Goal: Task Accomplishment & Management: Complete application form

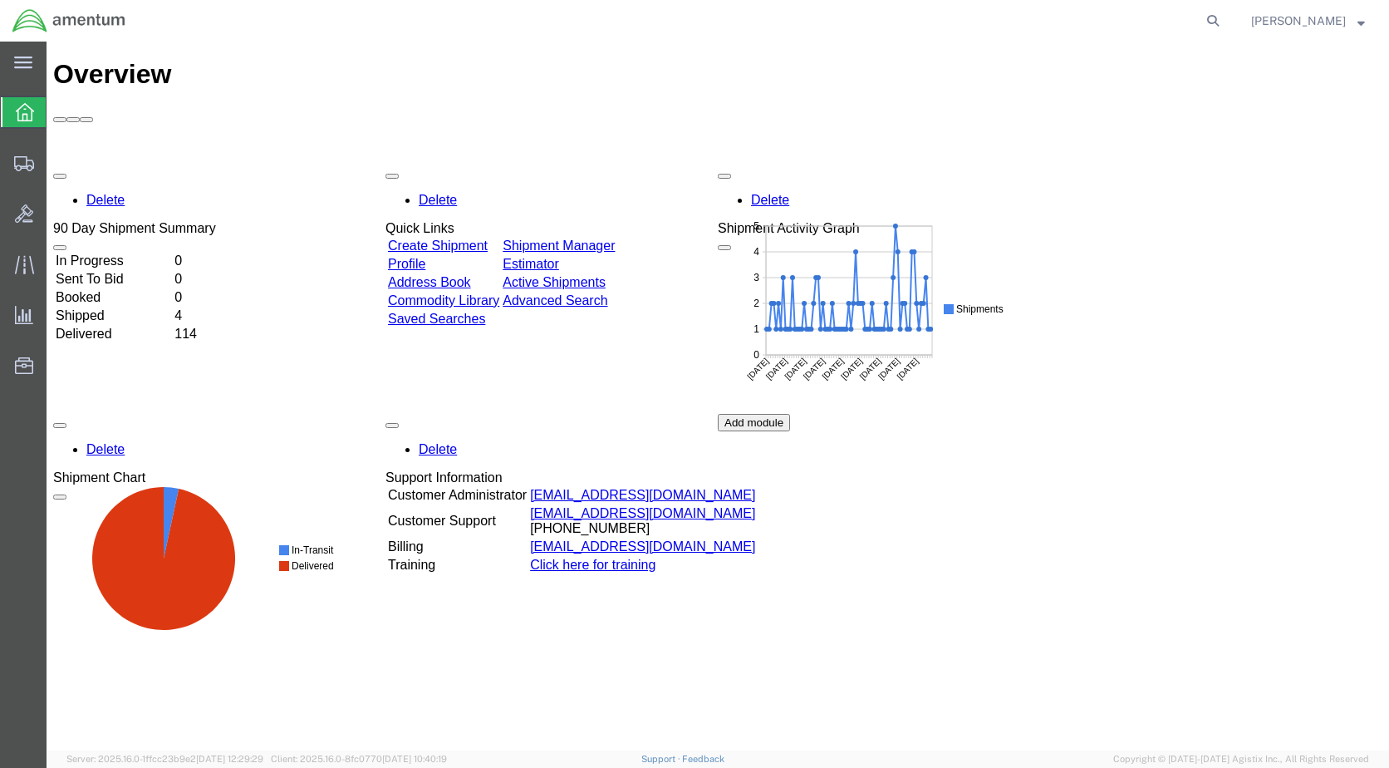
click at [20, 17] on img at bounding box center [69, 20] width 115 height 25
drag, startPoint x: 27, startPoint y: 120, endPoint x: 36, endPoint y: 120, distance: 9.2
click at [27, 120] on icon at bounding box center [25, 112] width 18 height 18
click at [482, 238] on link "Create Shipment" at bounding box center [438, 245] width 100 height 14
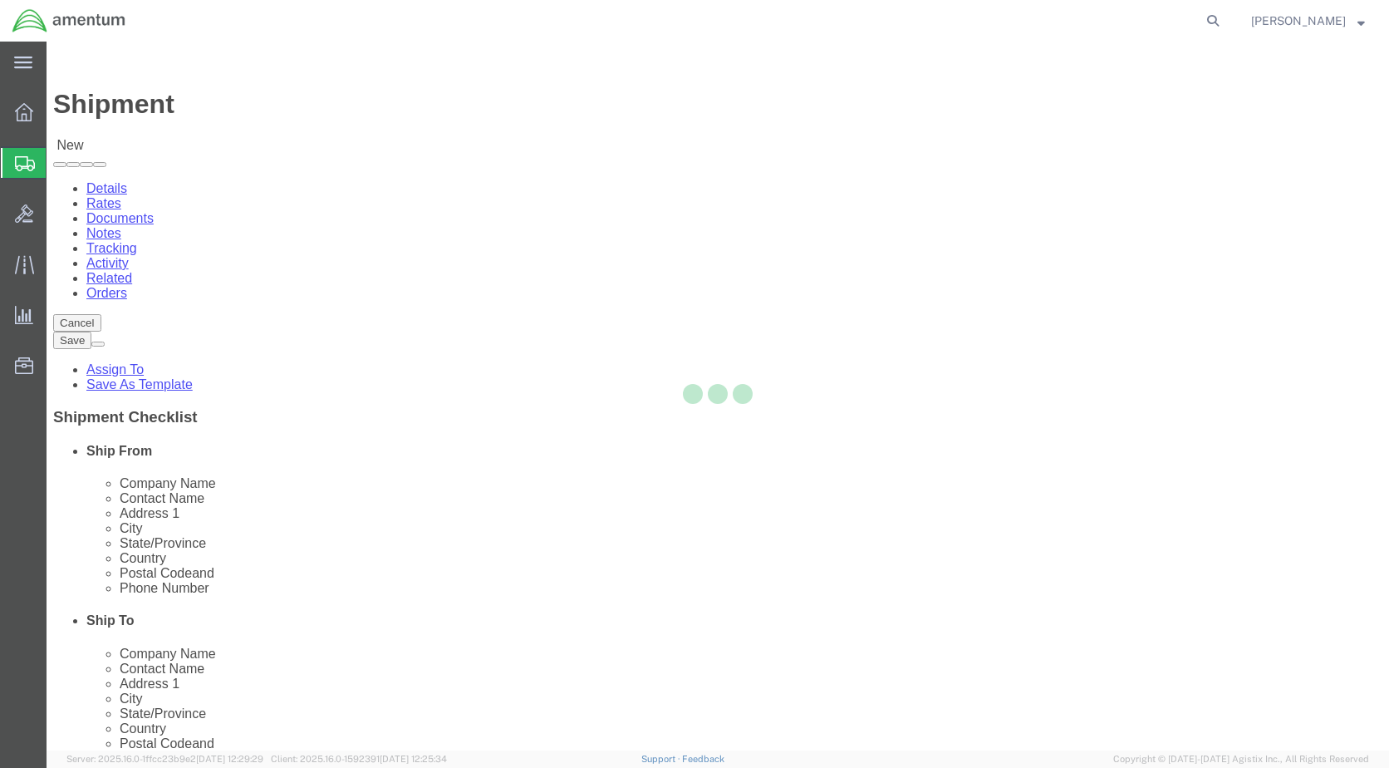
select select
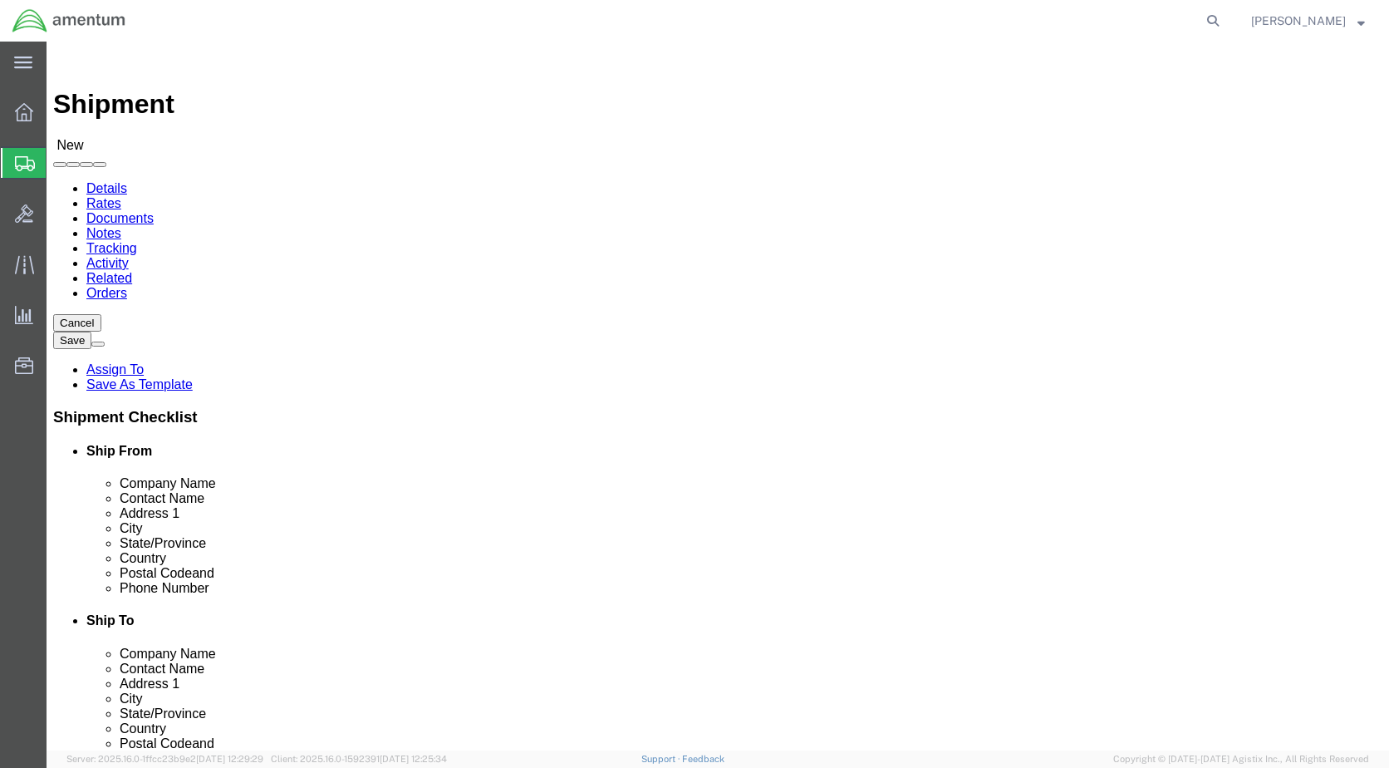
select select "MYPROFILE"
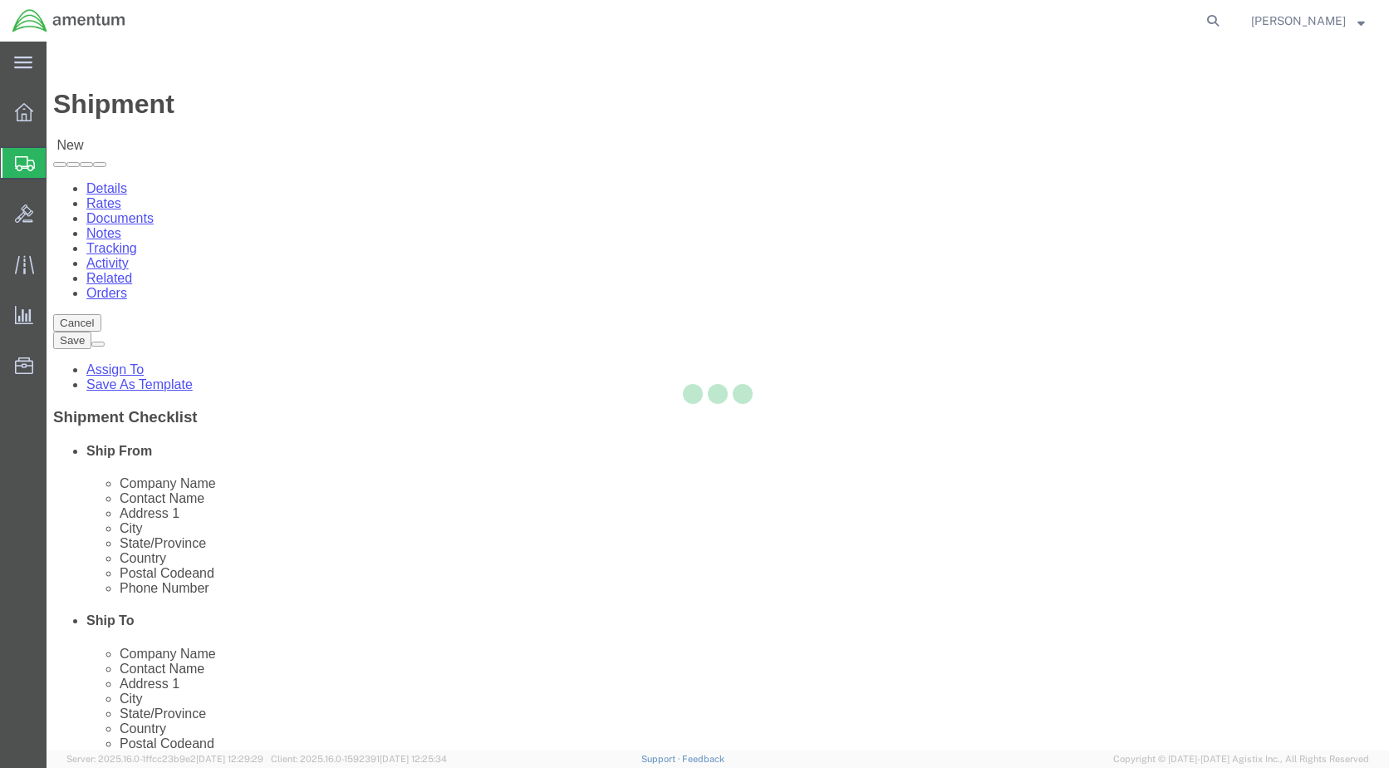
type input "Amentum Services, Inc."
type input "[PERSON_NAME]"
type input "3401 N. Hwy 118, Hangar 28"
type input "Alpine Airport"
type input "Alpine"
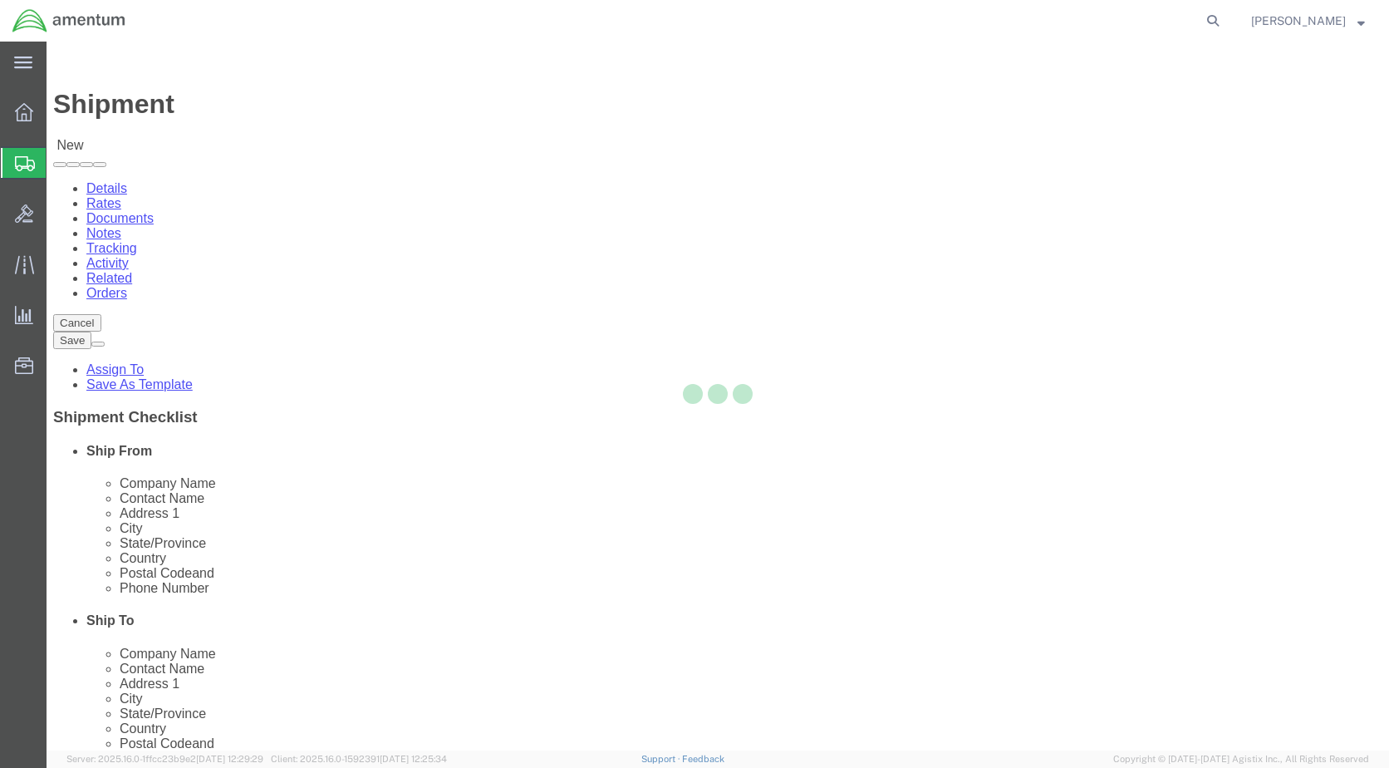
type input "79830"
type input "432-837-9274"
type input "david.e.jurado@associates.cbp.dhs.gov"
checkbox input "true"
select select "TX"
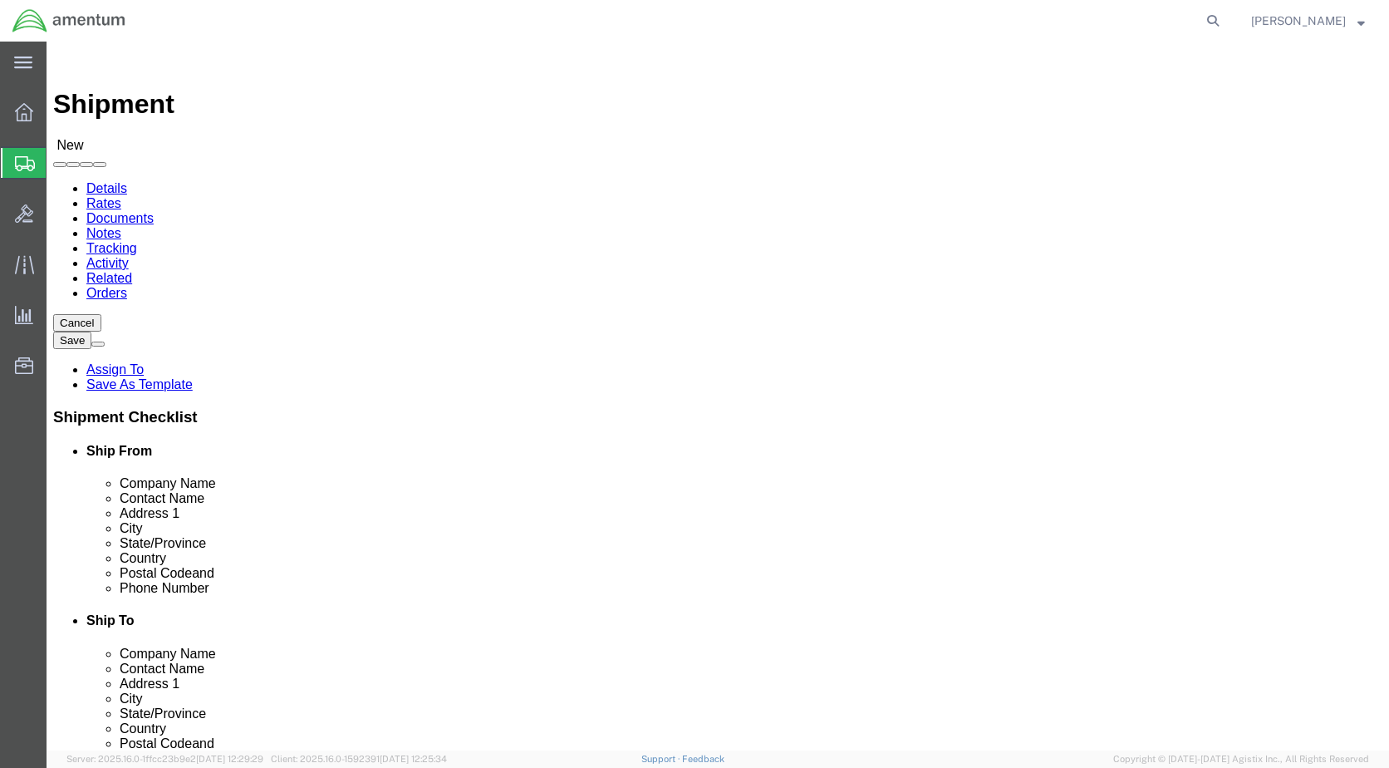
click input "text"
type input "R"
type input "B"
click input "text"
type input "continental"
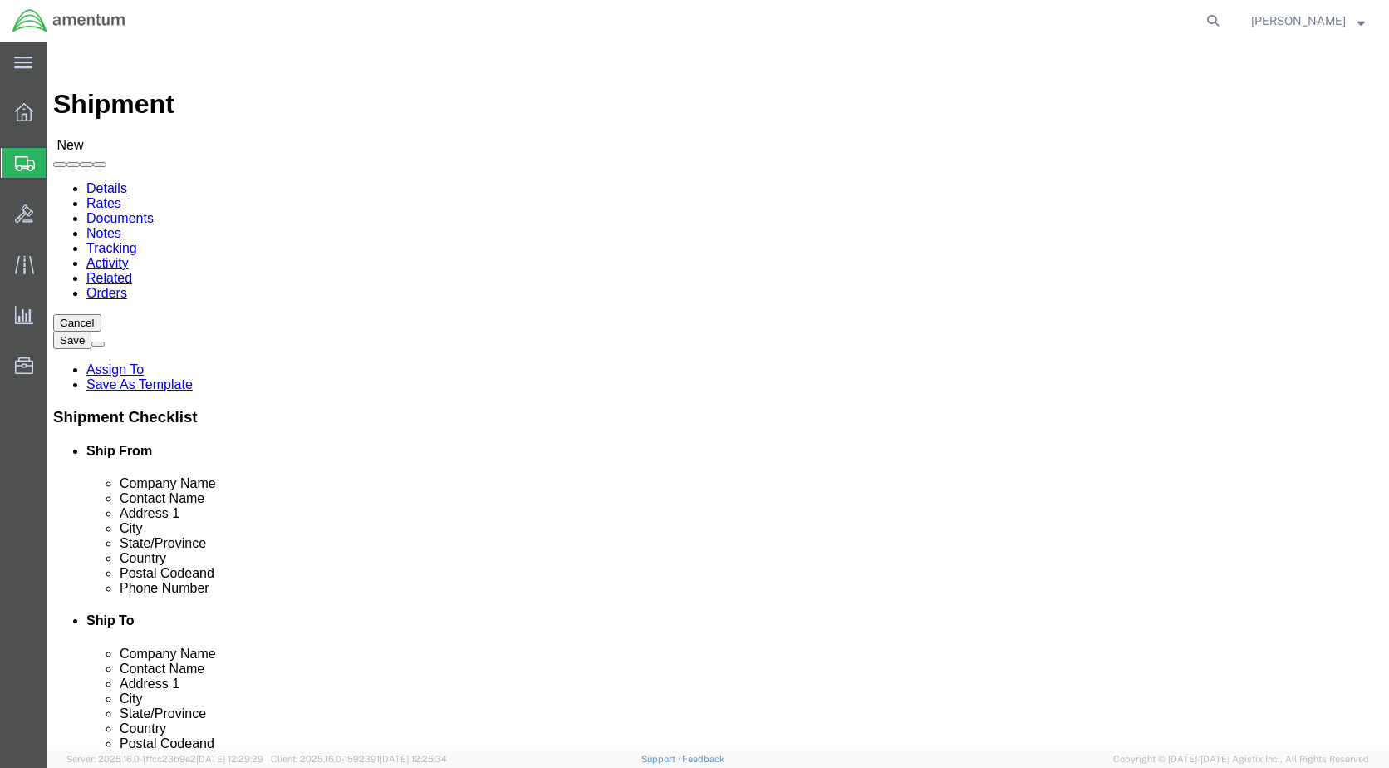
click p "- CONTINENTAL TESTING - (ATTN: Calibration) 104 S MAIN STREET, UNION, OH, 45322…"
select select
type input "CONTINENTAL TESTING"
type input "ATTN: Calibration"
type input "104 S MAIN STREET"
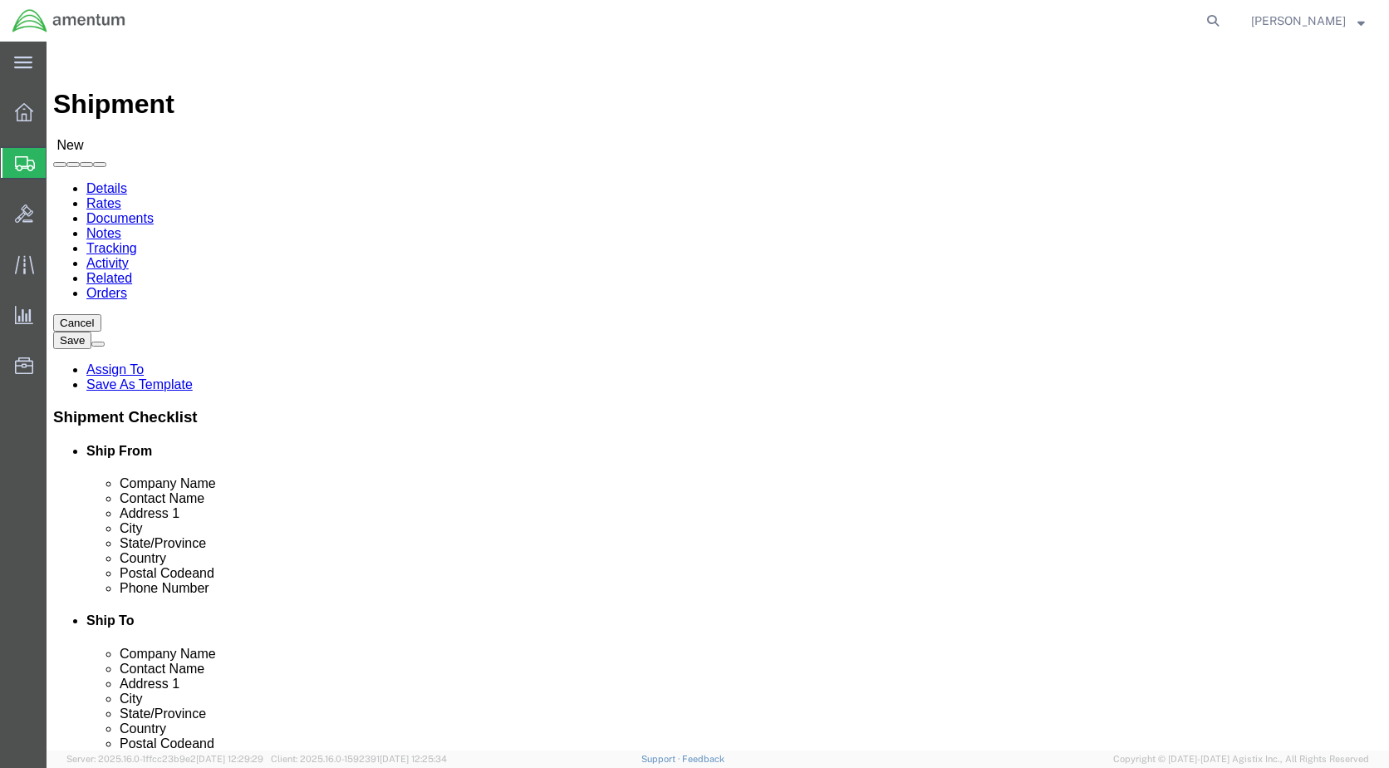
type input "UNION"
type input "45322"
select select "OH"
type input "CONTINENTAL TESTING"
click input "text"
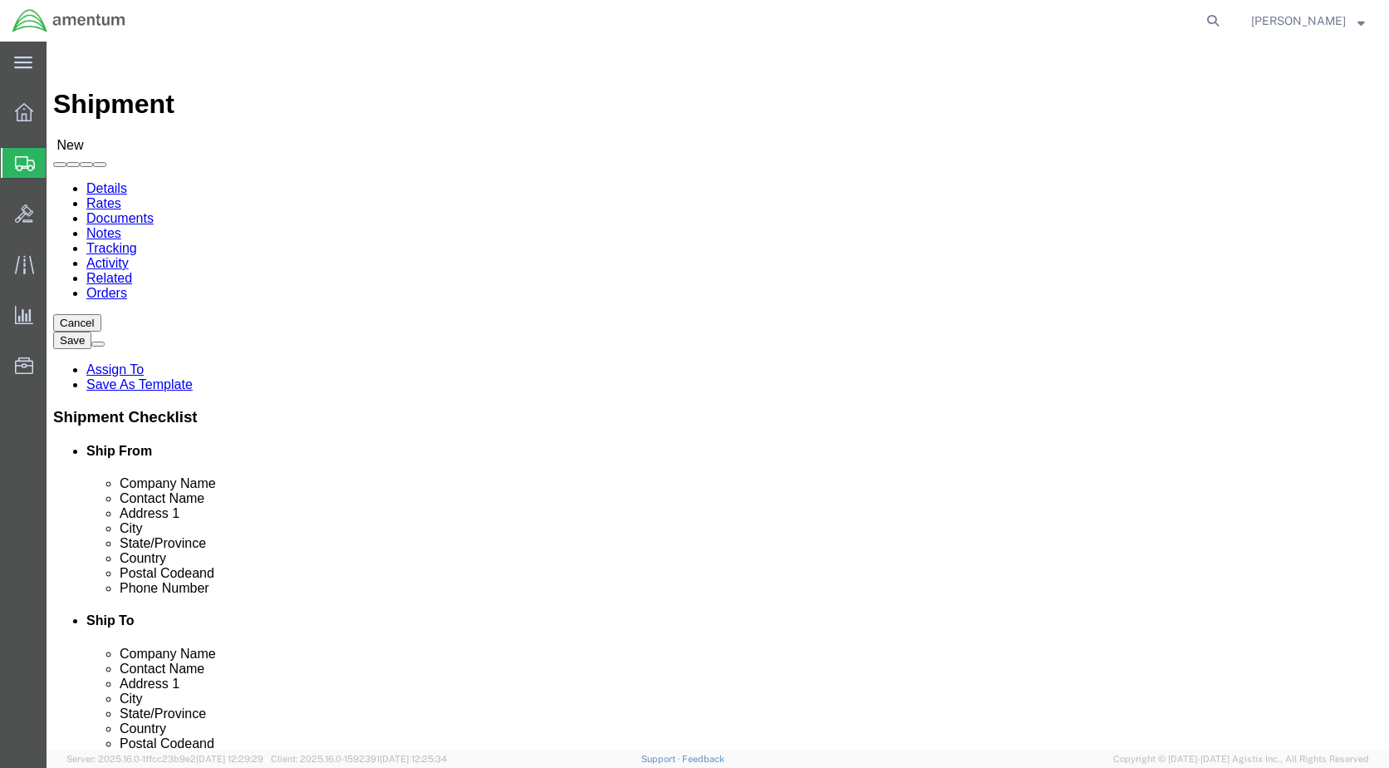
click input "text"
type input "rbranham@continentaltesting.com"
checkbox input "true"
click input "ATTN: Calibration"
click input "ATTN: Calibration Becky Branham"
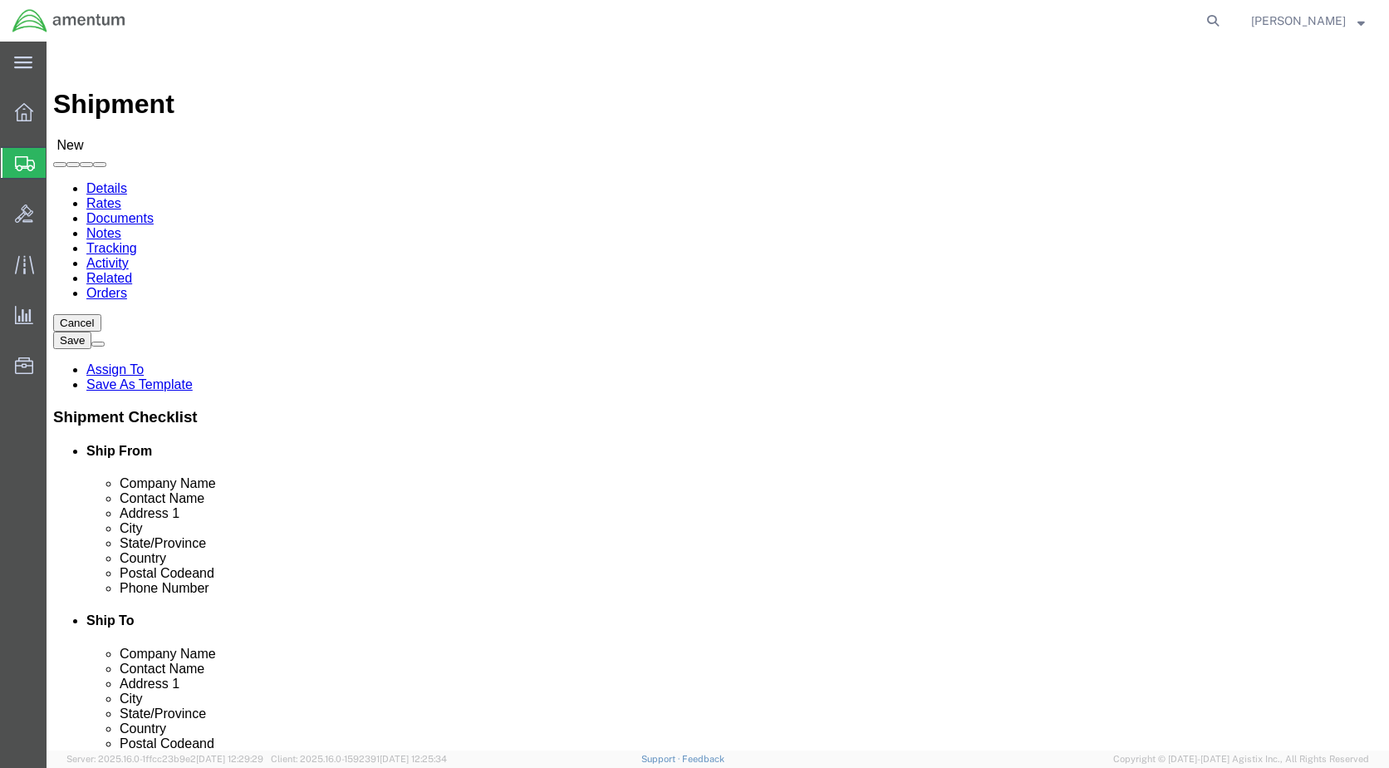
click input "ATTN: Calibration (Becky Branham"
type input "ATTN: Calibration (Becky Branham)"
click input "45322"
type input "45322-3358"
select select
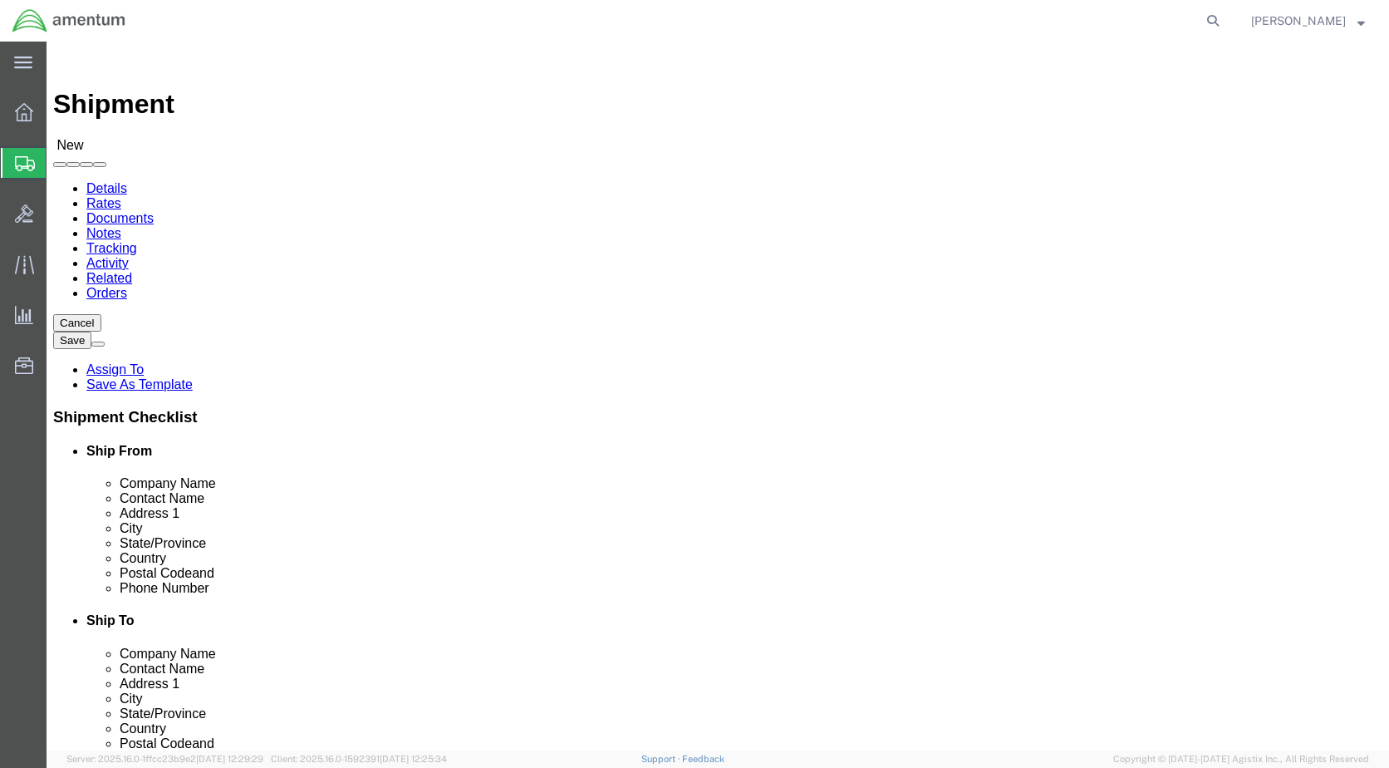
click input "text"
type input "937-832-3322"
click input "text"
type input "208"
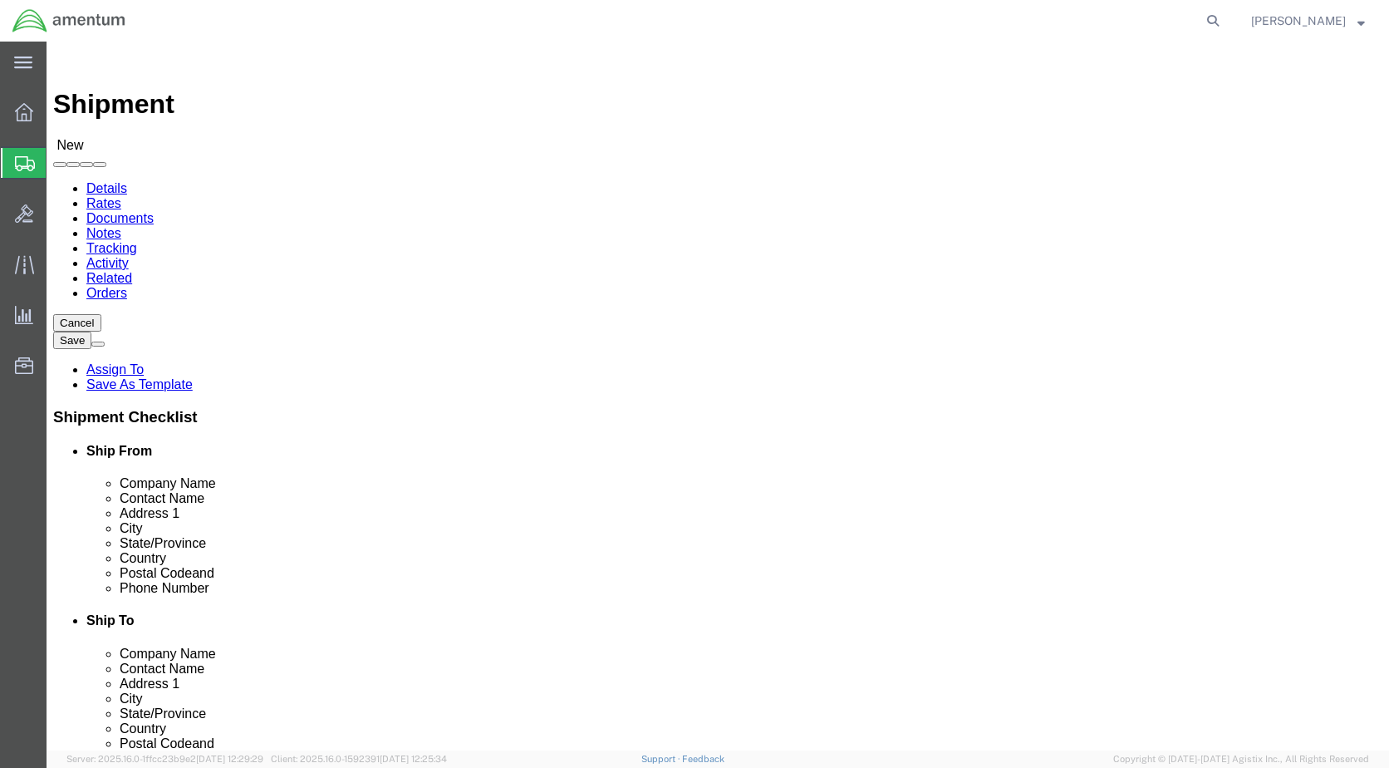
click input "checkbox"
click label
click input "checkbox"
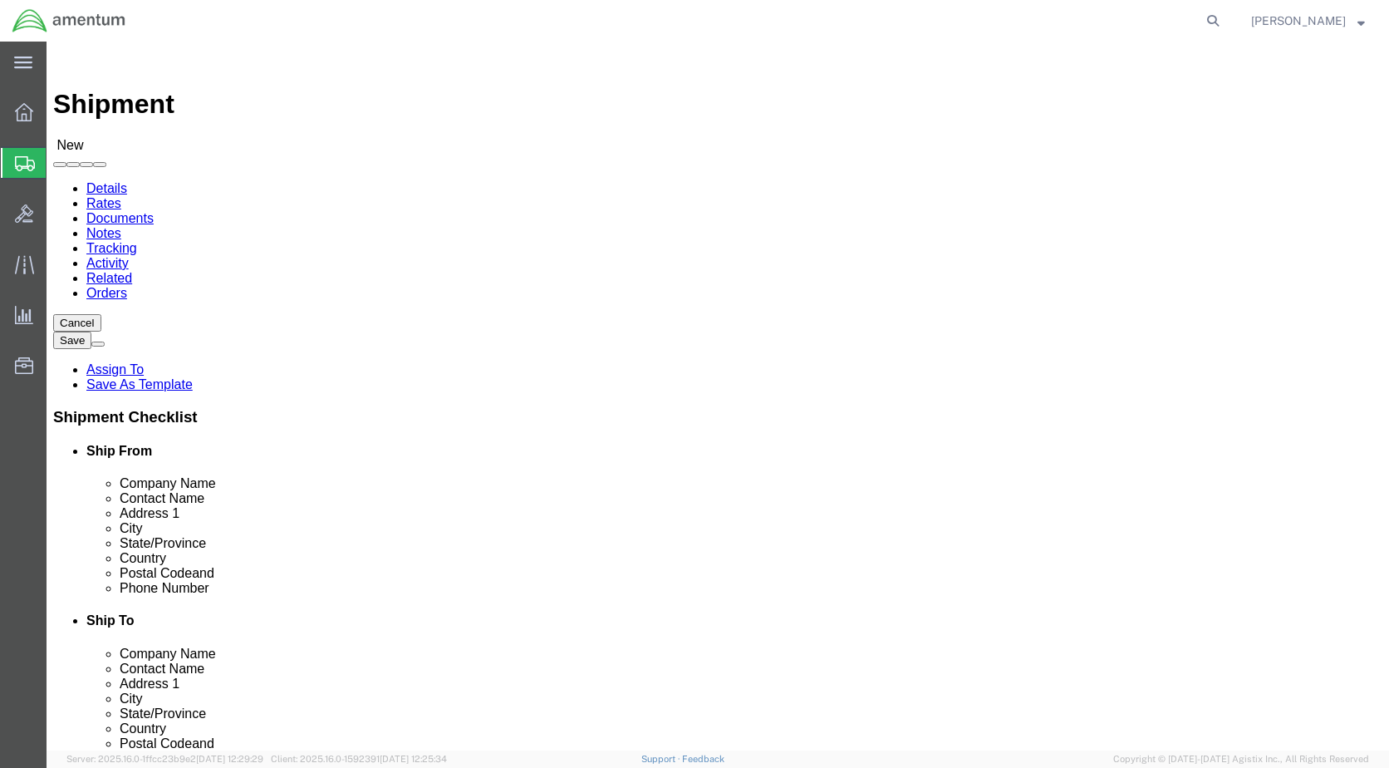
checkbox input "true"
click div "Shipment Information Package Information Special Services"
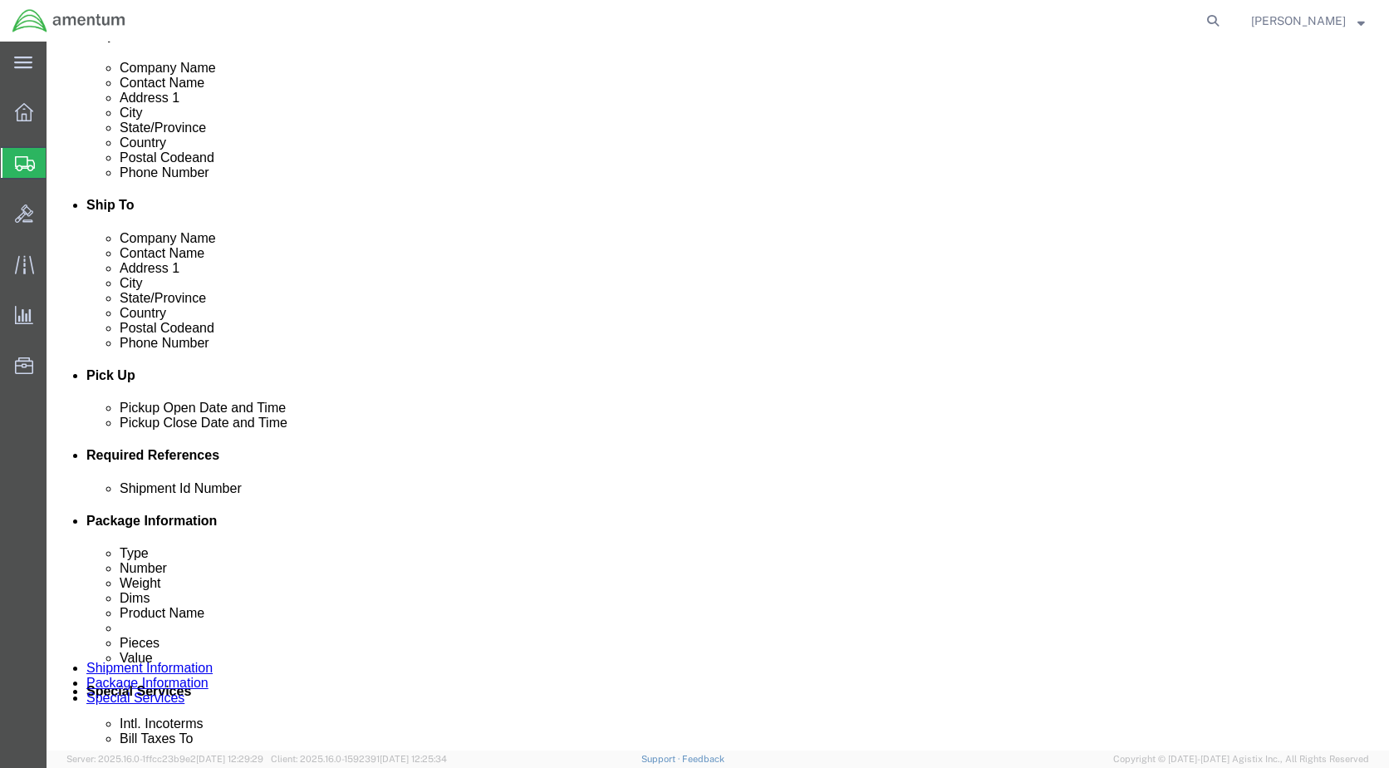
click div "Aug 13 2025 11:00 AM"
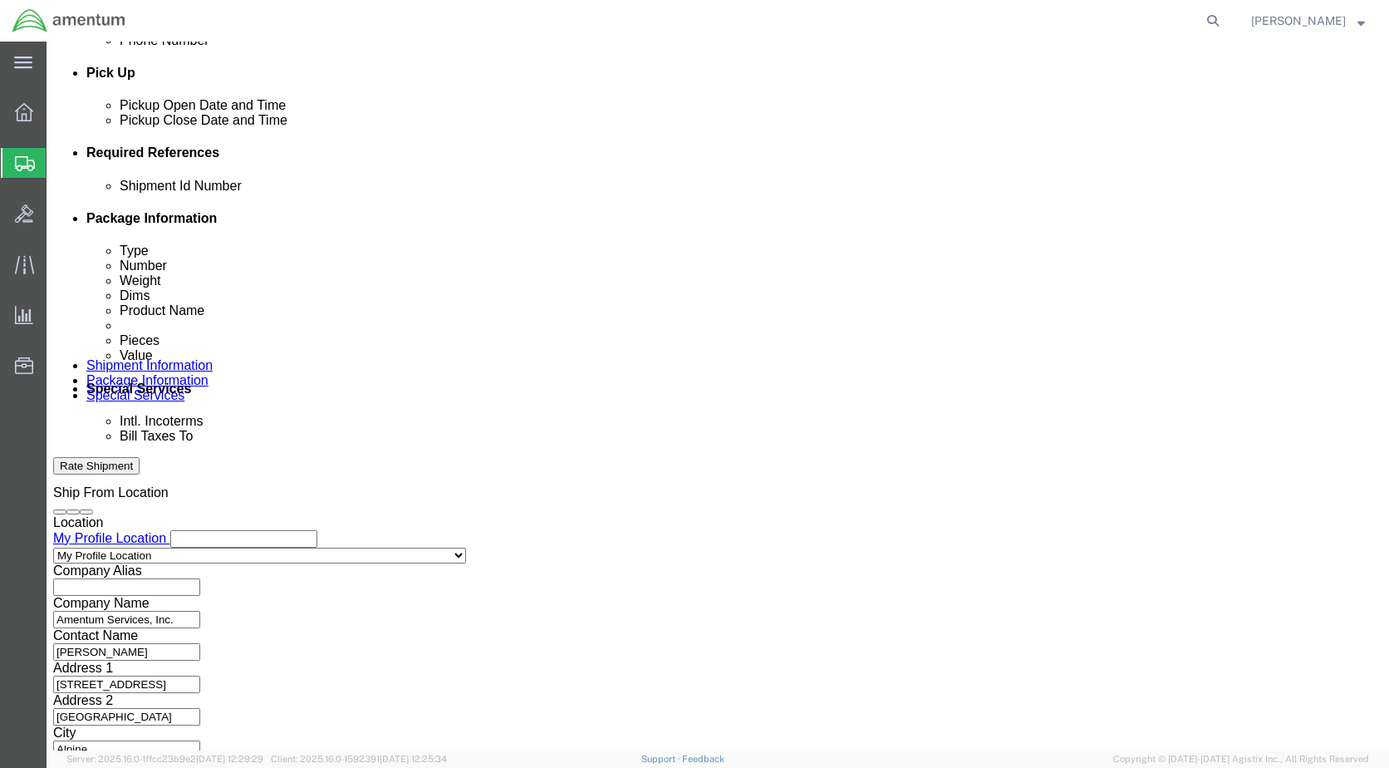
type input "4:00 PM"
click button "Apply"
click button "Add reference"
click select "Select Account Type Activity ID Airline Appointment Number ASN Batch Request # …"
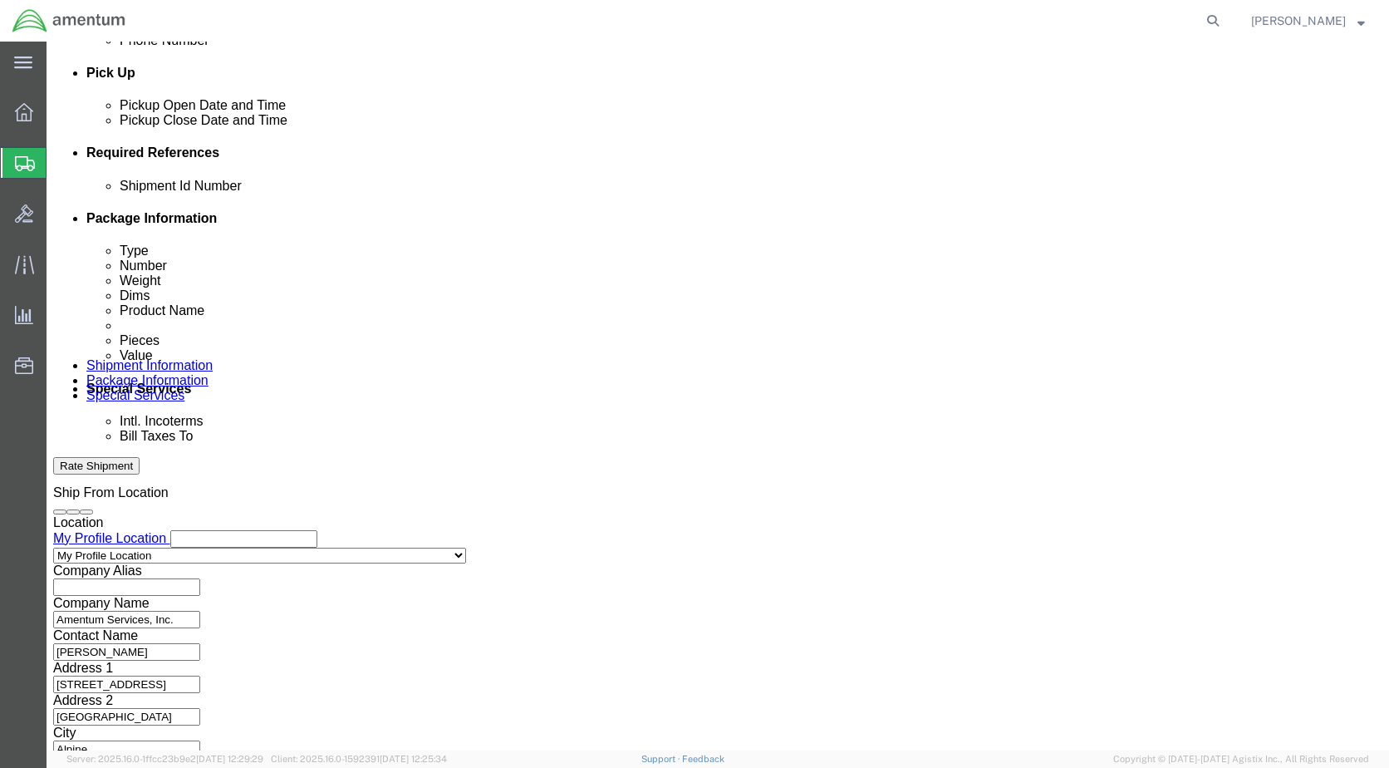
select select "CUSTREF"
click select "Select Account Type Activity ID Airline Appointment Number ASN Batch Request # …"
select select "DEPT"
click select "Select Account Type Activity ID Airline Appointment Number ASN Batch Request # …"
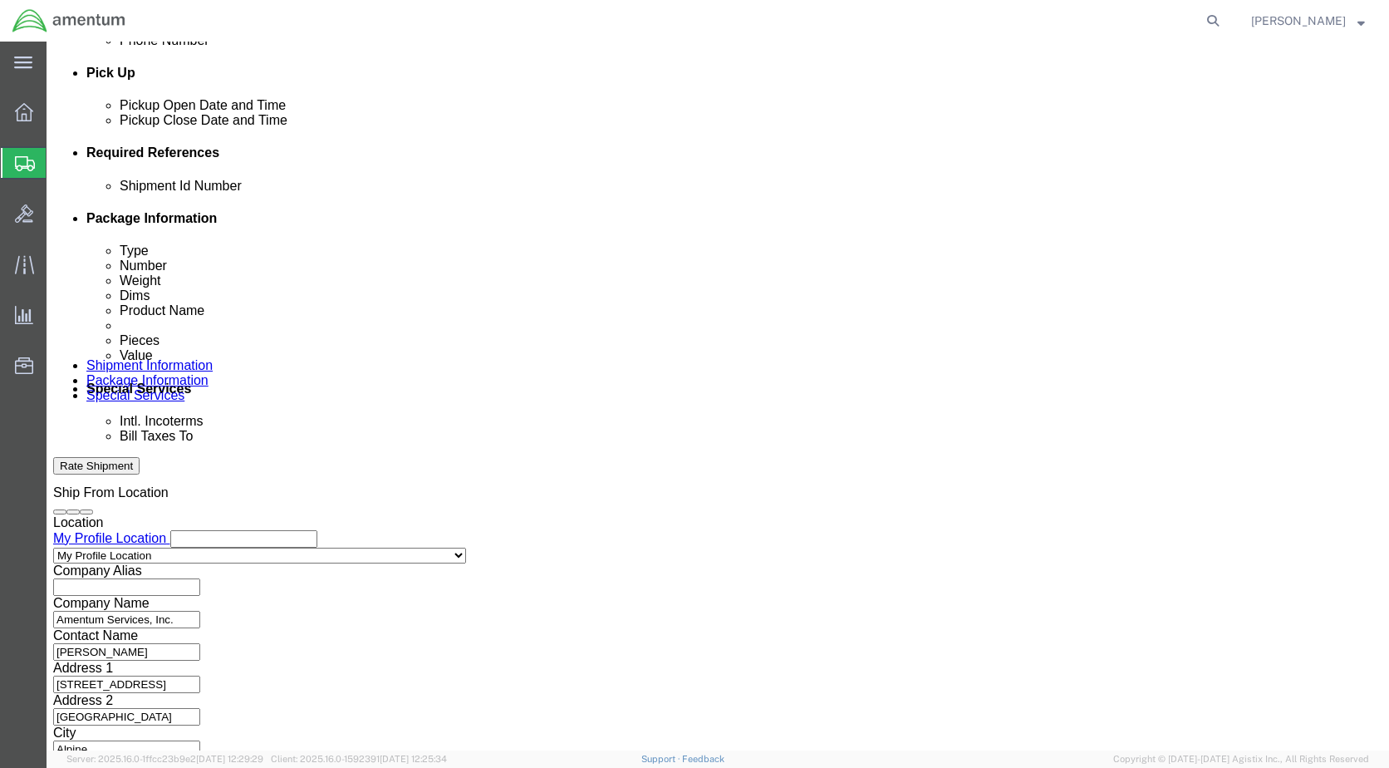
click button "Add reference"
click select "Select Account Type Activity ID Airline Appointment Number ASN Batch Request # …"
select select "PURCHORD"
click select "Select Account Type Activity ID Airline Appointment Number ASN Batch Request # …"
click button "Add reference"
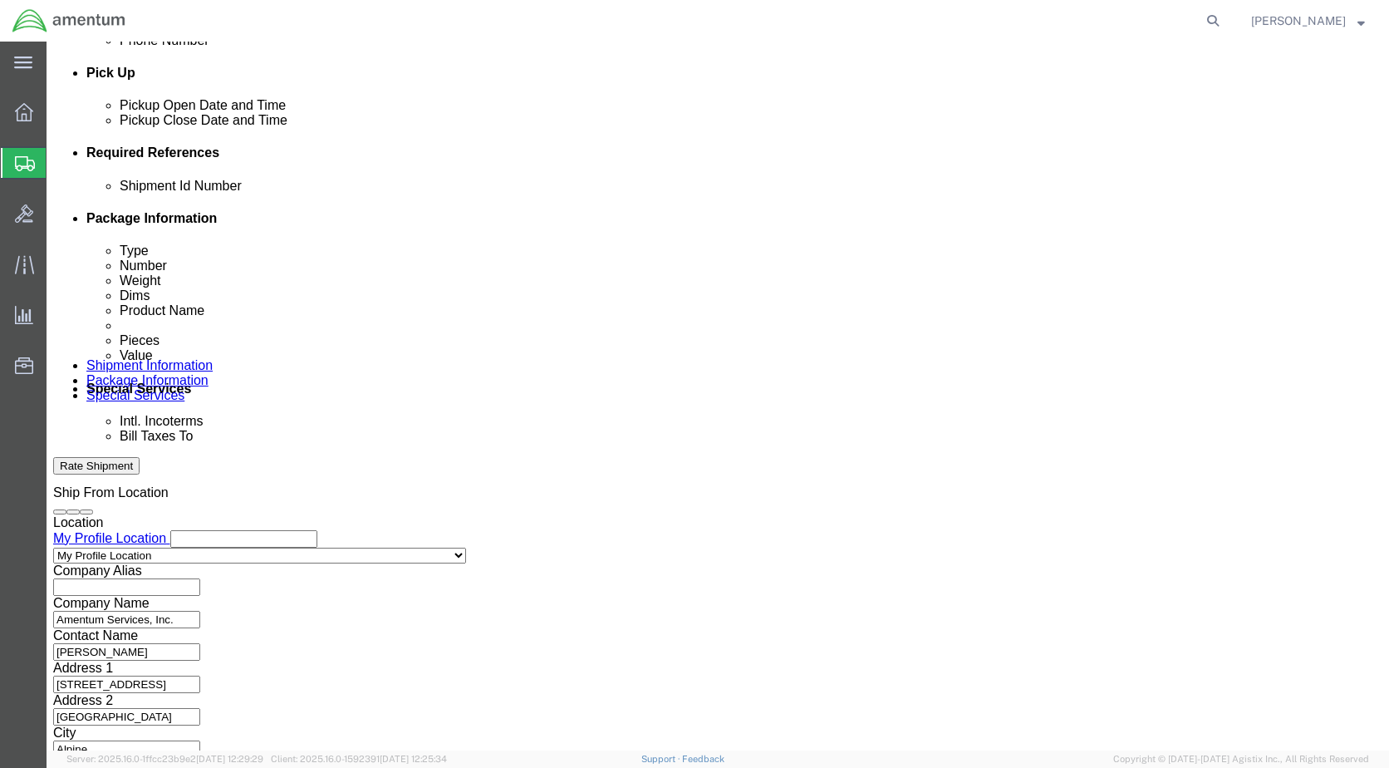
click select "Select Account Type Activity ID Airline Appointment Number ASN Batch Request # …"
select select "QUOTENUM"
click select "Select Account Type Activity ID Airline Appointment Number ASN Batch Request # …"
click input "text"
type input "250515-1"
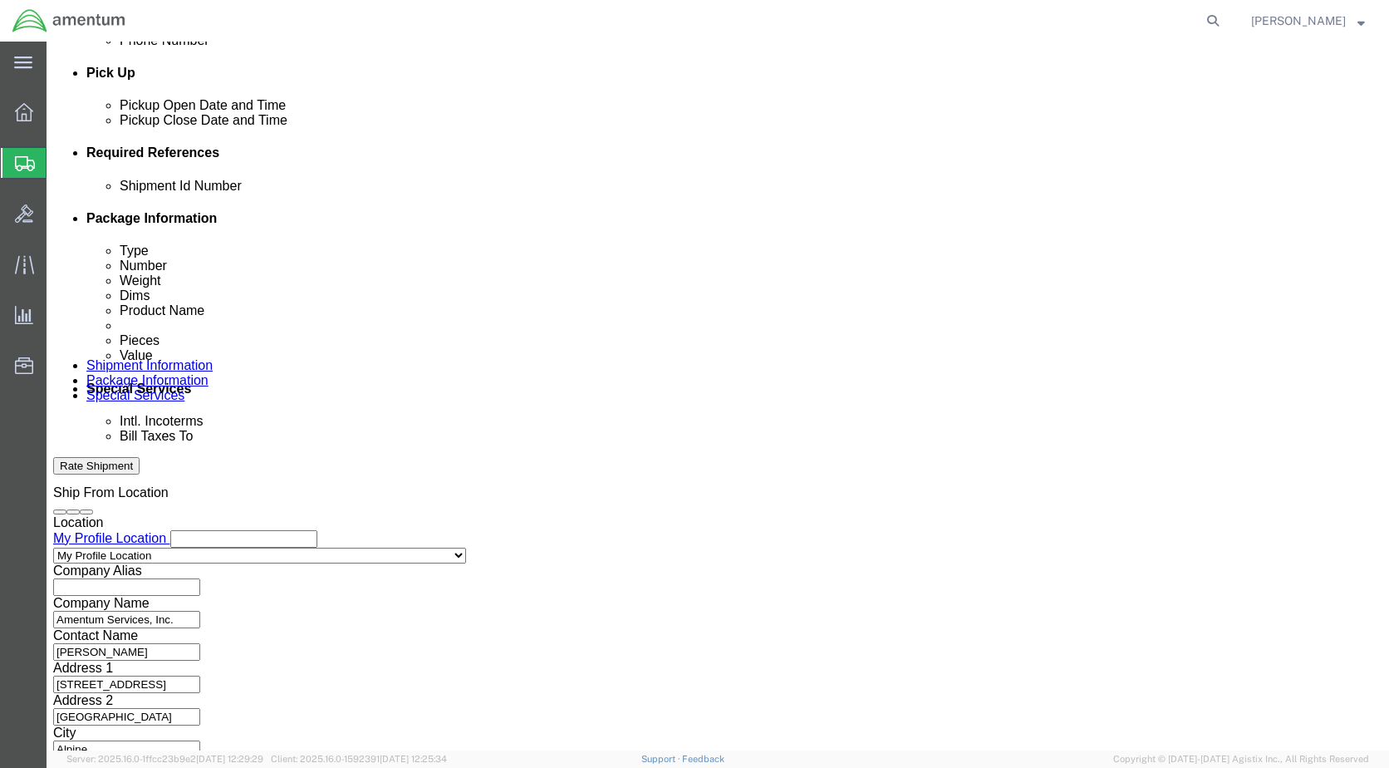
click input "text"
type input "CBP0043174"
click input "text"
type input "1300 MICRO VIB II"
click input "text"
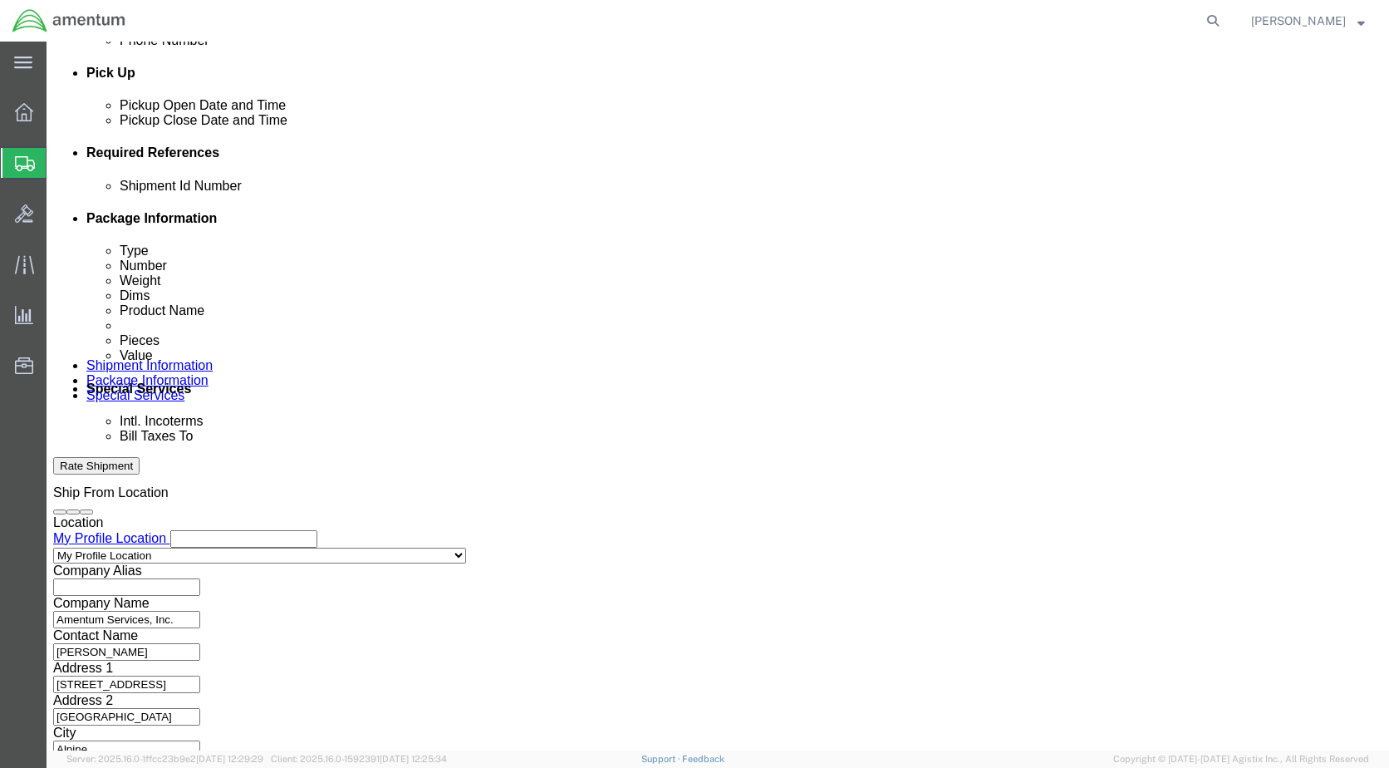
type input "CALIBRATIONS"
click select "Select Air Less than Truckload Multi-Leg Ocean Freight Rail Small Parcel Truckl…"
select select "SMAL"
click select "Select Air Less than Truckload Multi-Leg Ocean Freight Rail Small Parcel Truckl…"
click div
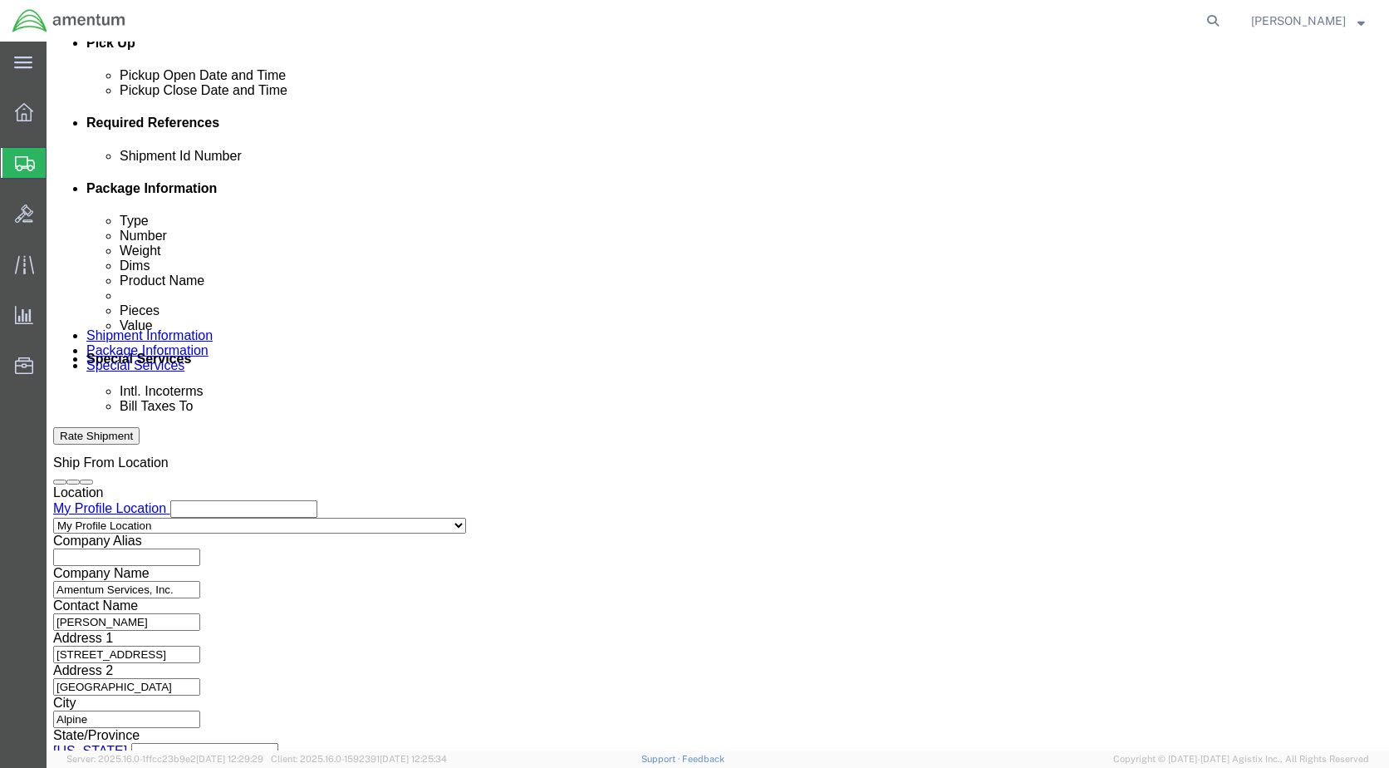
scroll to position [749, 0]
click button "Continue"
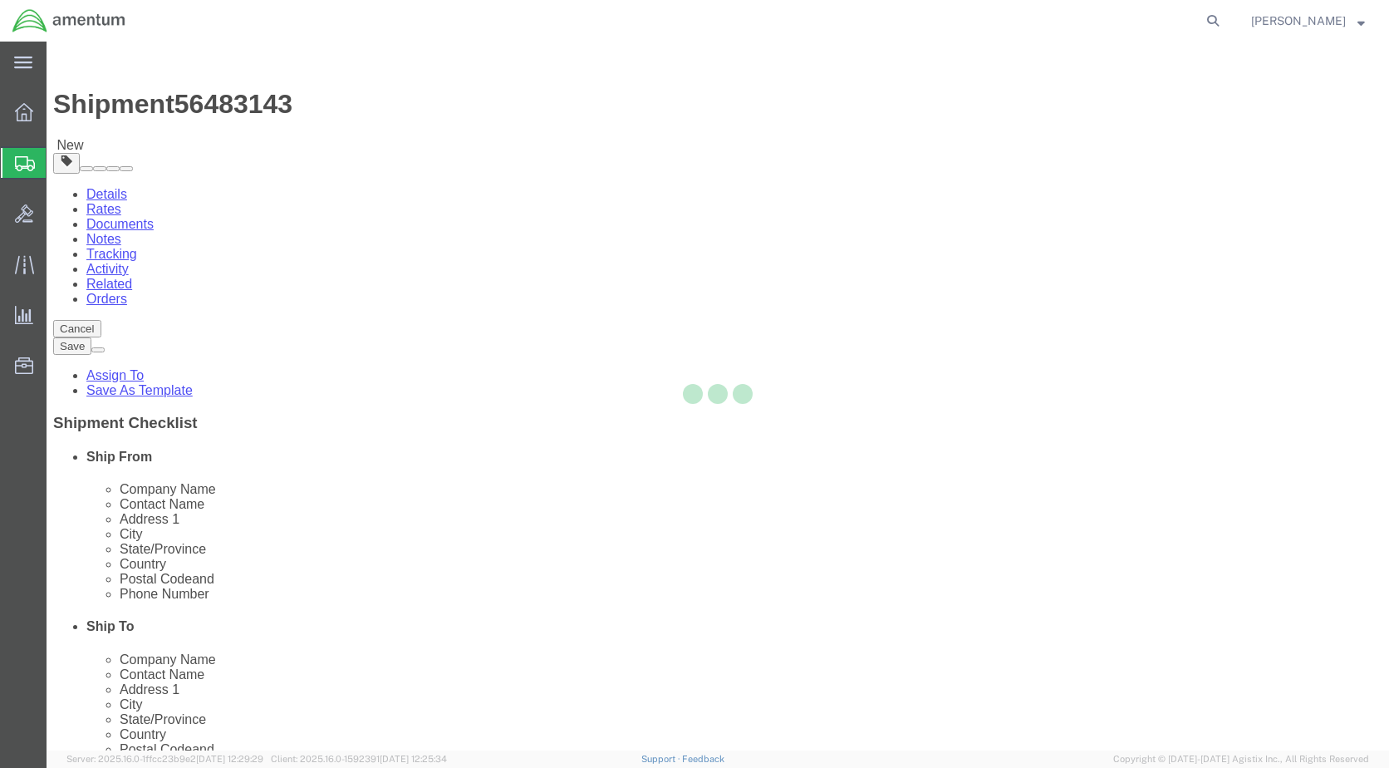
select select "YRPK"
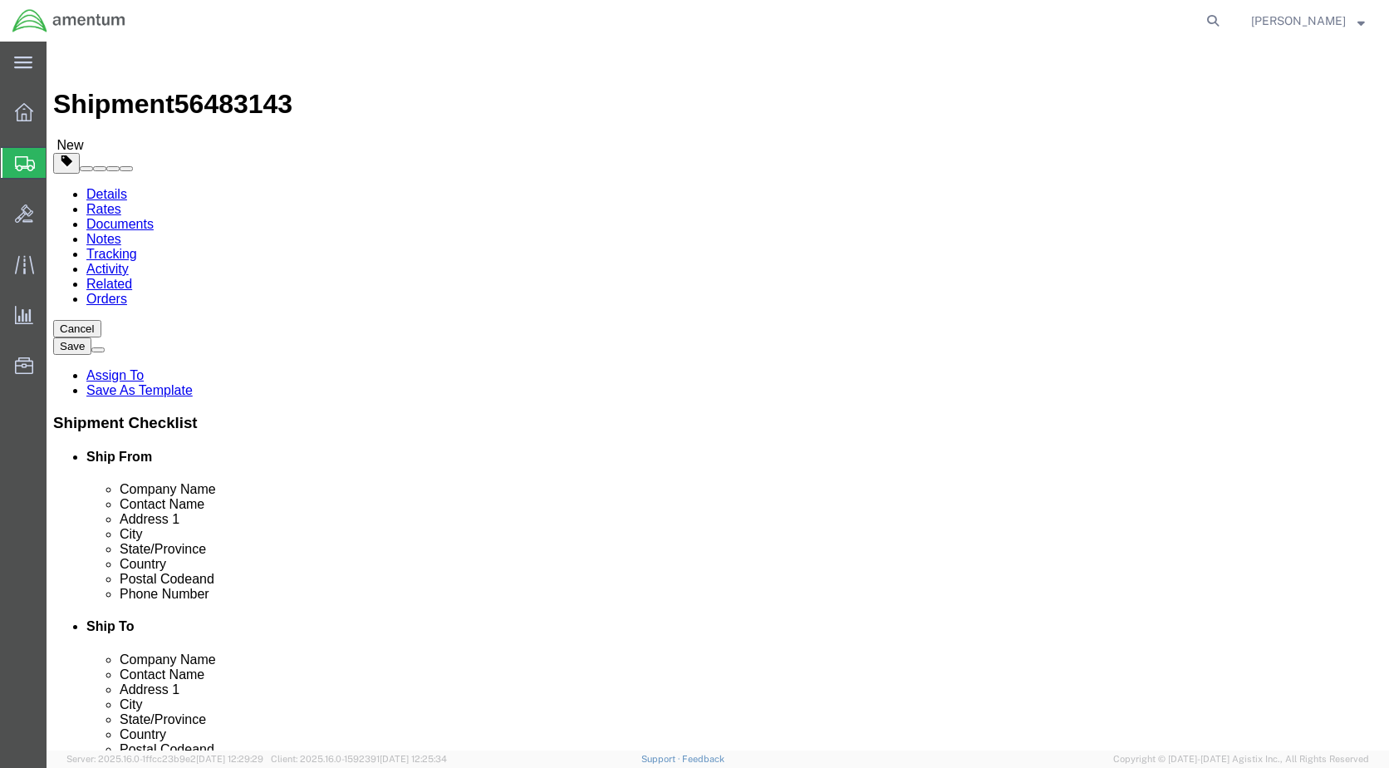
click input "text"
type input "26"
type input "21"
type input "13"
click input "0.00"
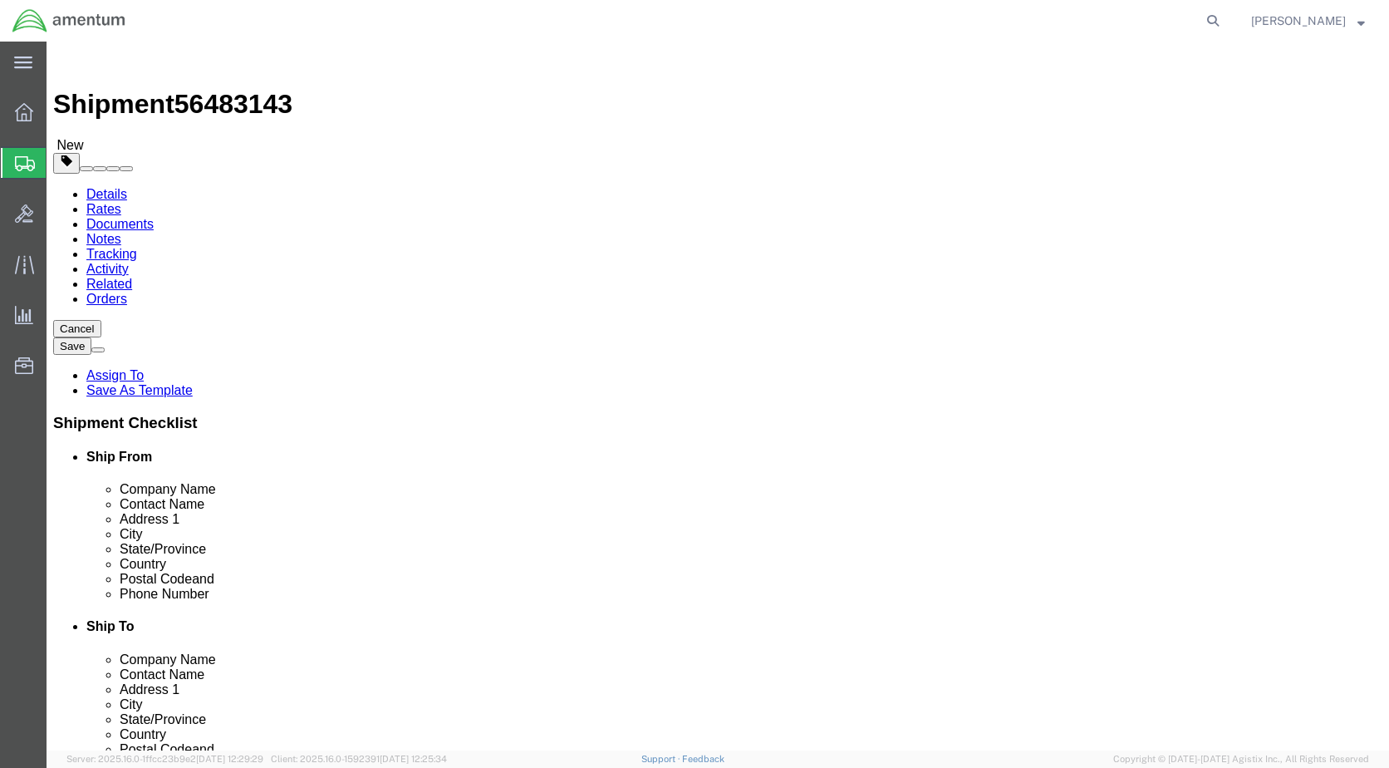
type input "33.00"
click link "Add Content"
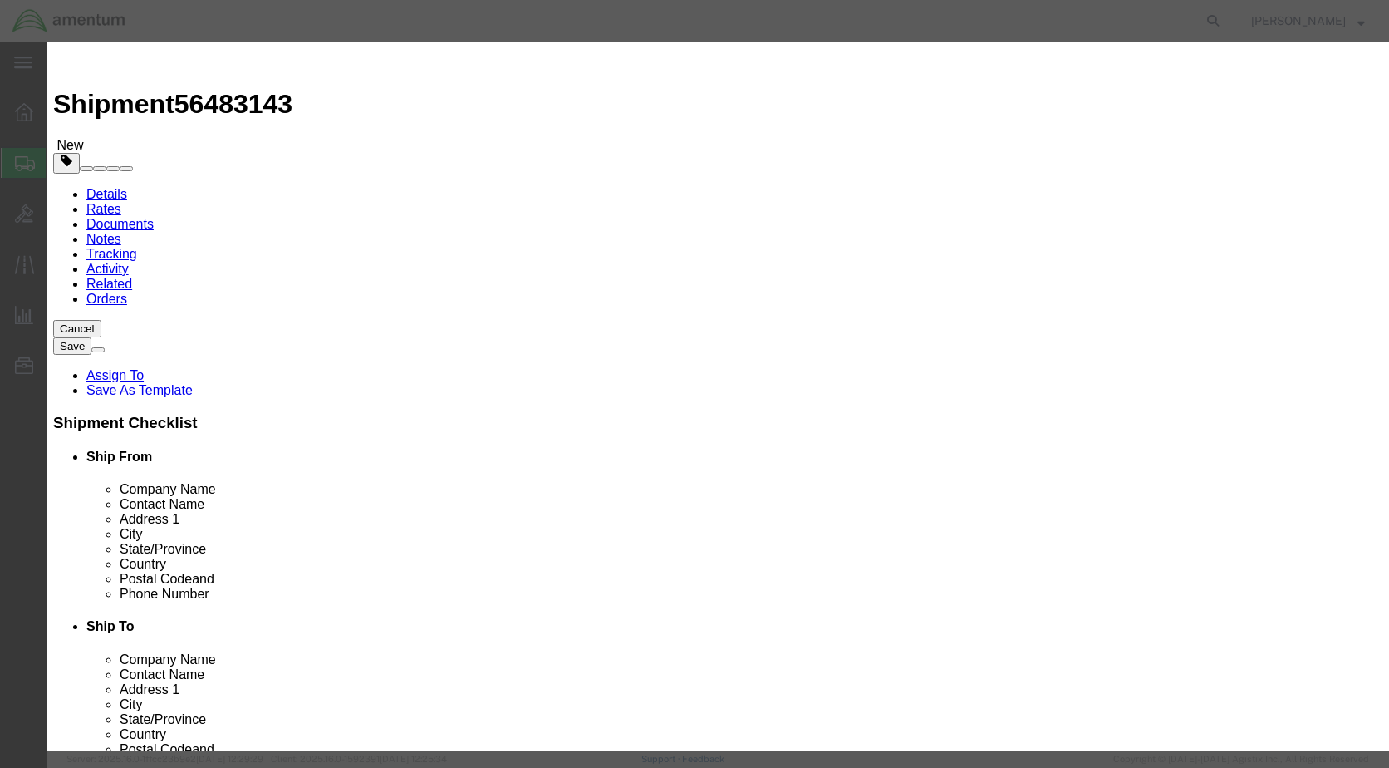
click input "text"
type input "1300 MICRO VIB II"
click input "0"
type input "1.00"
click input "text"
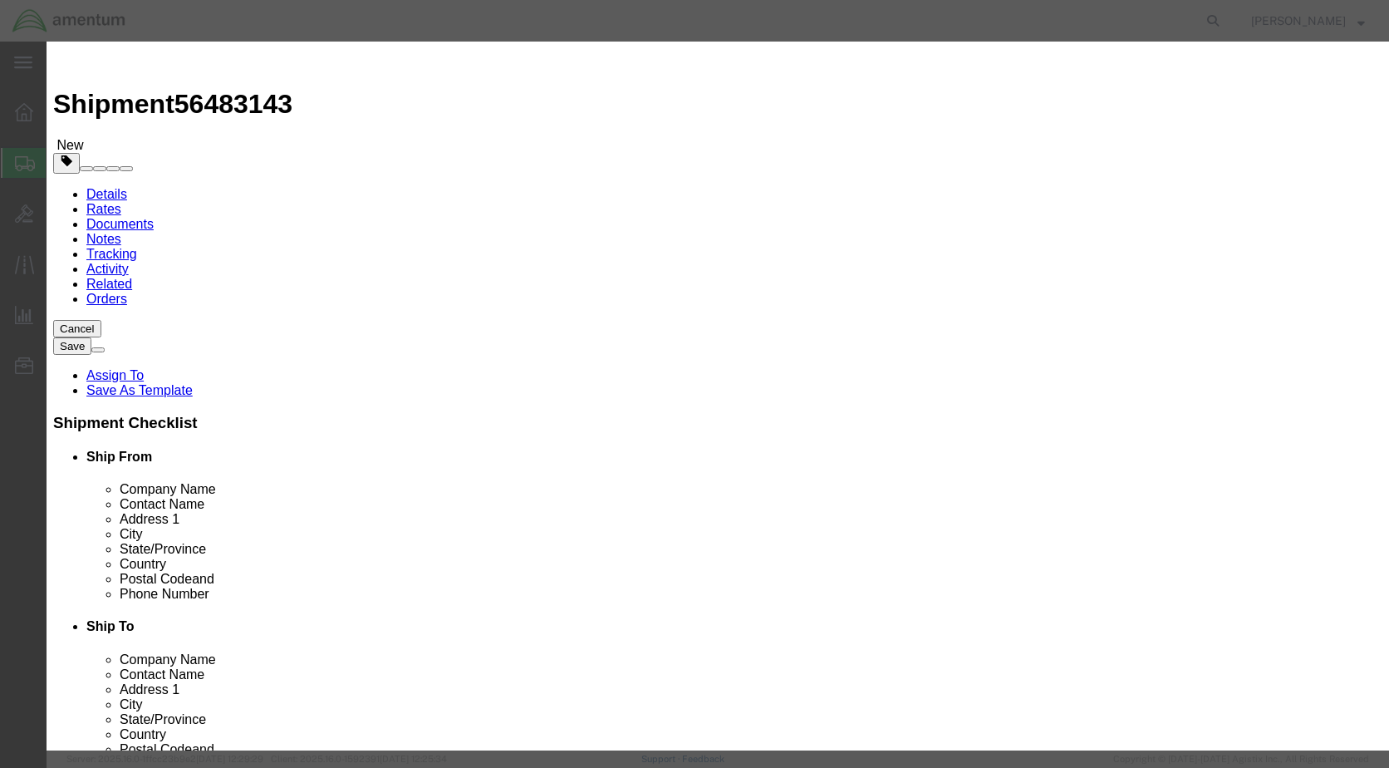
type input "100.00"
click input "1300 MICRO VIB II"
type input "1300 MICRO VIB II"
click button "Save & Close"
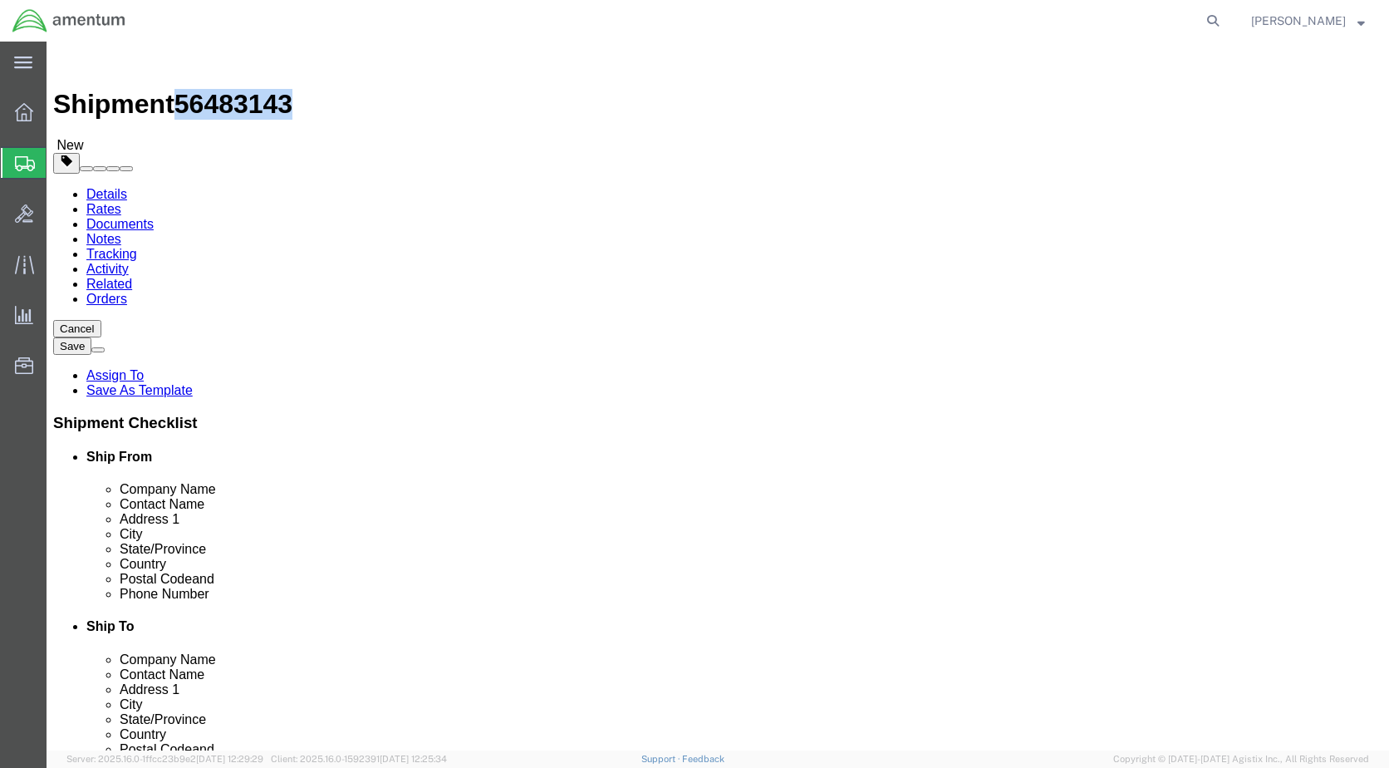
drag, startPoint x: 139, startPoint y: 23, endPoint x: 223, endPoint y: 25, distance: 83.9
click span "56483143"
copy span "56483143"
click button "Previous"
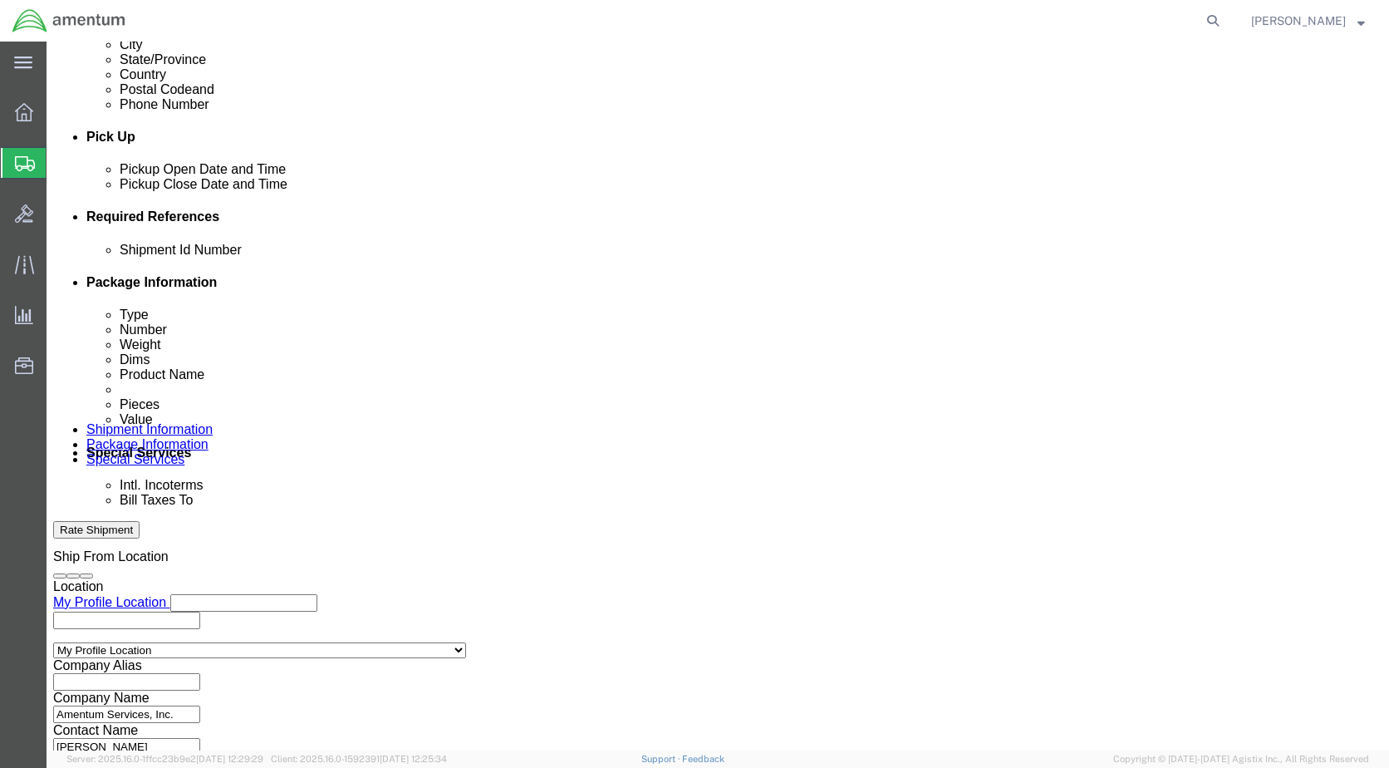
scroll to position [665, 0]
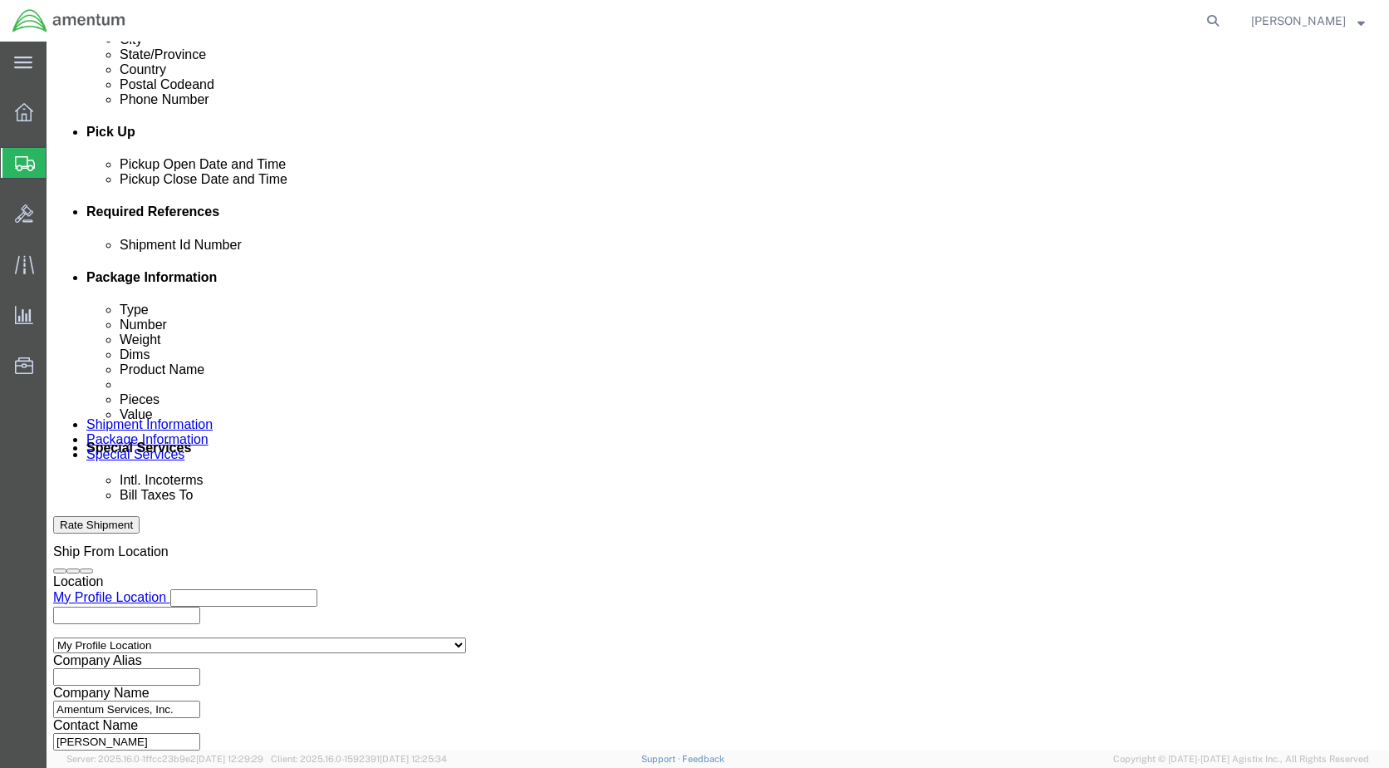
click input "text"
paste input "56483143"
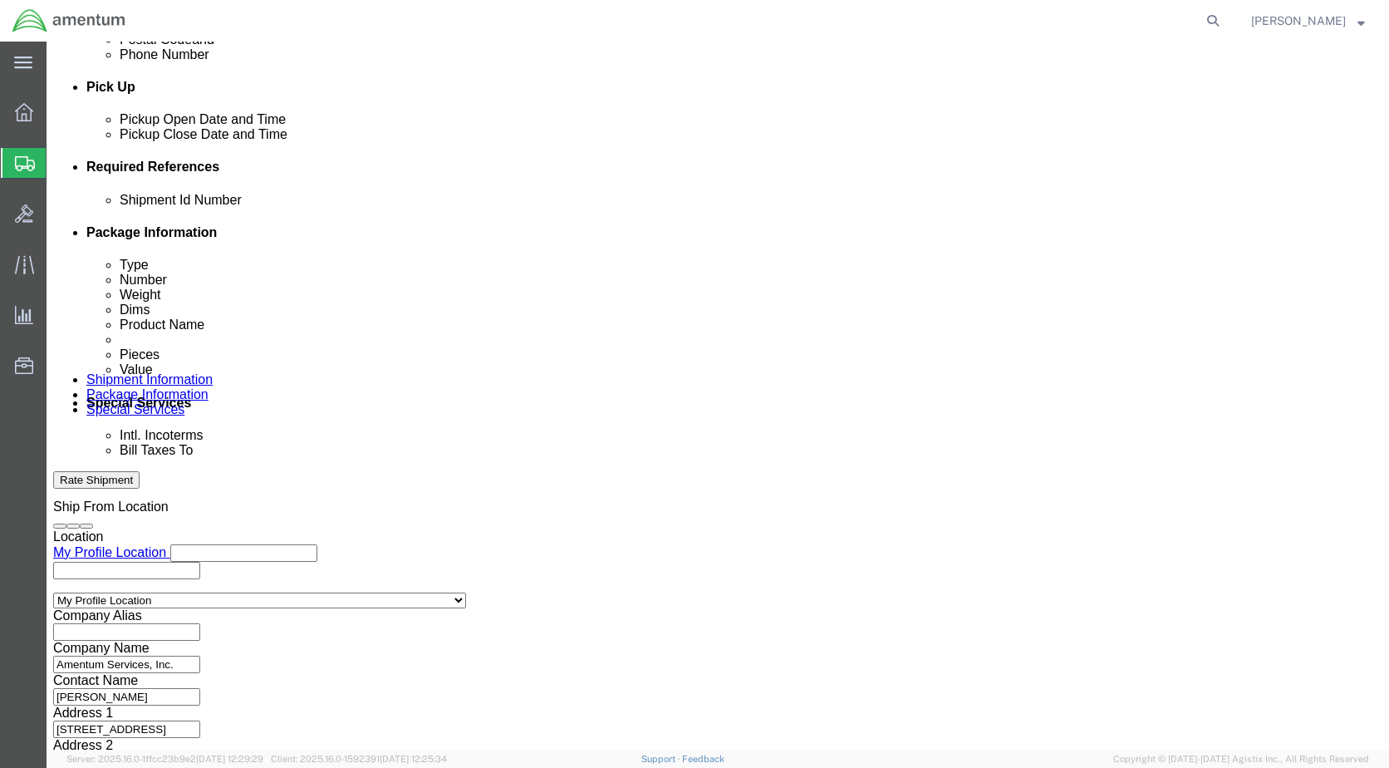
scroll to position [749, 0]
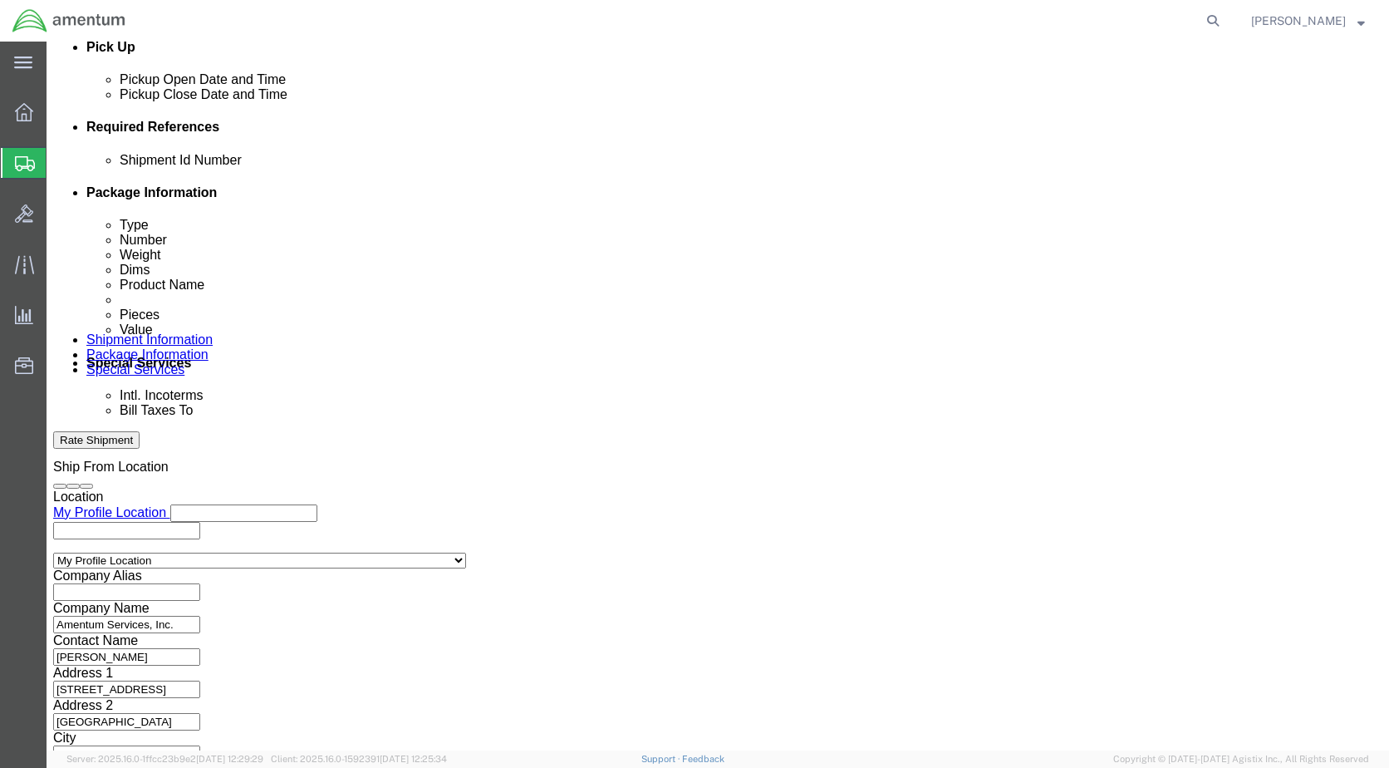
type input "56483143"
click button "Continue"
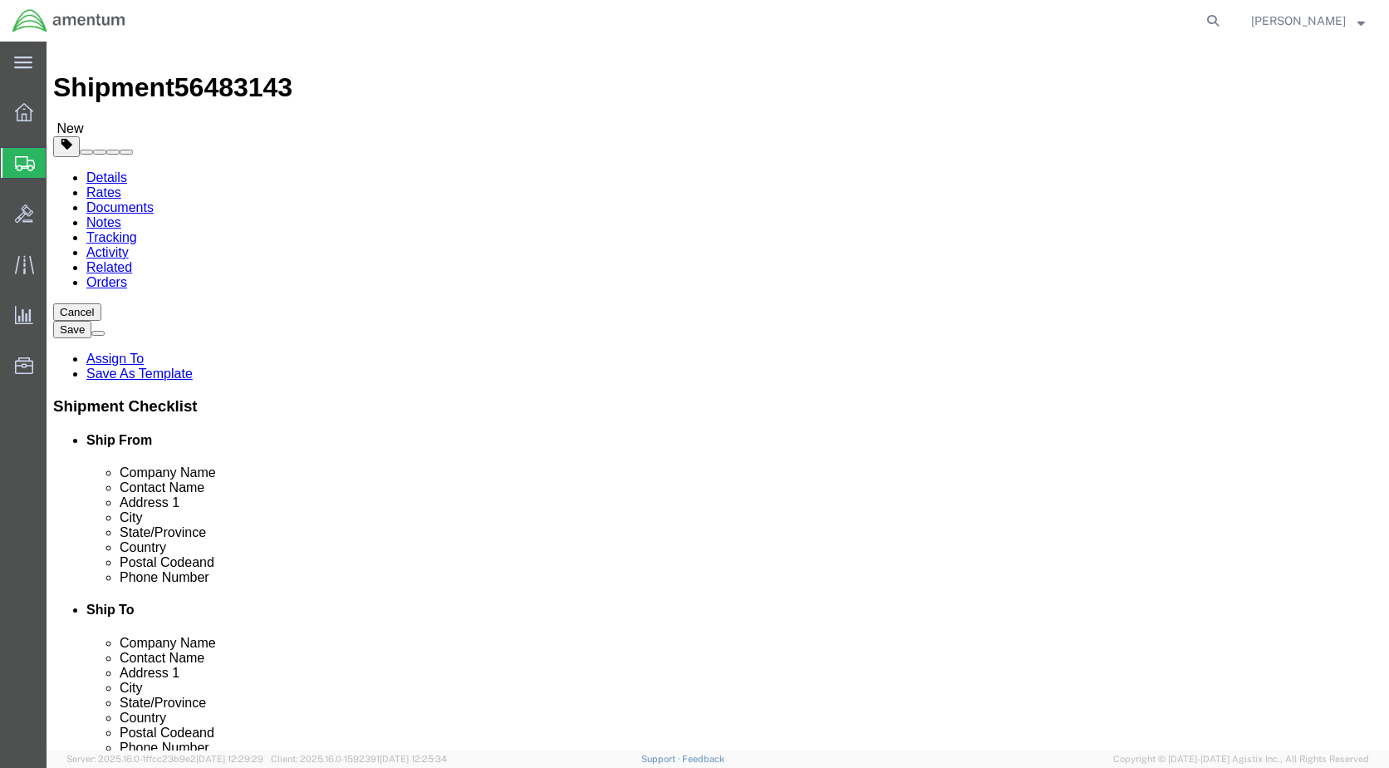
click button "Continue"
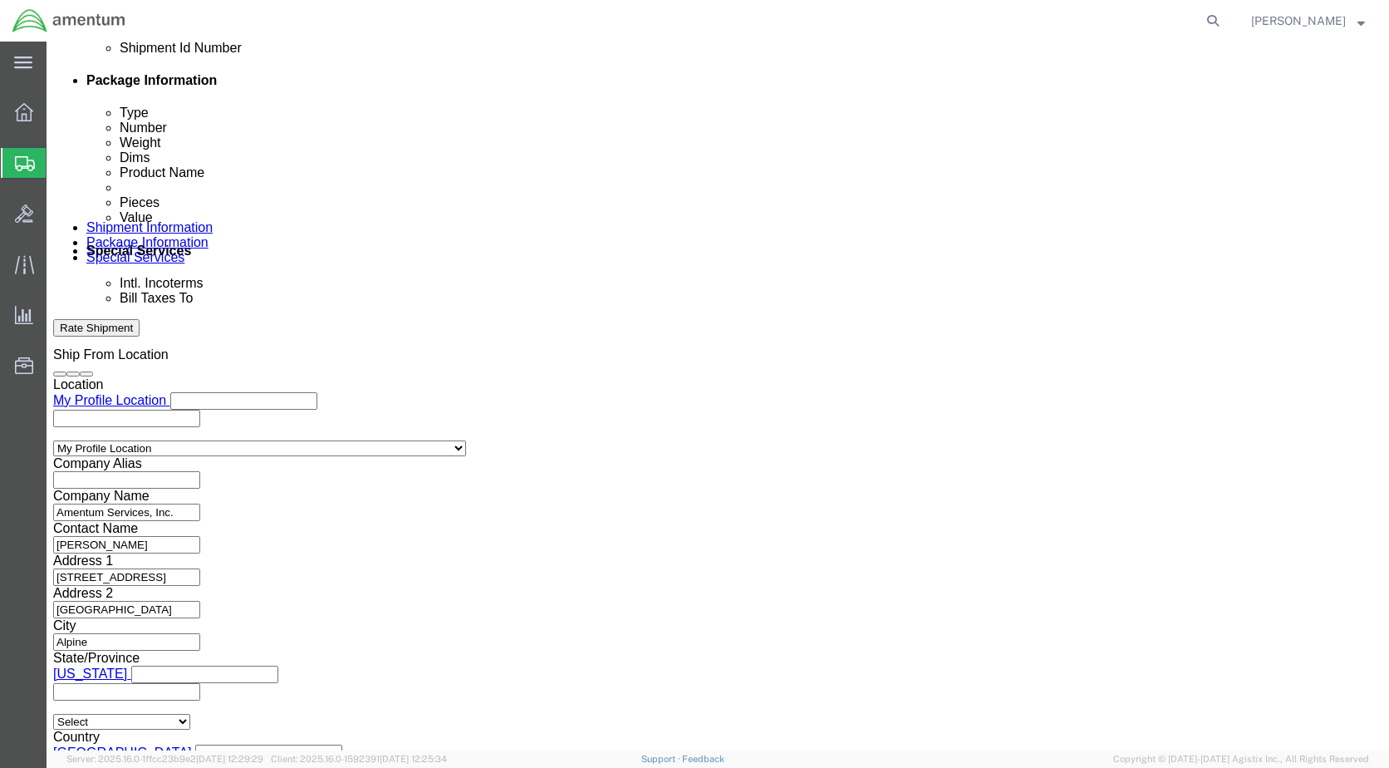
scroll to position [877, 0]
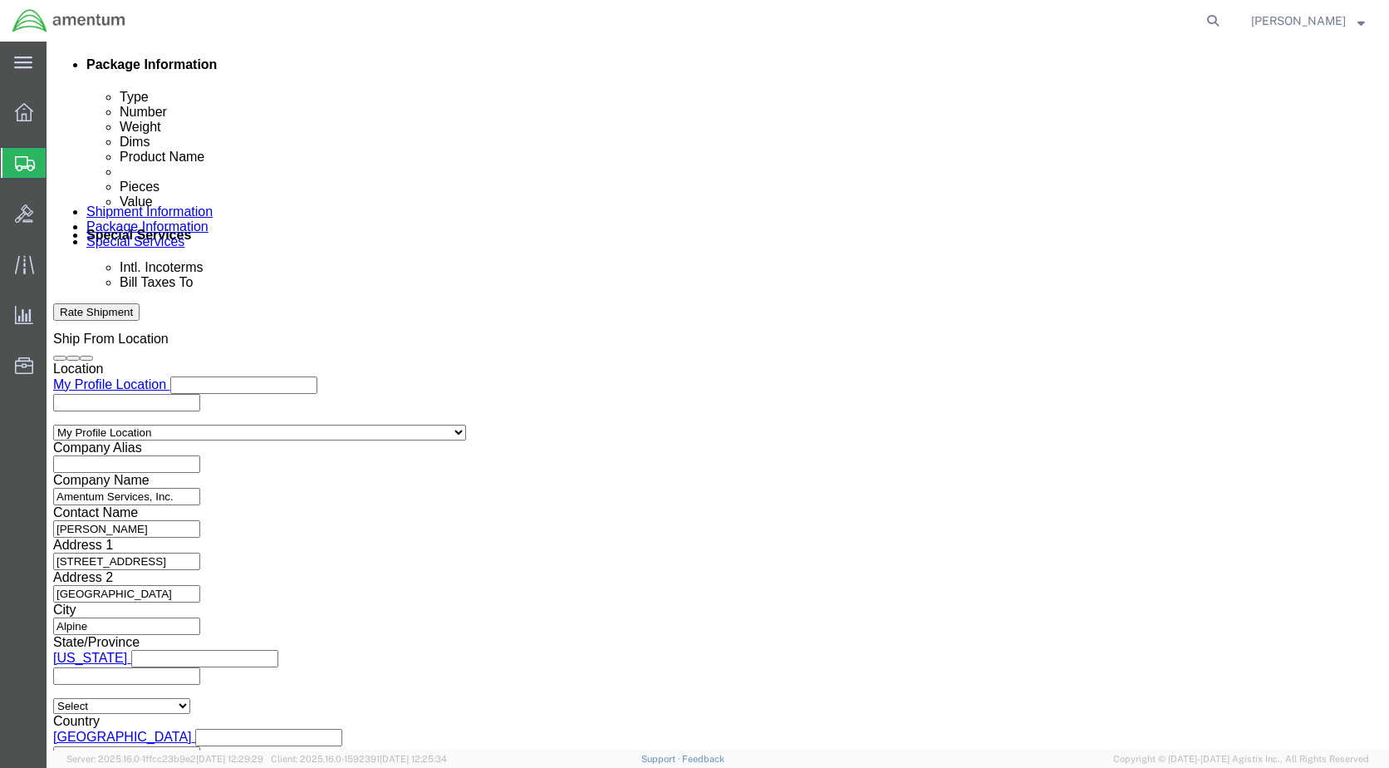
click button "Rate Shipment"
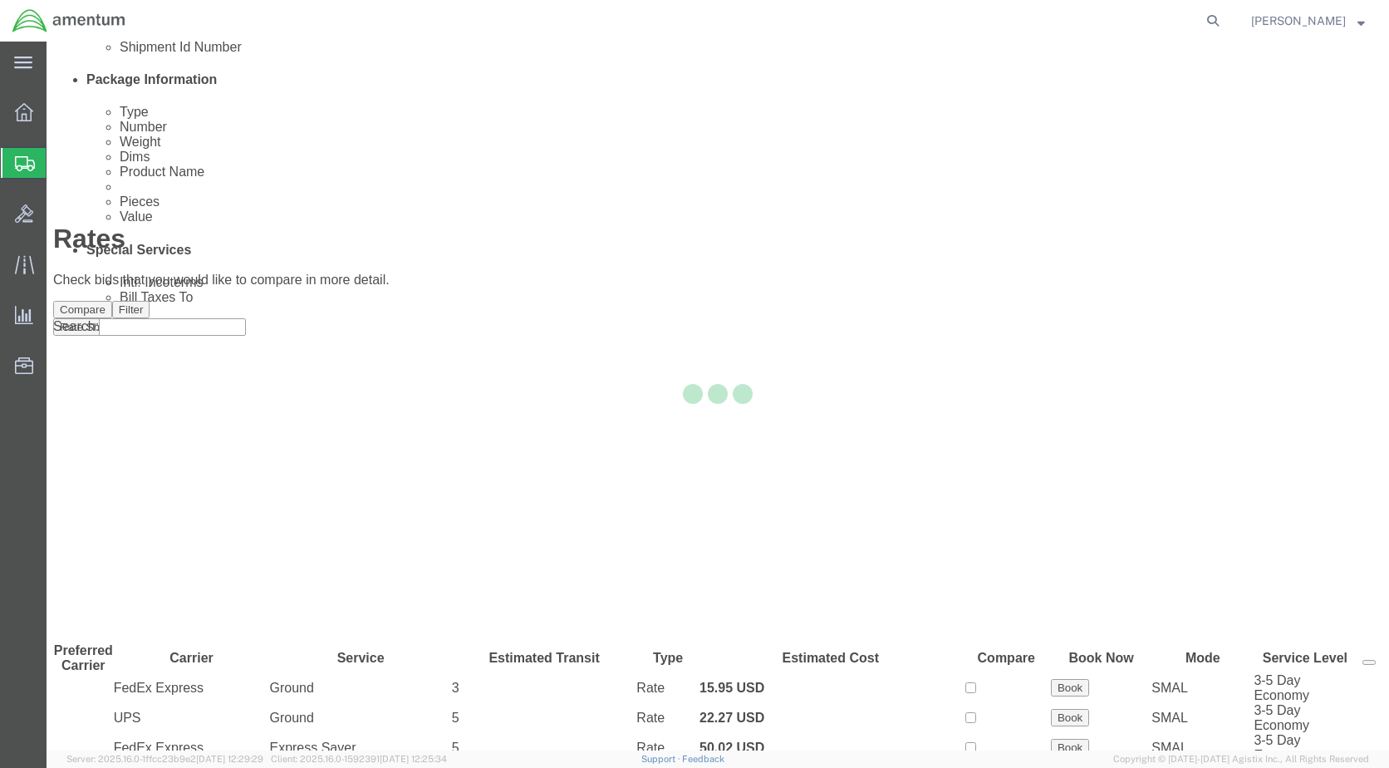
scroll to position [61, 0]
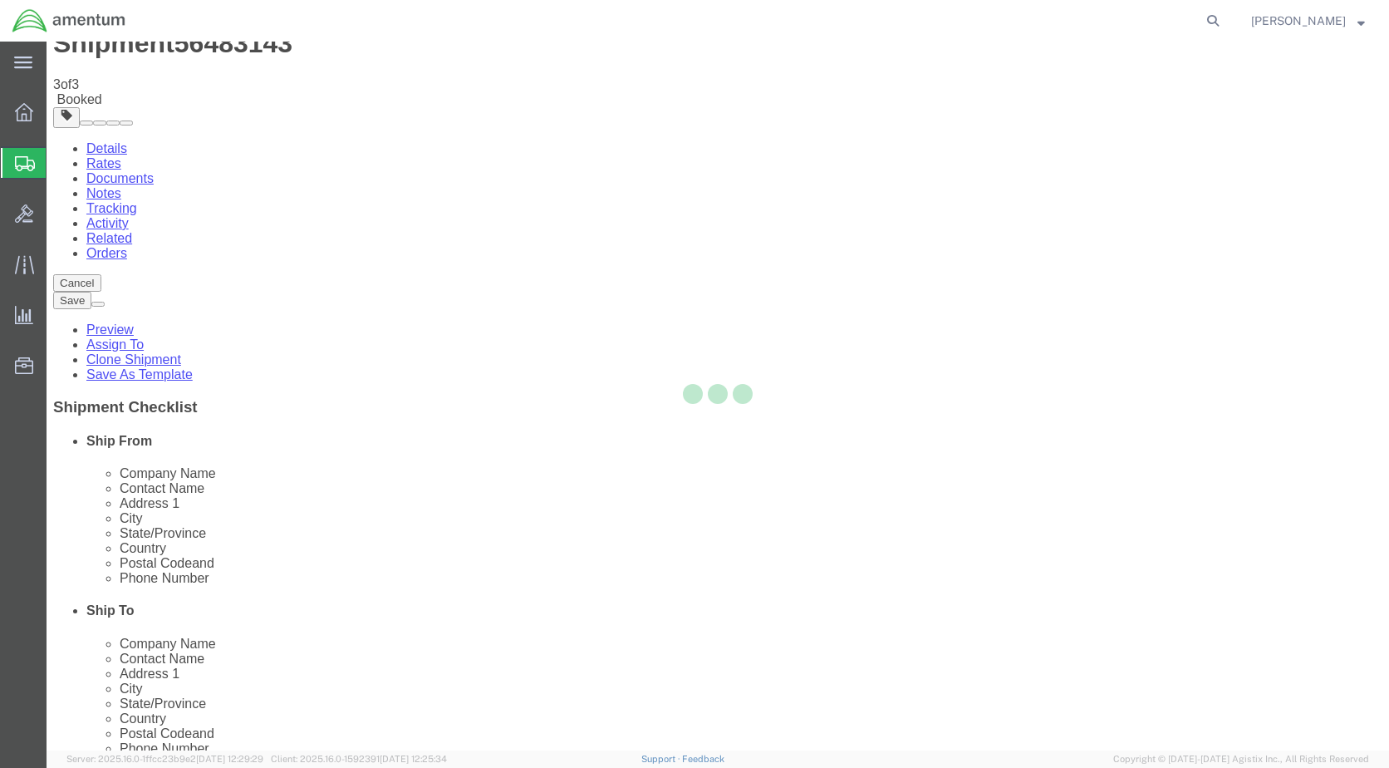
scroll to position [0, 0]
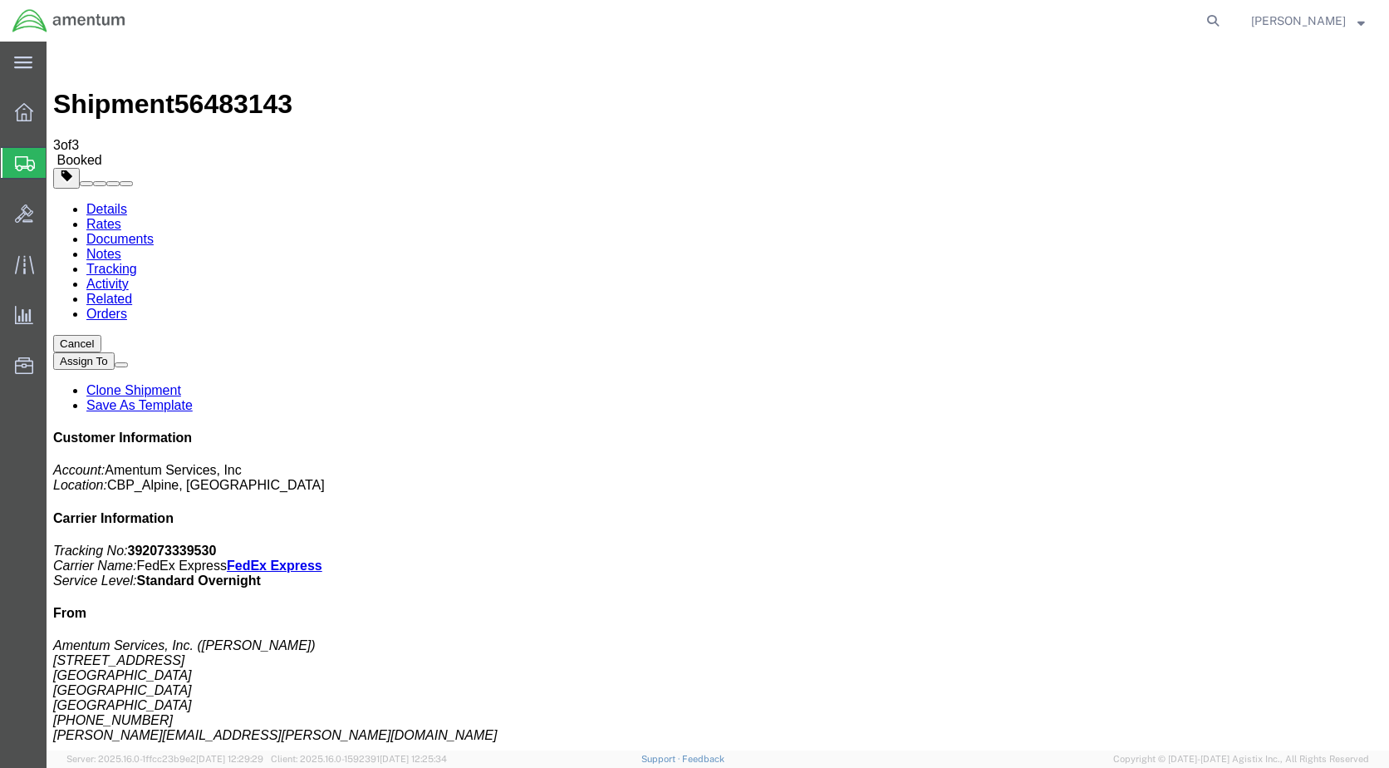
drag, startPoint x: 583, startPoint y: 233, endPoint x: 368, endPoint y: 277, distance: 219.6
click at [104, 202] on link "Details" at bounding box center [106, 209] width 41 height 14
click link "Schedule pickup request"
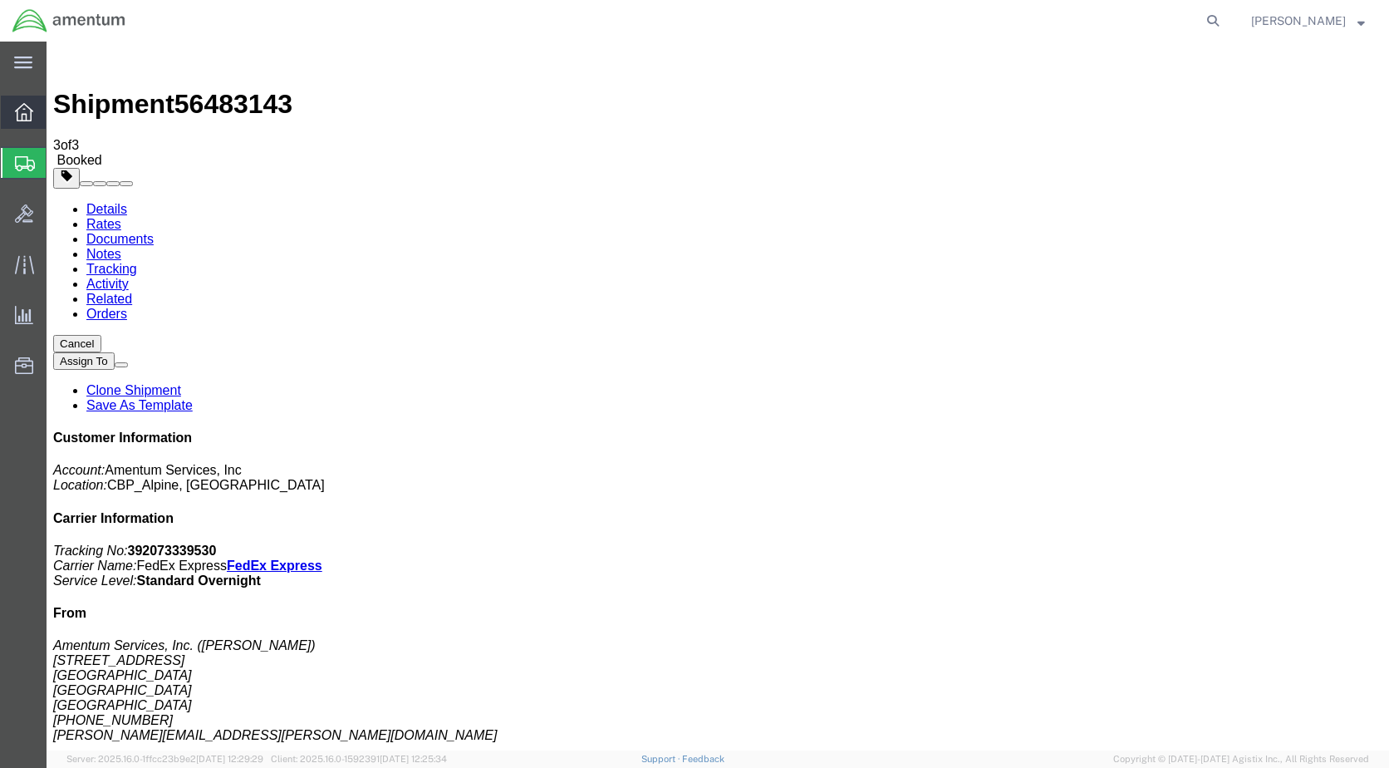
click at [31, 117] on icon at bounding box center [24, 112] width 18 height 18
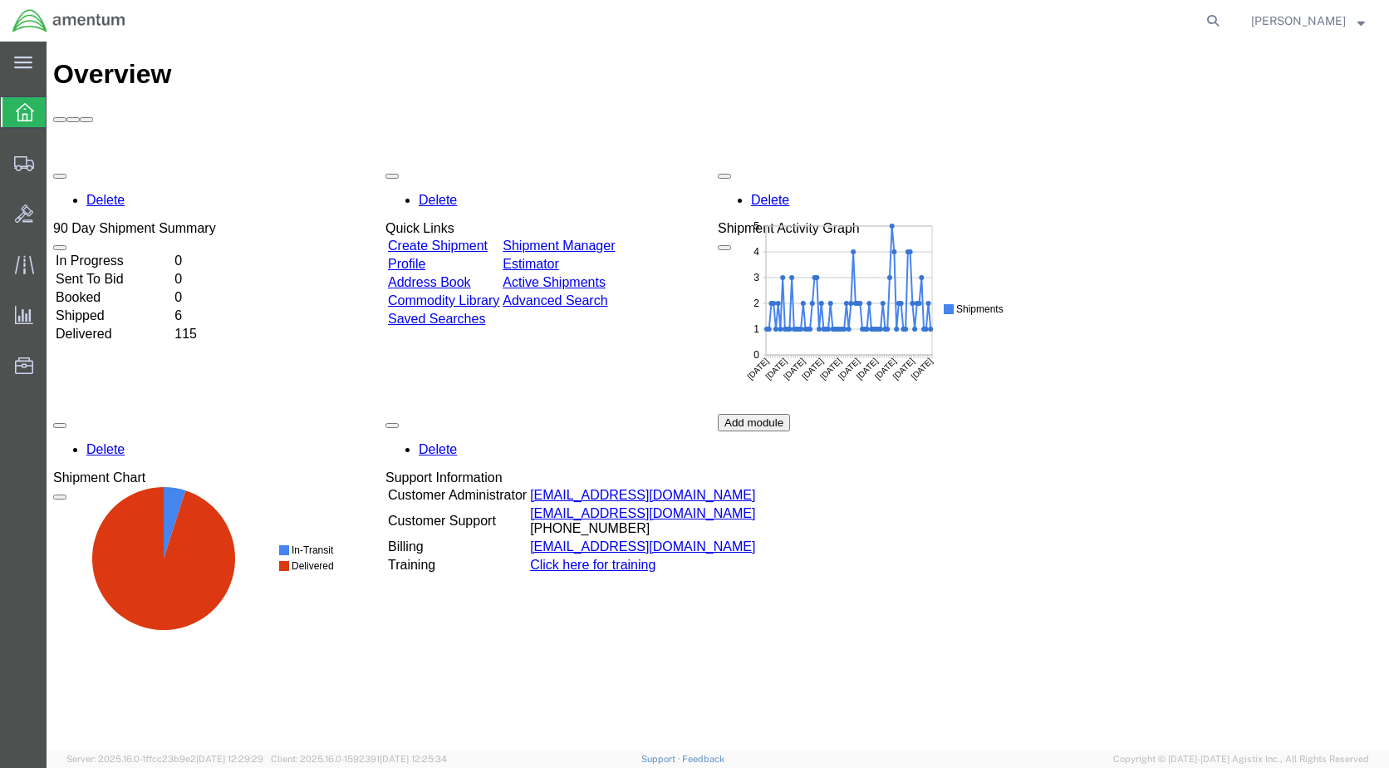
click at [450, 238] on link "Create Shipment" at bounding box center [438, 245] width 100 height 14
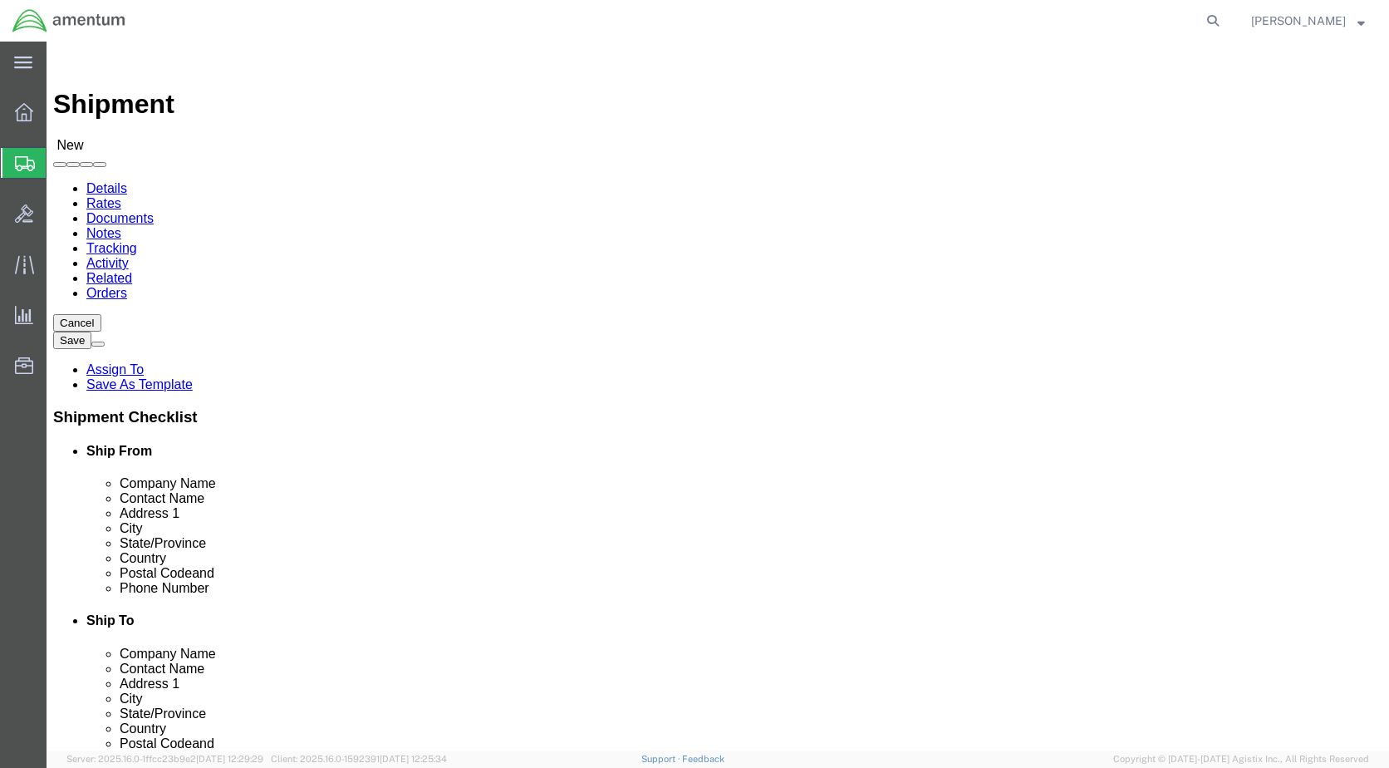
select select "MYPROFILE"
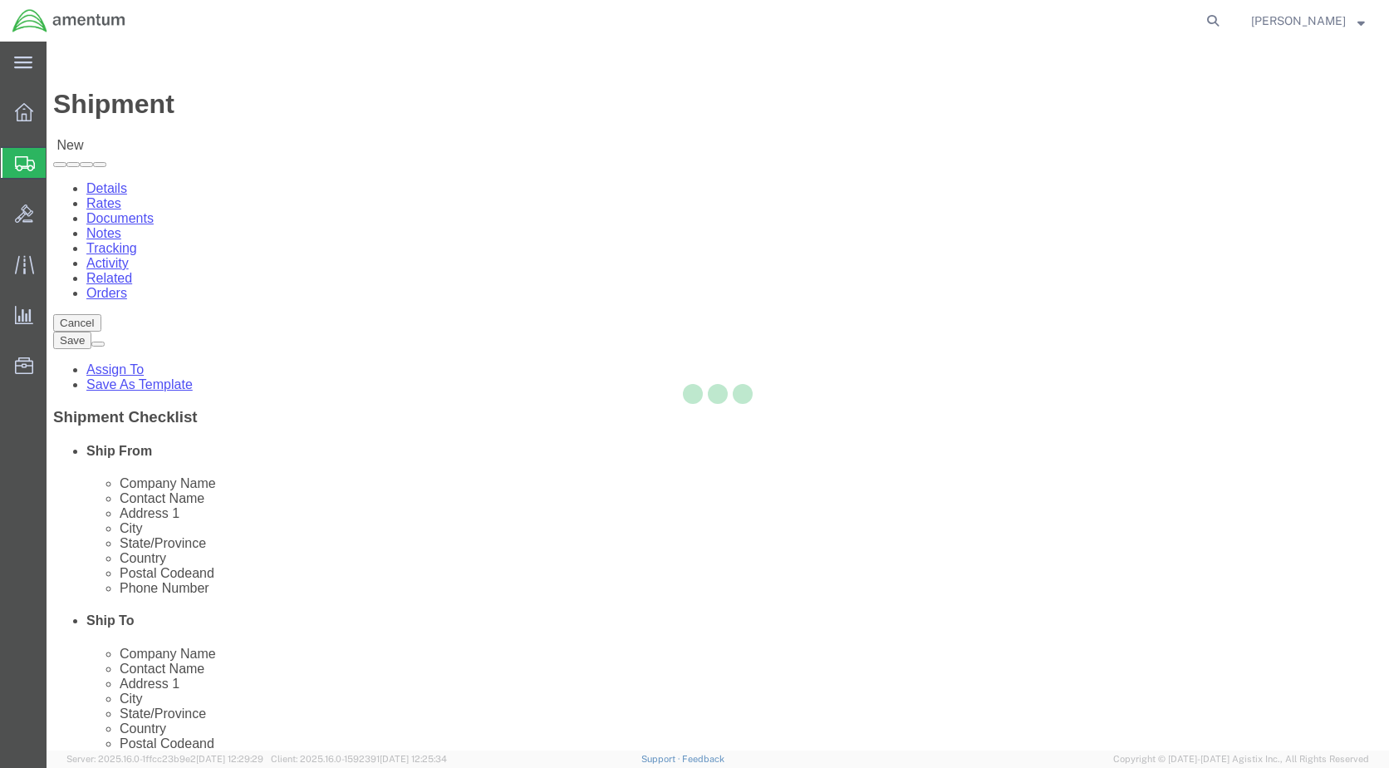
type input "Amentum Services, Inc."
type input "[PERSON_NAME]"
type input "3401 N. Hwy 118, Hangar 28"
type input "Alpine Airport"
type input "Alpine"
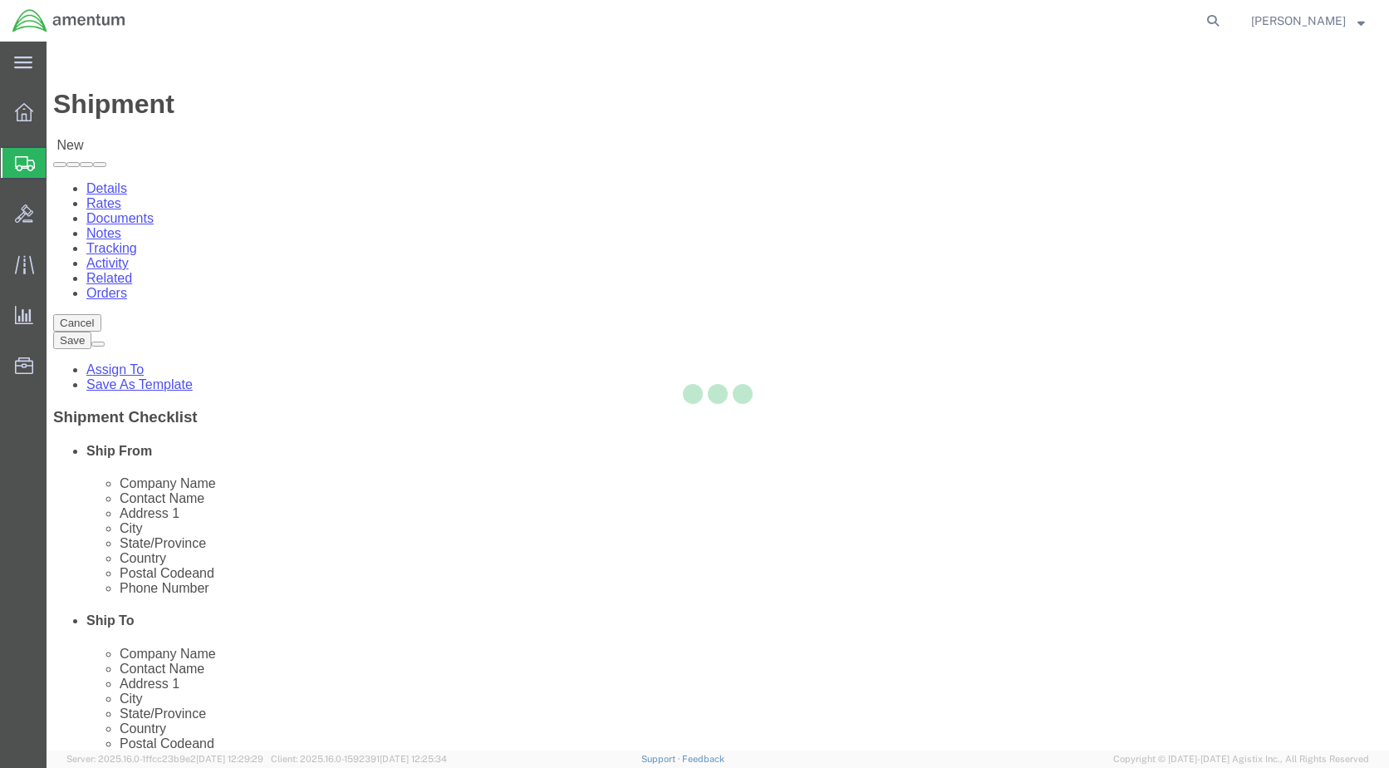
type input "79830"
type input "432-837-9274"
type input "david.e.jurado@associates.cbp.dhs.gov"
checkbox input "true"
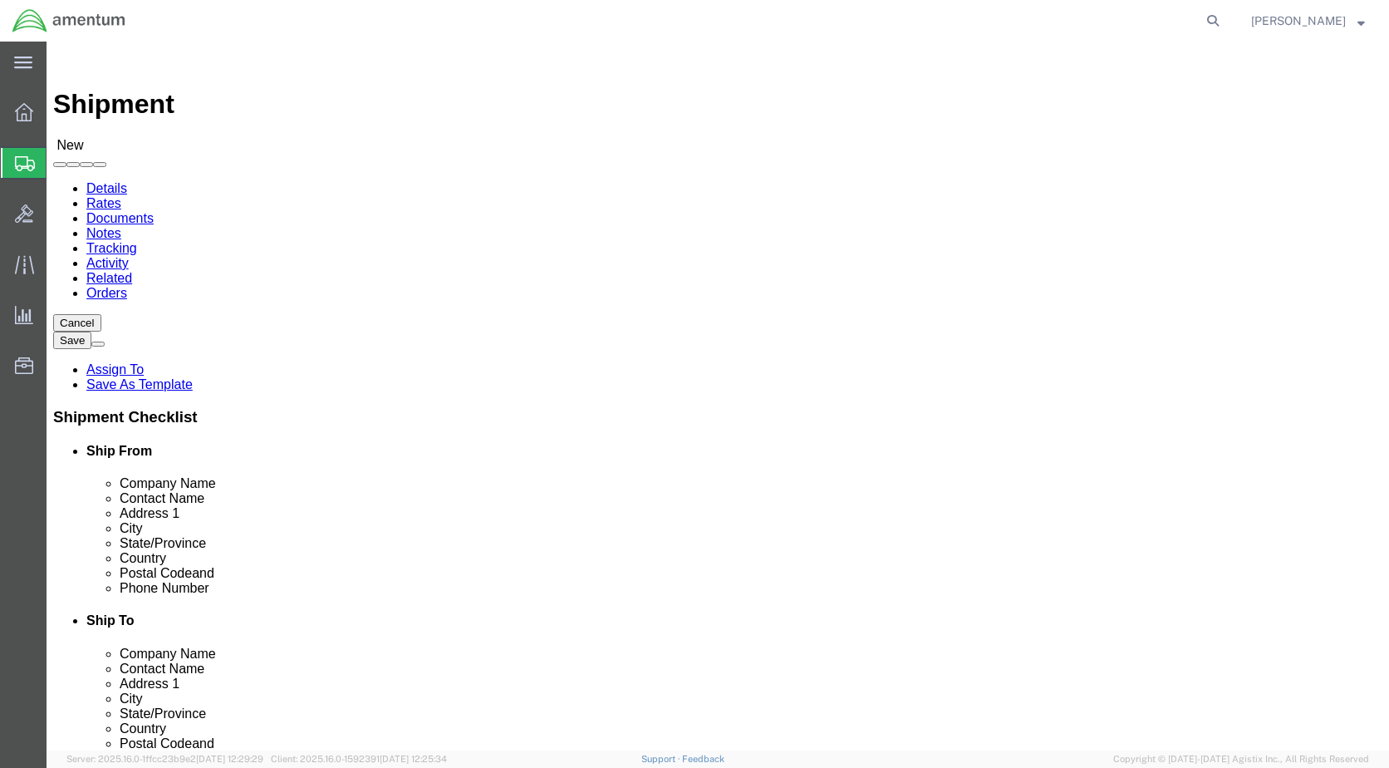
select select "TX"
click input "text"
click p "- CONTINENTAL TESTING - (ATTN: Calibration) 104 S MAIN STREET, UNION, OH, 45322…"
type input "CONTINENTAL TESTING"
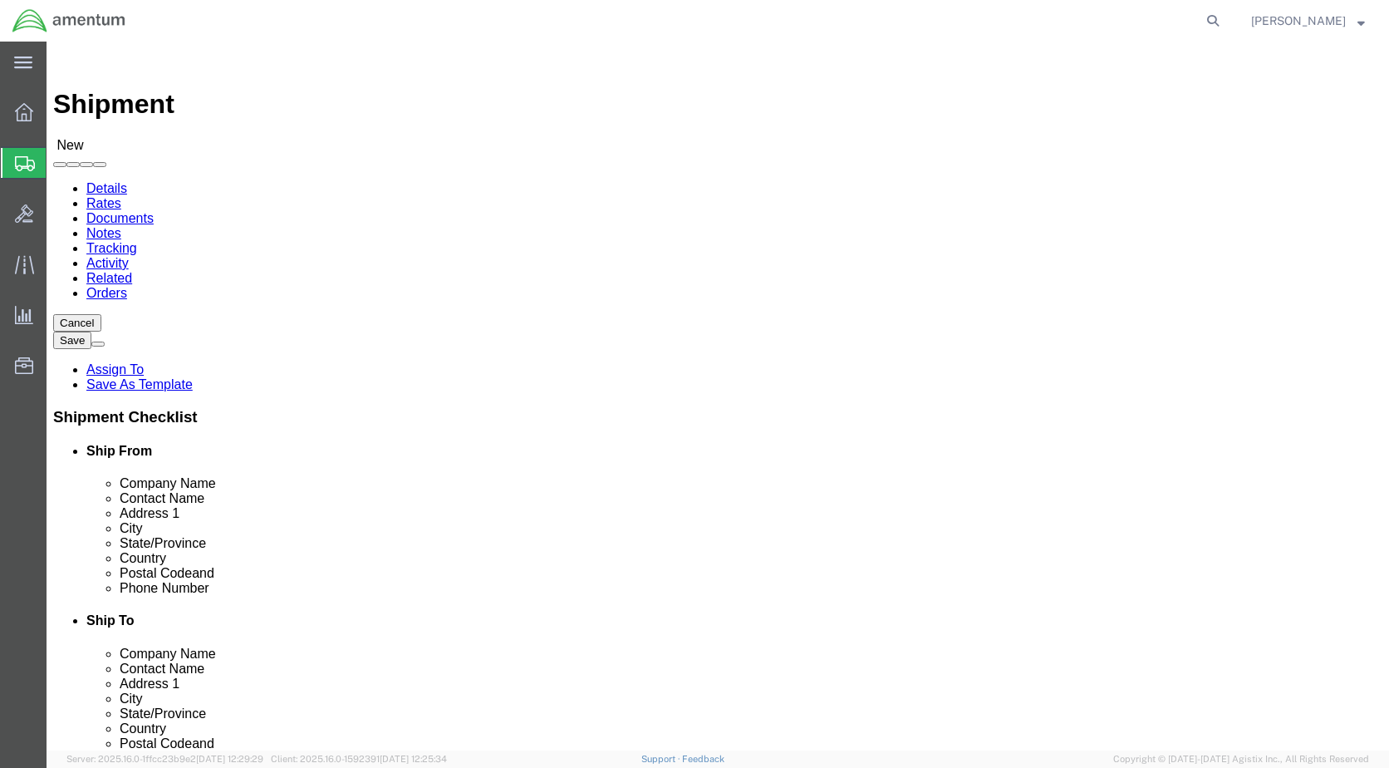
type input "ATTN: Calibration"
type input "104 S MAIN STREET"
type input "UNION"
type input "45322"
select select "OH"
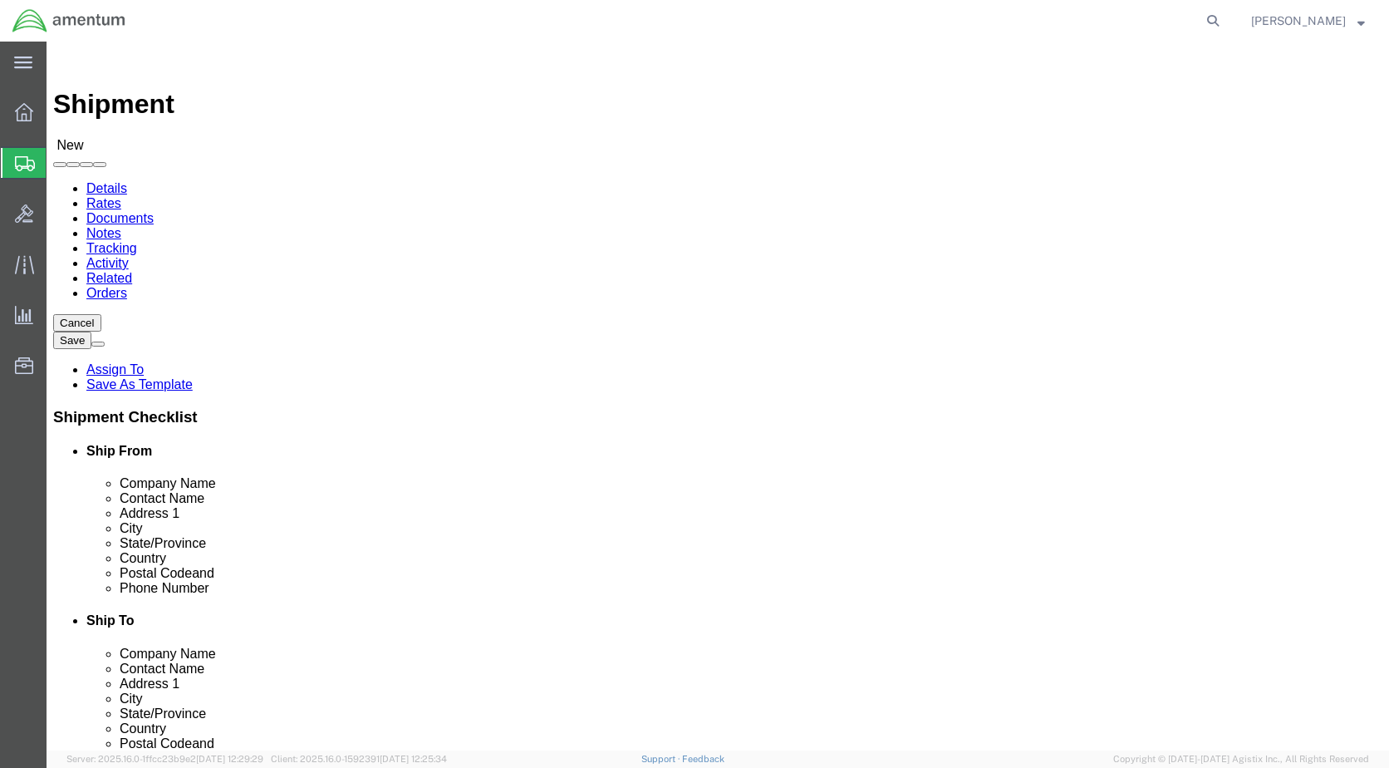
type input "CONTINENTAL TESTING"
click input "ATTN: Calibration"
type input "ATTN: Calibration (BECKY BRANHAM)"
click input "text"
type input "937-832-3322"
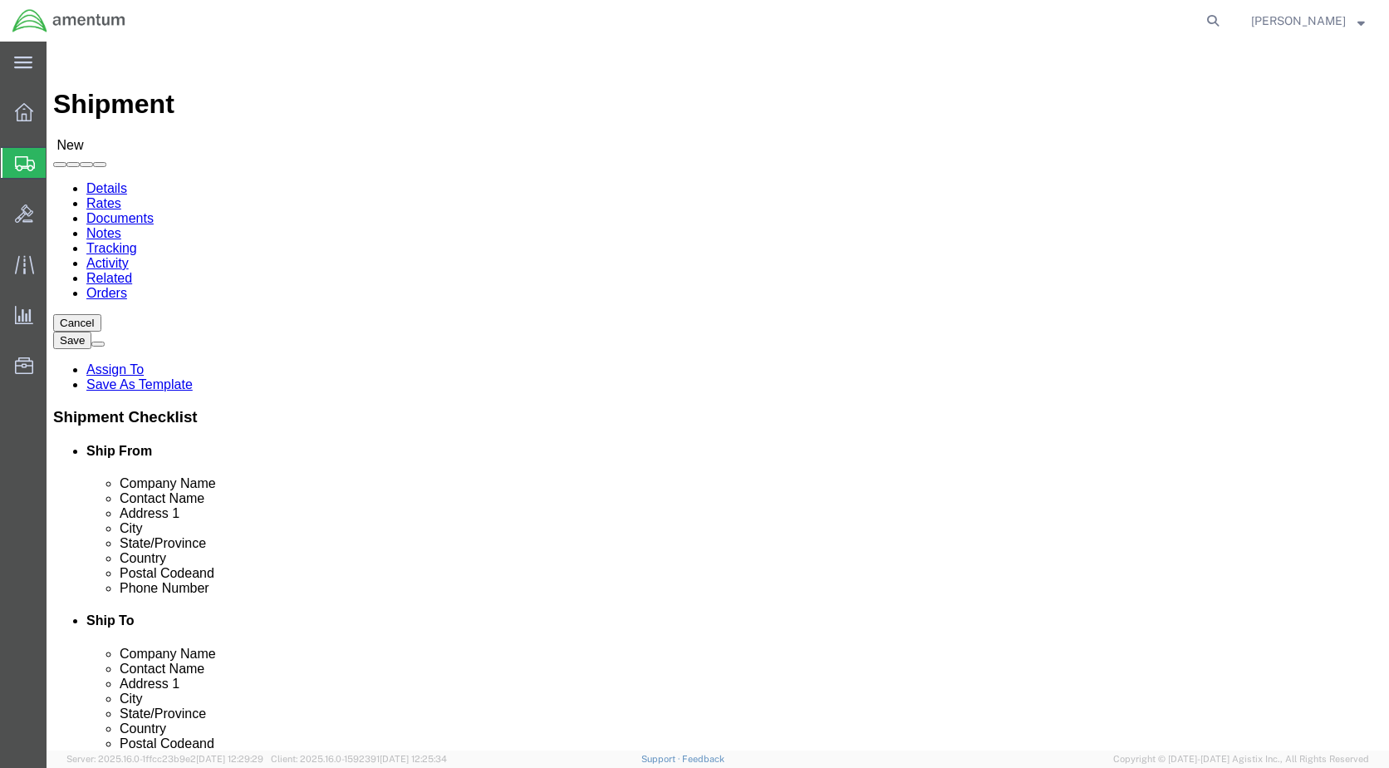
click input "text"
type input "208"
click input "text"
type input "RBRANHAM@CONTINENTALTESTING.COM"
click input "checkbox"
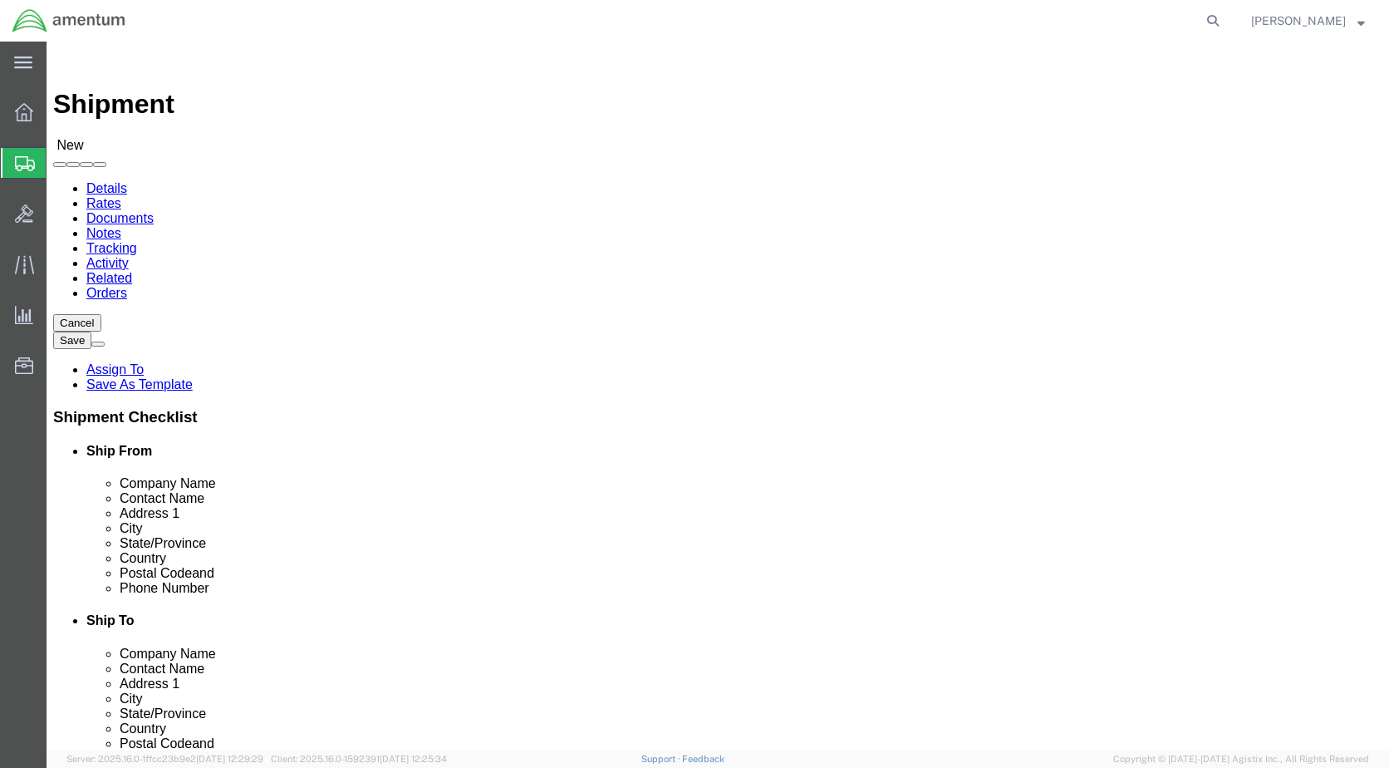
click div
click input "checkbox"
click label
click input "checkbox"
checkbox input "false"
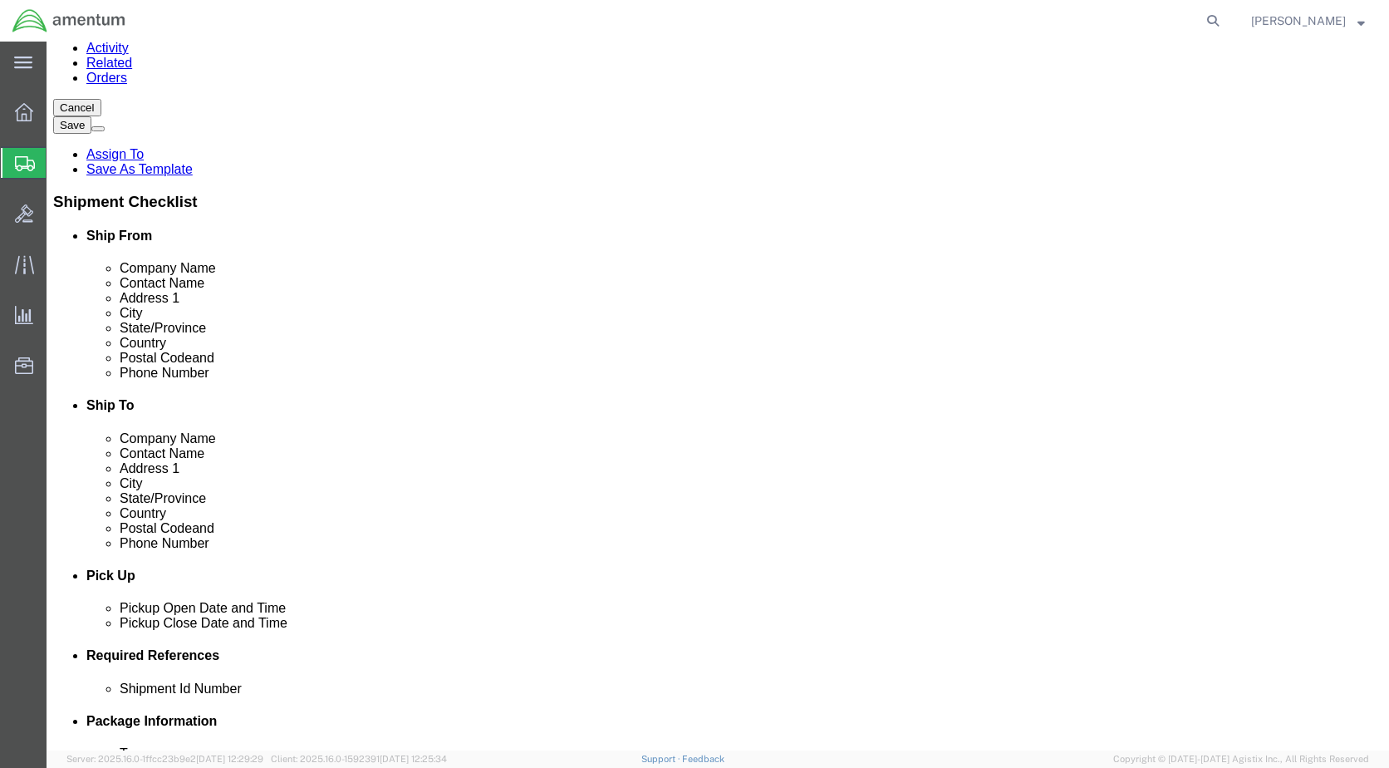
scroll to position [415, 0]
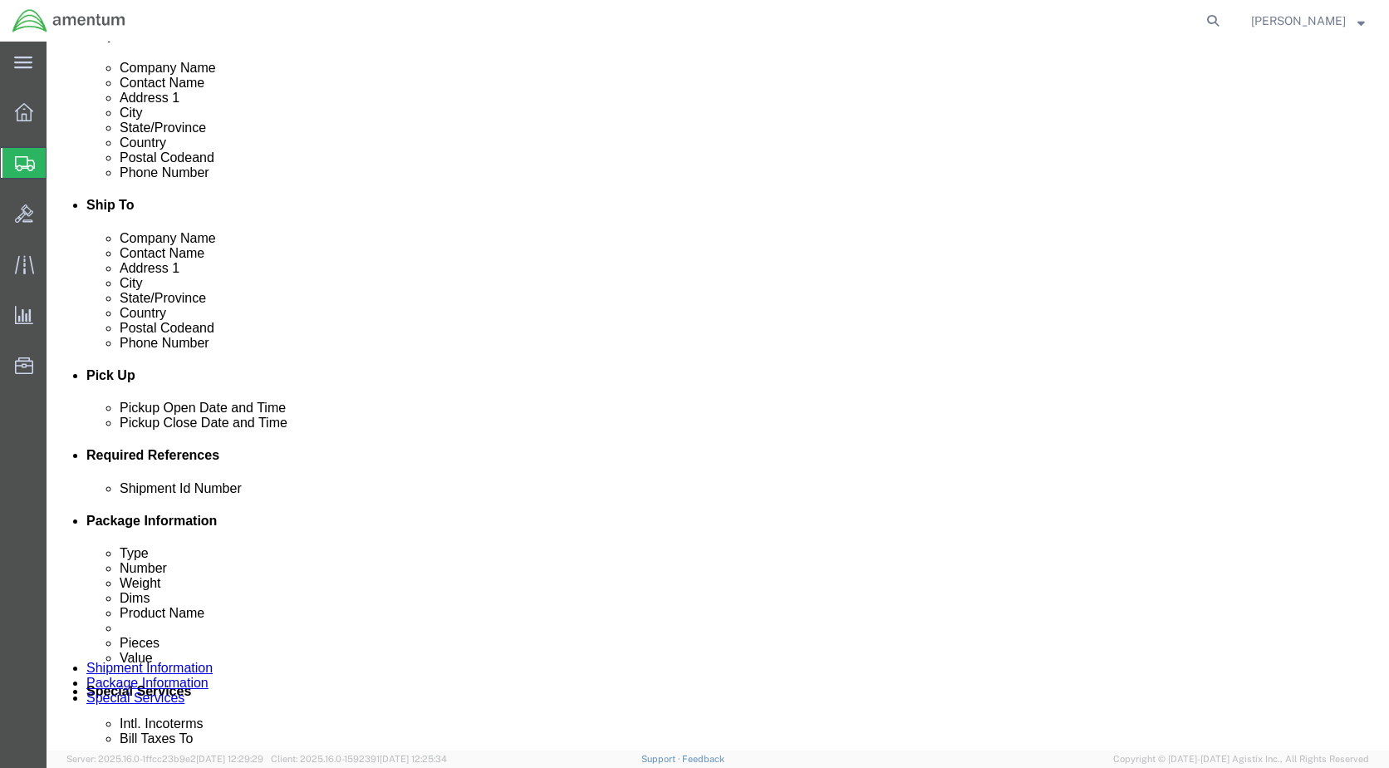
click div "Aug 13 2025 11:00 AM"
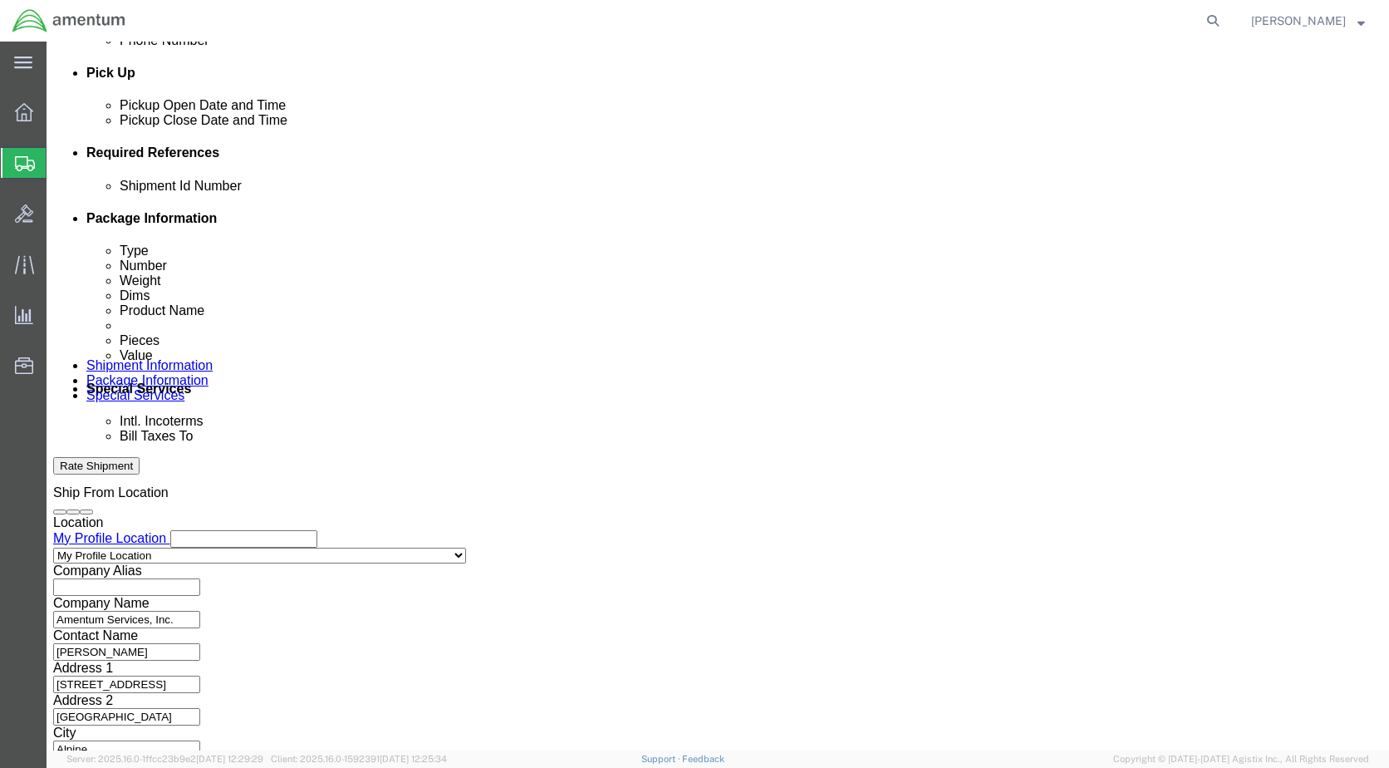
type input "4:00 PM"
click button "Apply"
click button "Add reference"
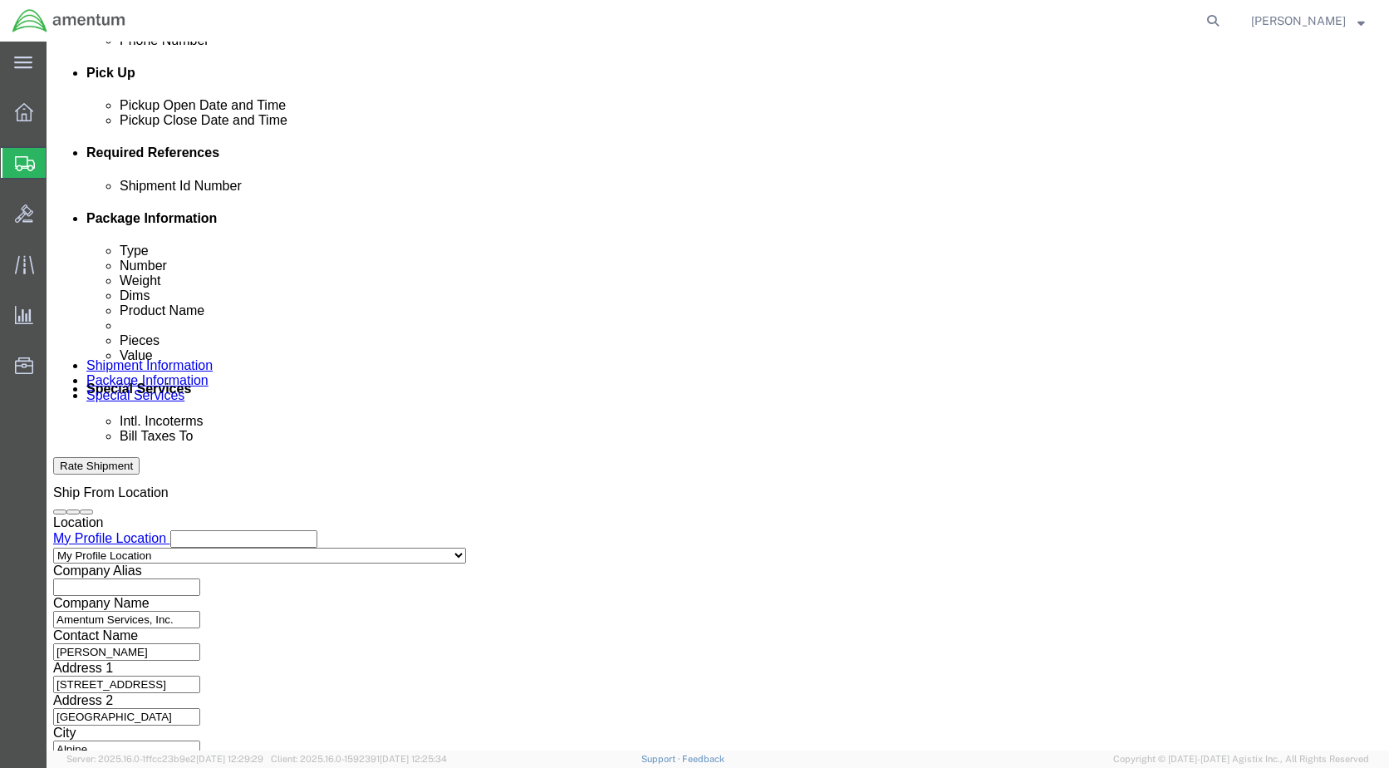
click button "Add reference"
click select "Select Account Type Activity ID Airline Appointment Number ASN Batch Request # …"
select select "CUSTREF"
click select "Select Account Type Activity ID Airline Appointment Number ASN Batch Request # …"
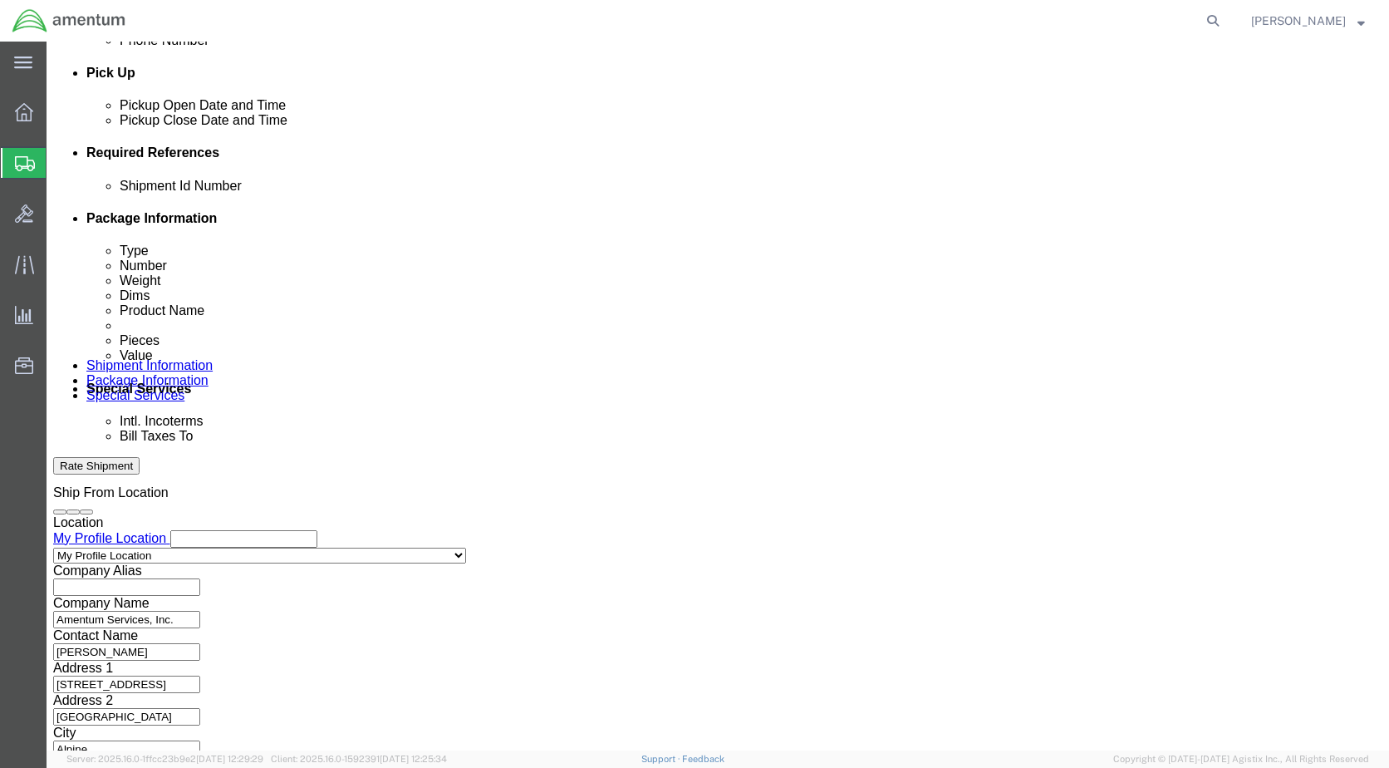
select select "DEPT"
click select "Select Account Type Activity ID Airline Appointment Number ASN Batch Request # …"
click input "text"
type input "BC-8000/3D302-STORM"
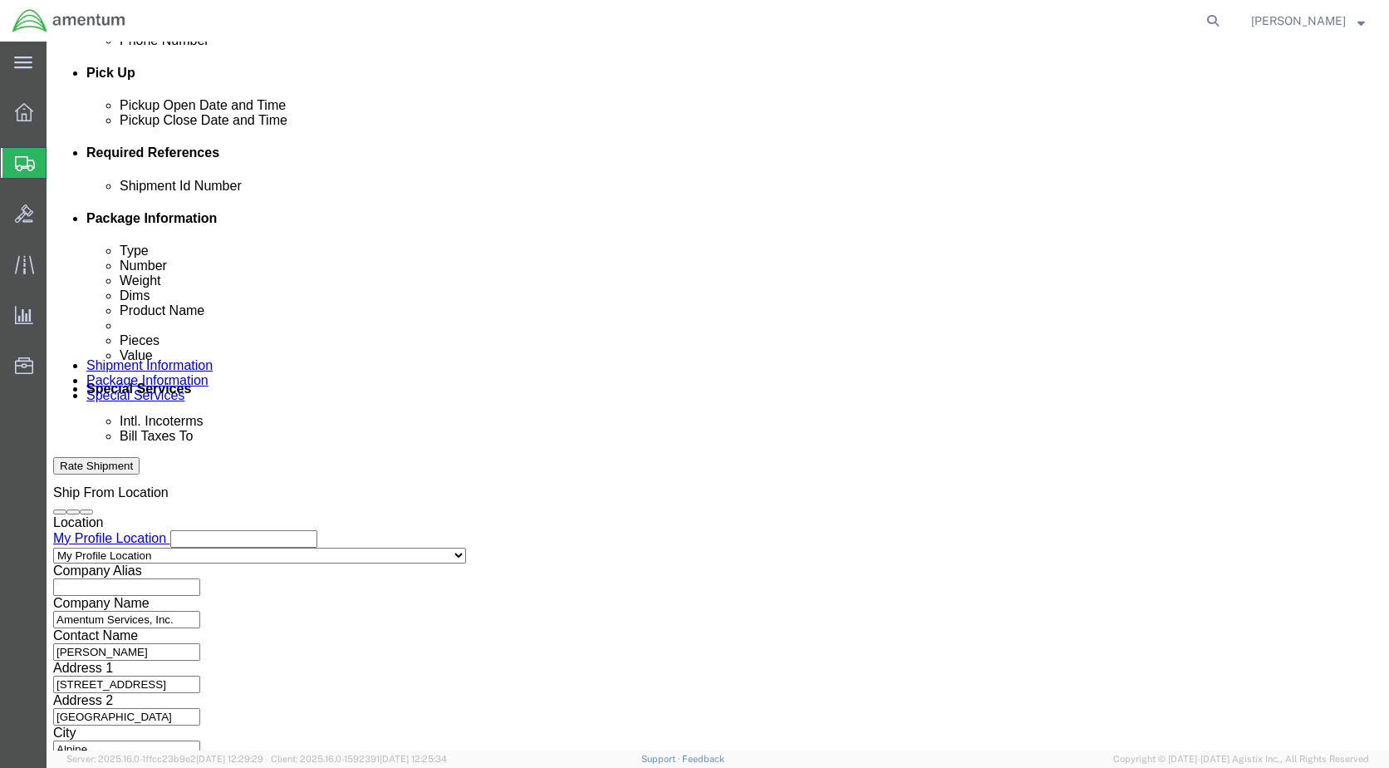
click input "text"
type input "CALIBRATION"
click select "Select Account Type Activity ID Airline Appointment Number ASN Batch Request # …"
select select "PURCHORD"
click select "Select Account Type Activity ID Airline Appointment Number ASN Batch Request # …"
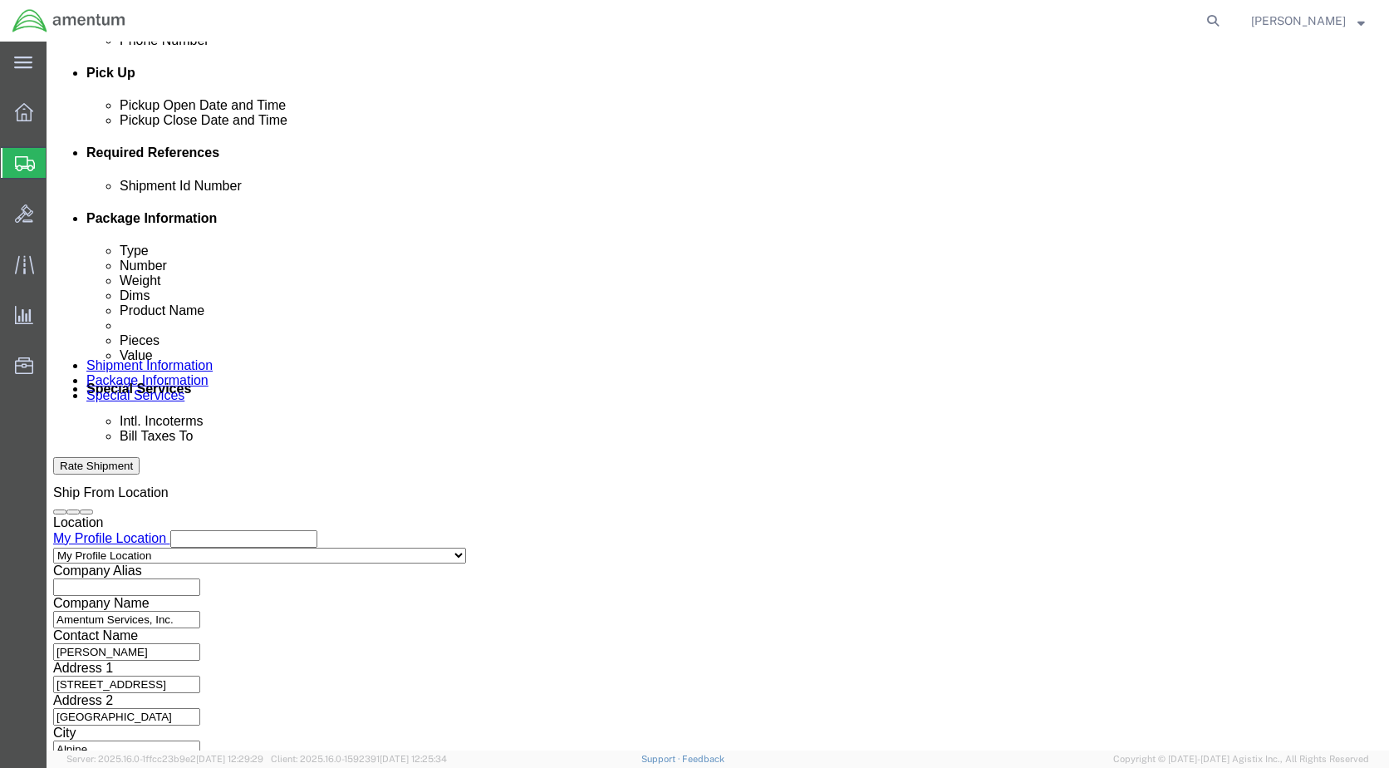
click select "Select Account Type Activity ID Airline Appointment Number ASN Batch Request # …"
select select "QUOTENUM"
click select "Select Account Type Activity ID Airline Appointment Number ASN Batch Request # …"
click input "text"
type input "CBP0043174"
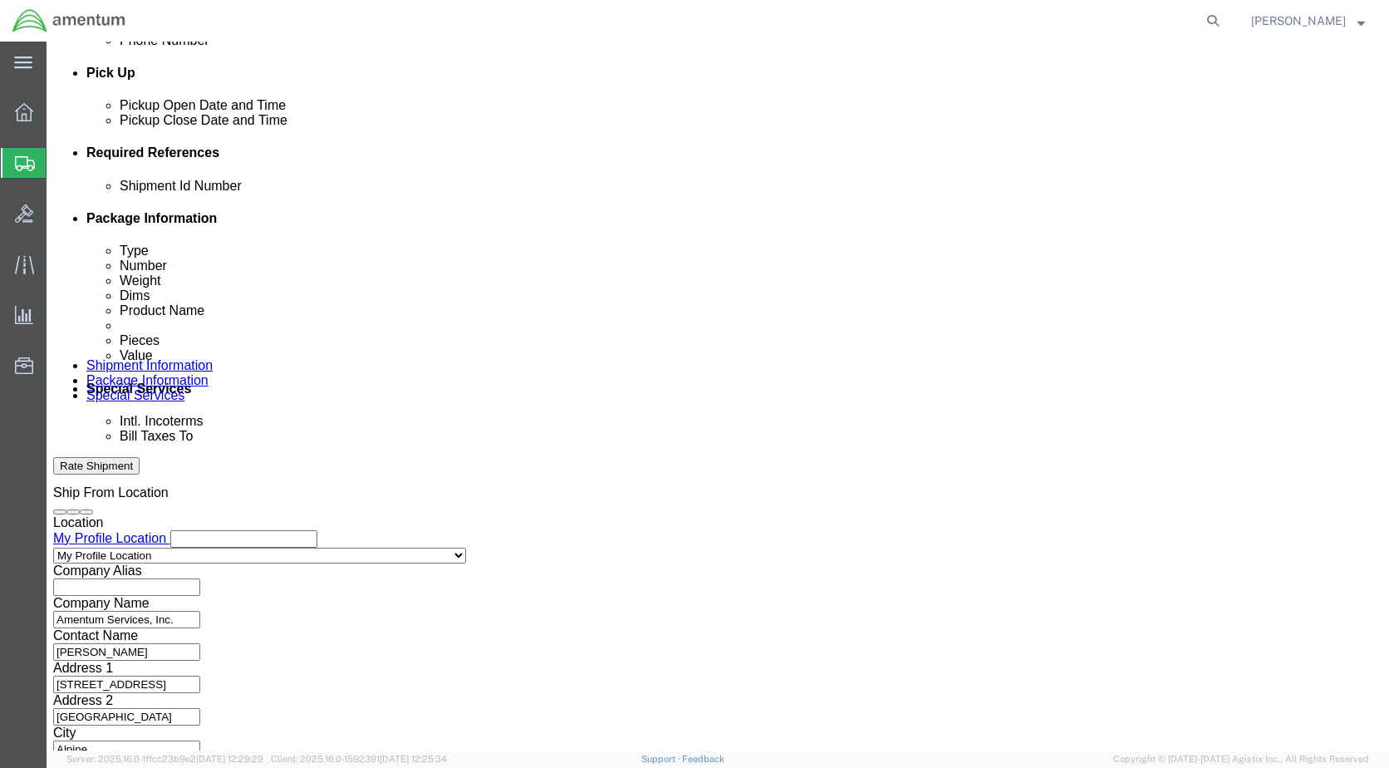
click input "text"
type input "250515-1"
click div "Ship From Location Location My Profile Location Select My Profile Location 1002…"
click select "Select Air Less than Truckload Multi-Leg Ocean Freight Rail Small Parcel Truckl…"
select select "SMAL"
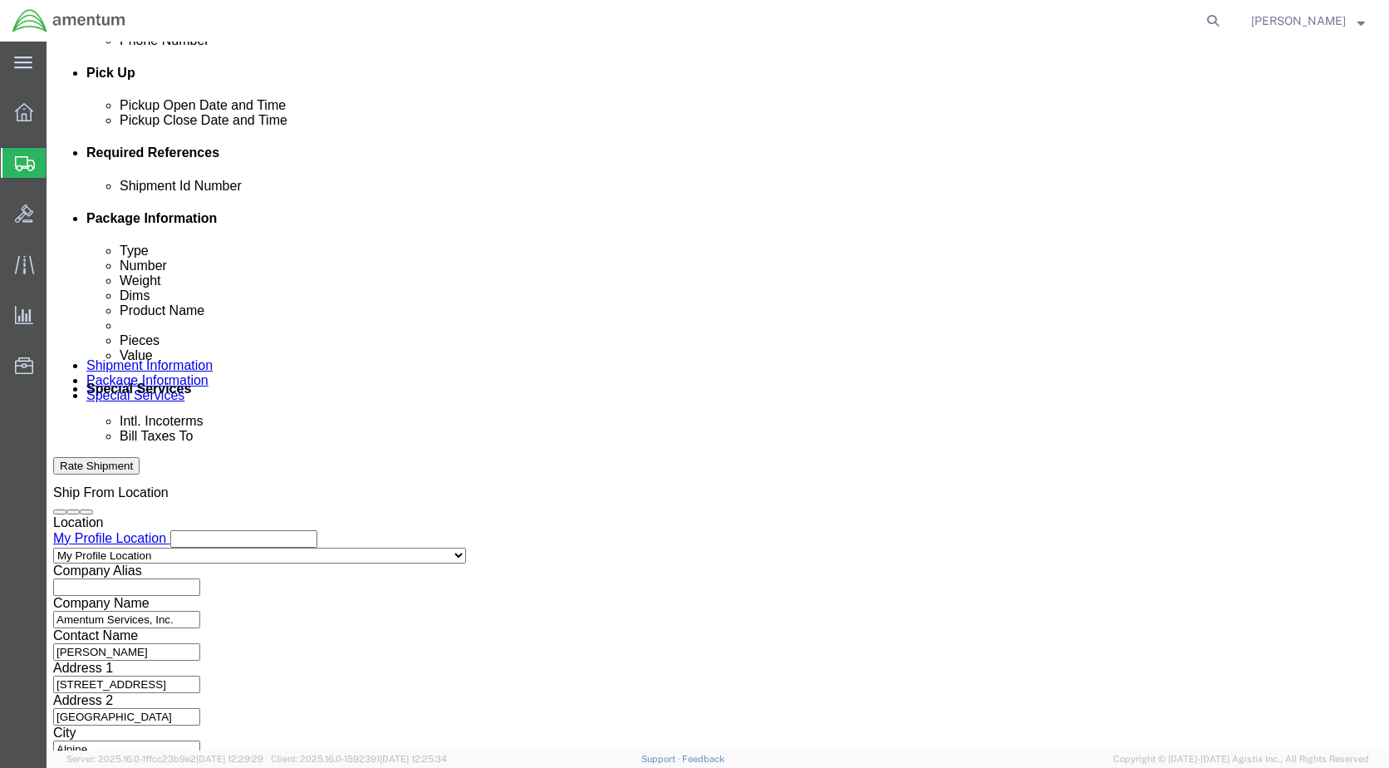
click select "Select Air Less than Truckload Multi-Leg Ocean Freight Rail Small Parcel Truckl…"
click input "text"
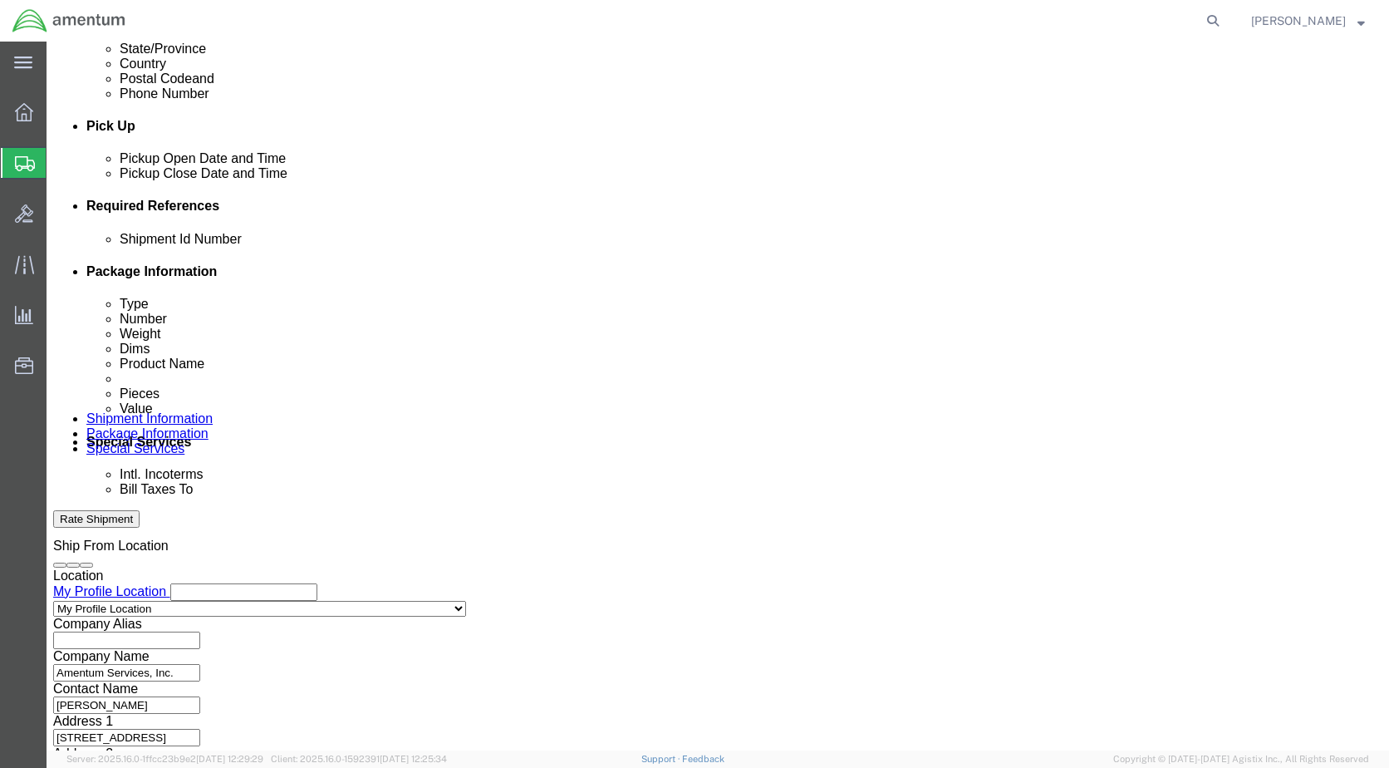
scroll to position [249, 0]
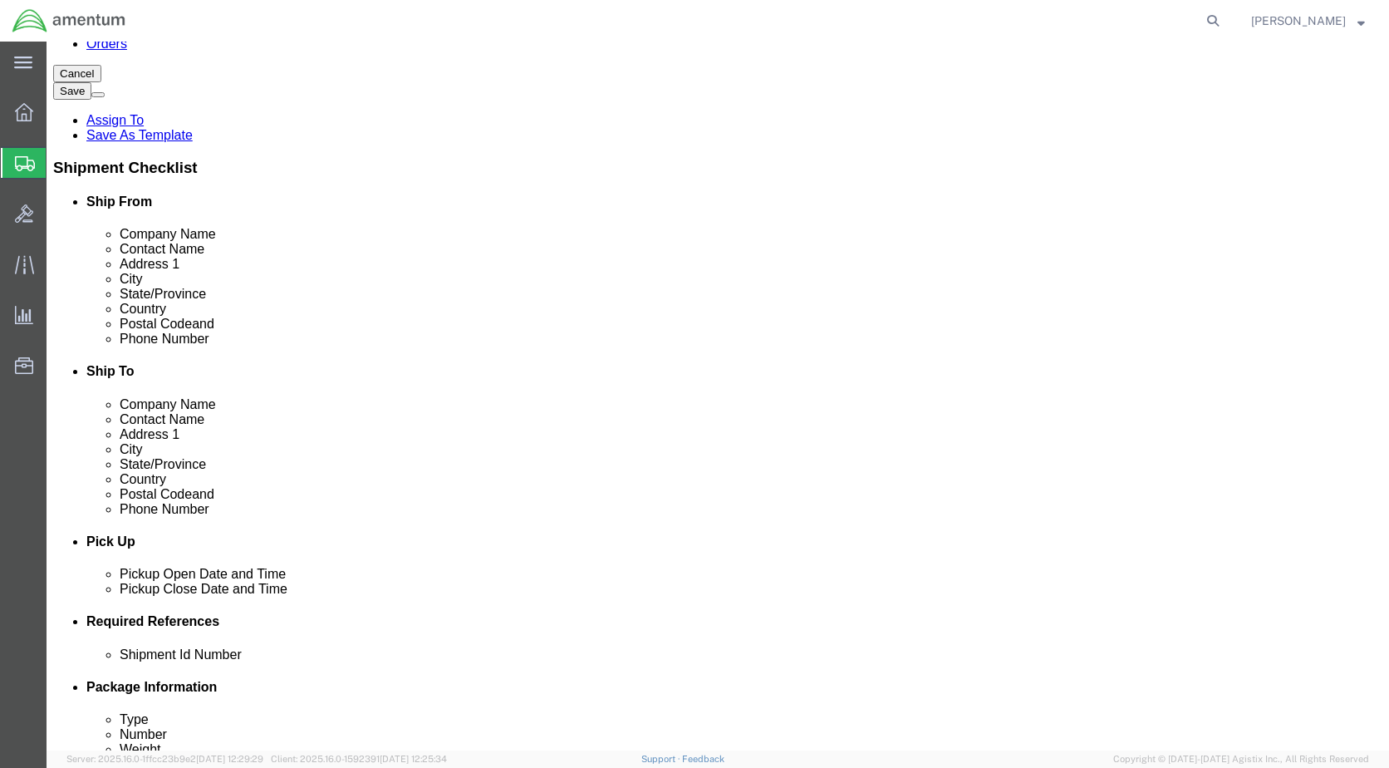
click input "checkbox"
checkbox input "true"
click div "Location Select Select My Profile Location 1002-4122-6 1006-5256-0 1026-8910-0 …"
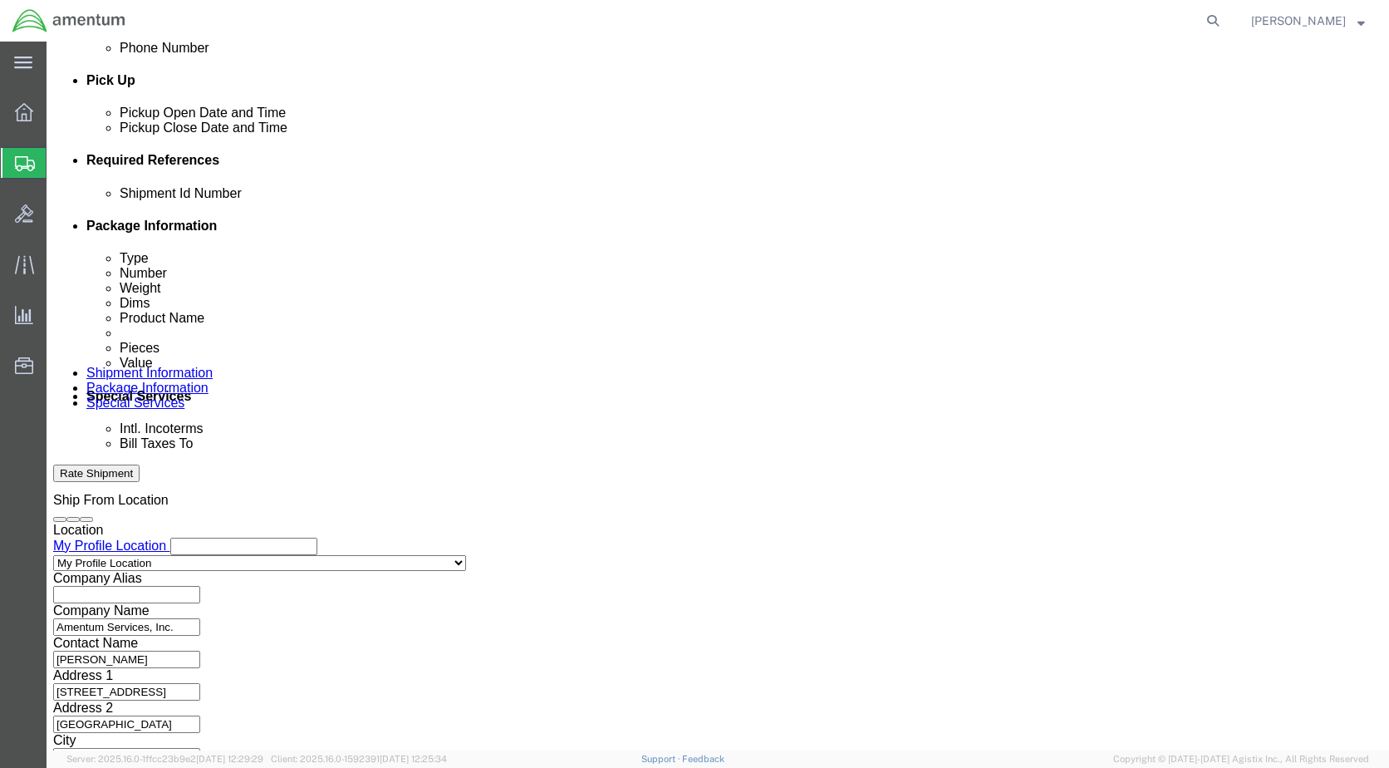
scroll to position [749, 0]
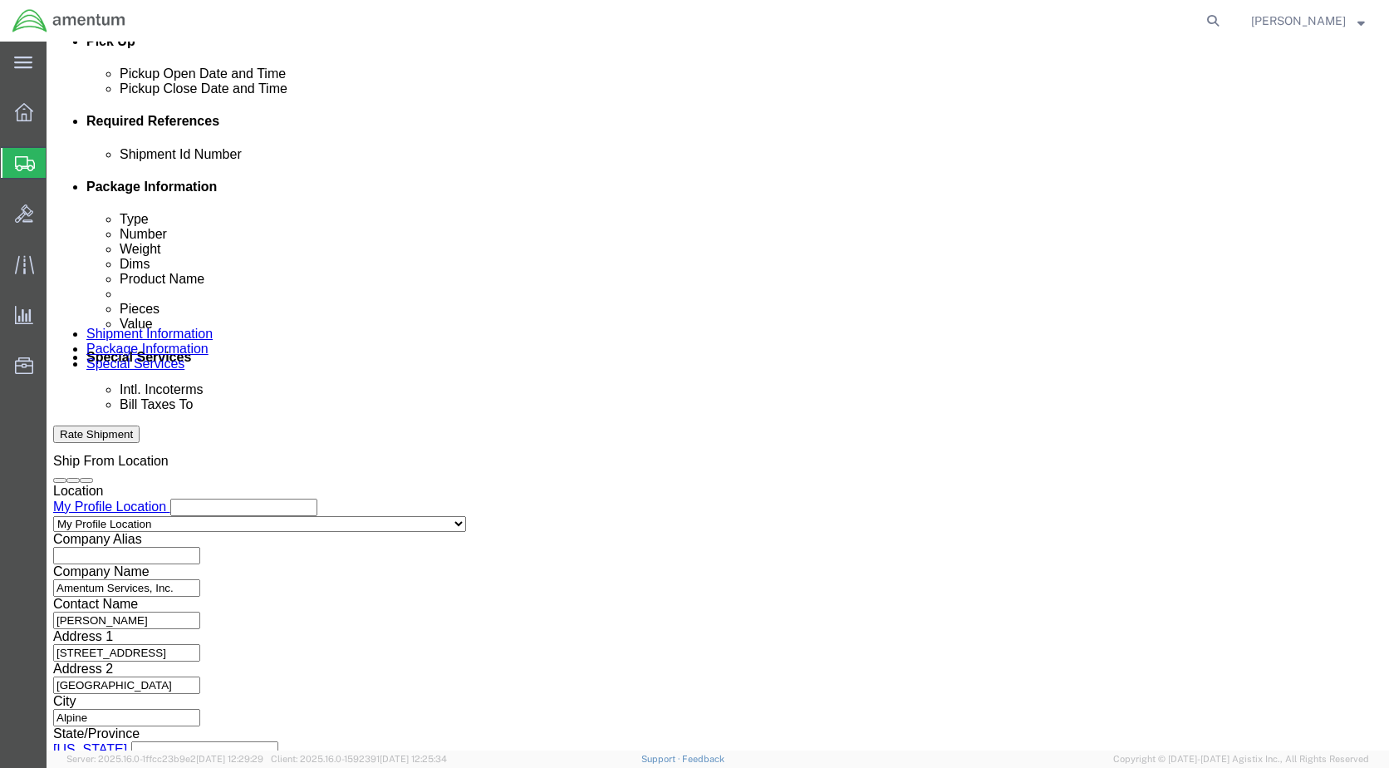
click button "Continue"
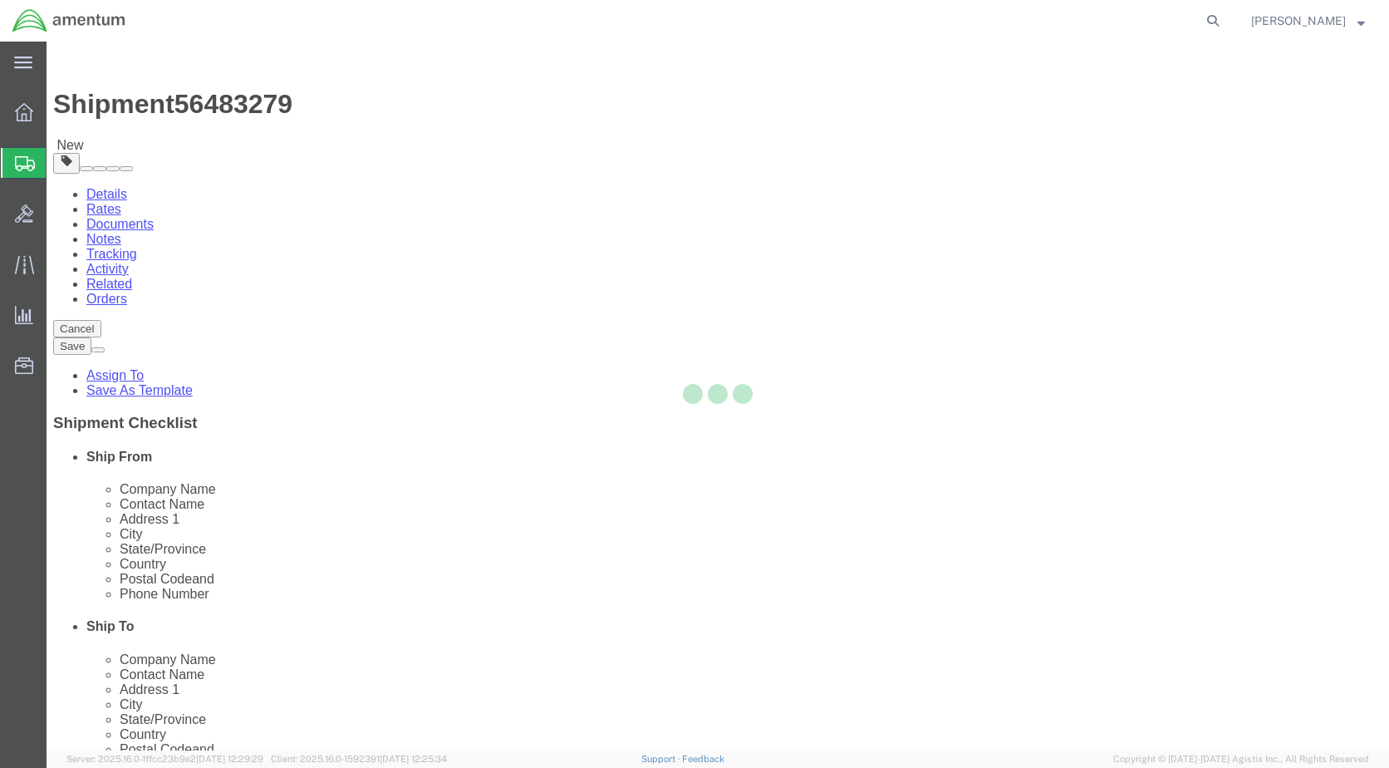
select select "YRPK"
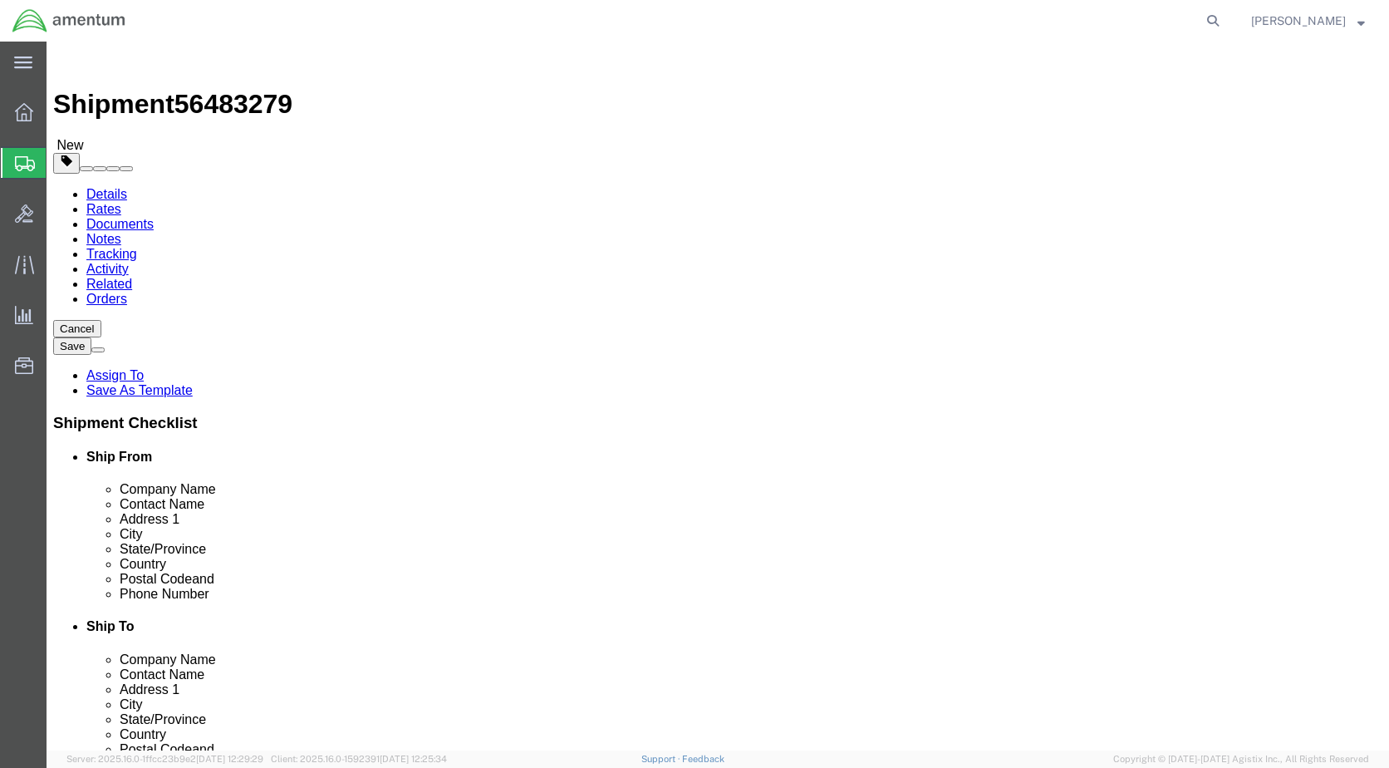
click input "text"
type input "17"
type input "18"
click input "0.00"
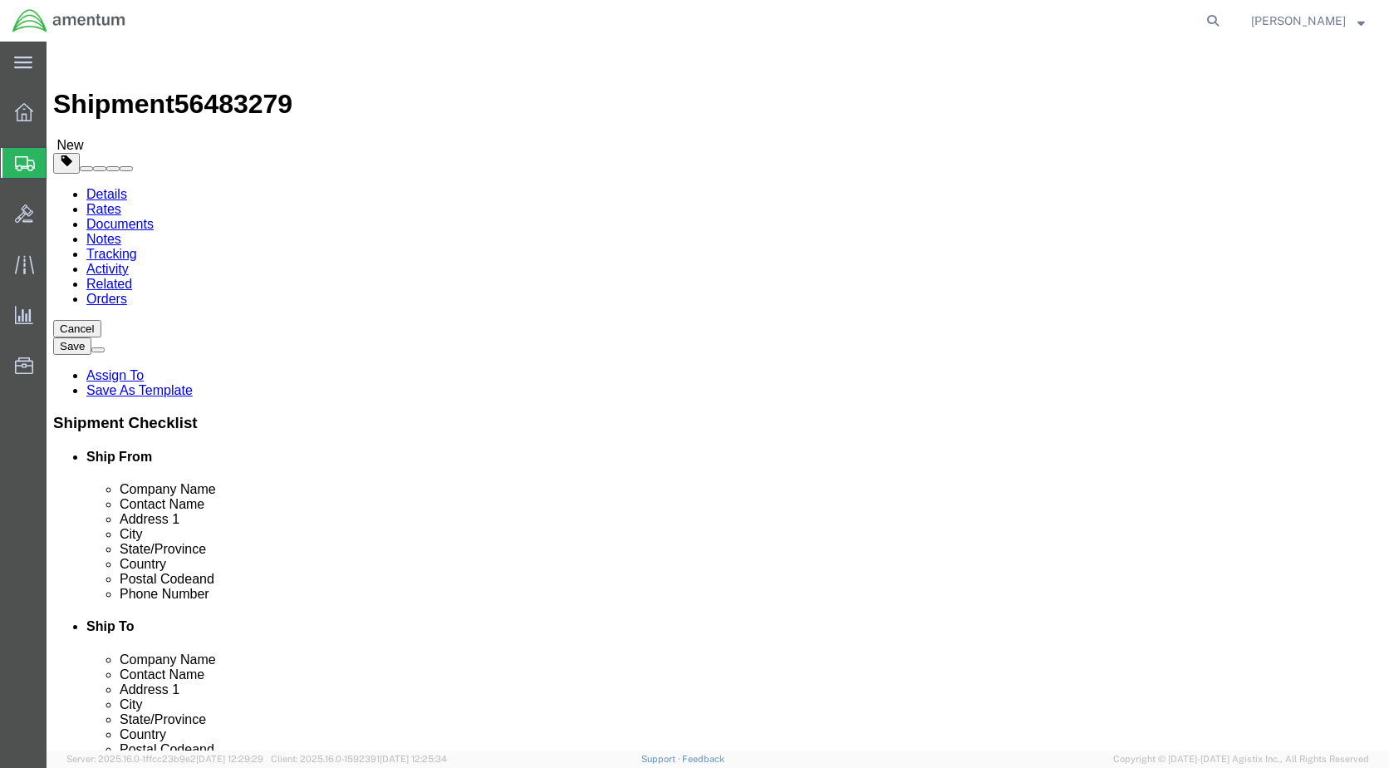
type input "30.00"
click link "Add Content"
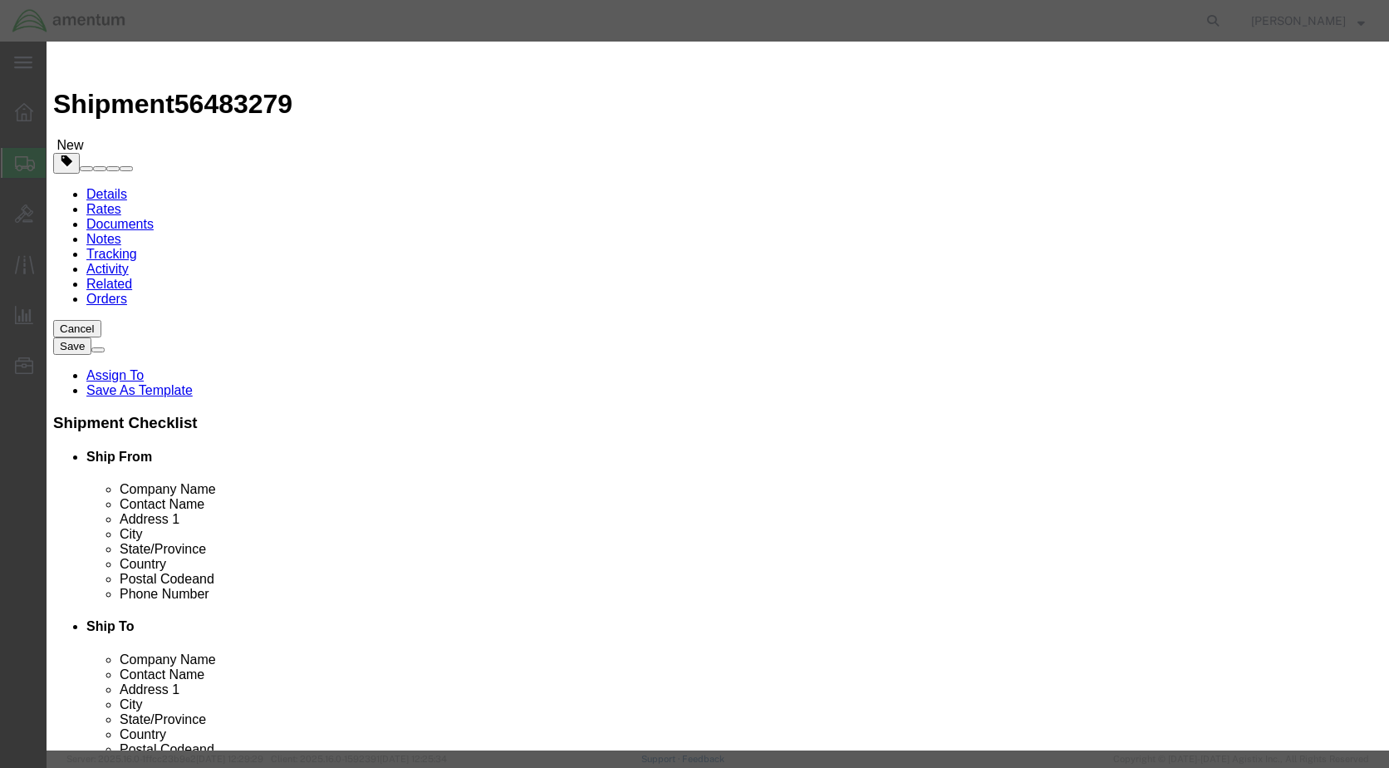
click input "text"
type input "4"
type input "BC-8000/3D302-STORM"
click input "0"
type input "2.00"
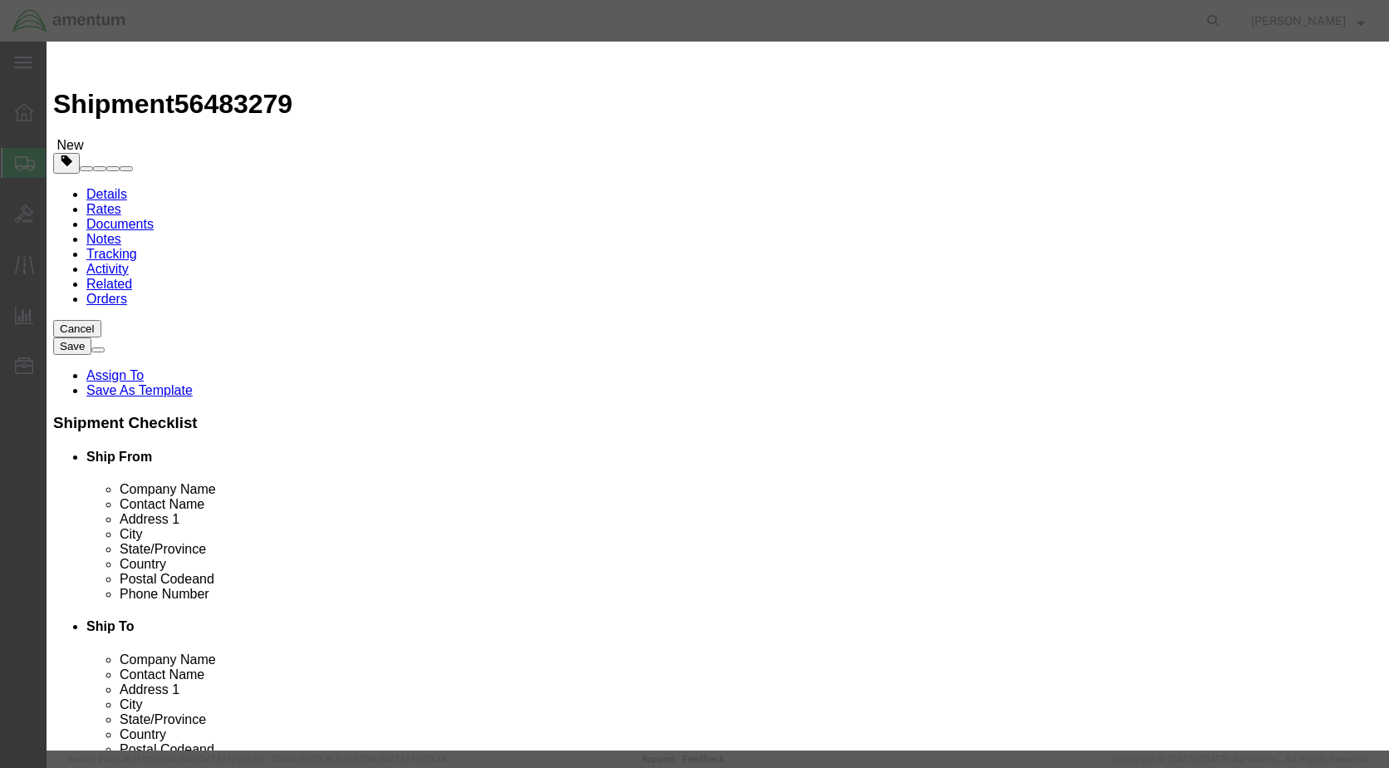
click input "text"
type input "100.00"
click button "Save & Close"
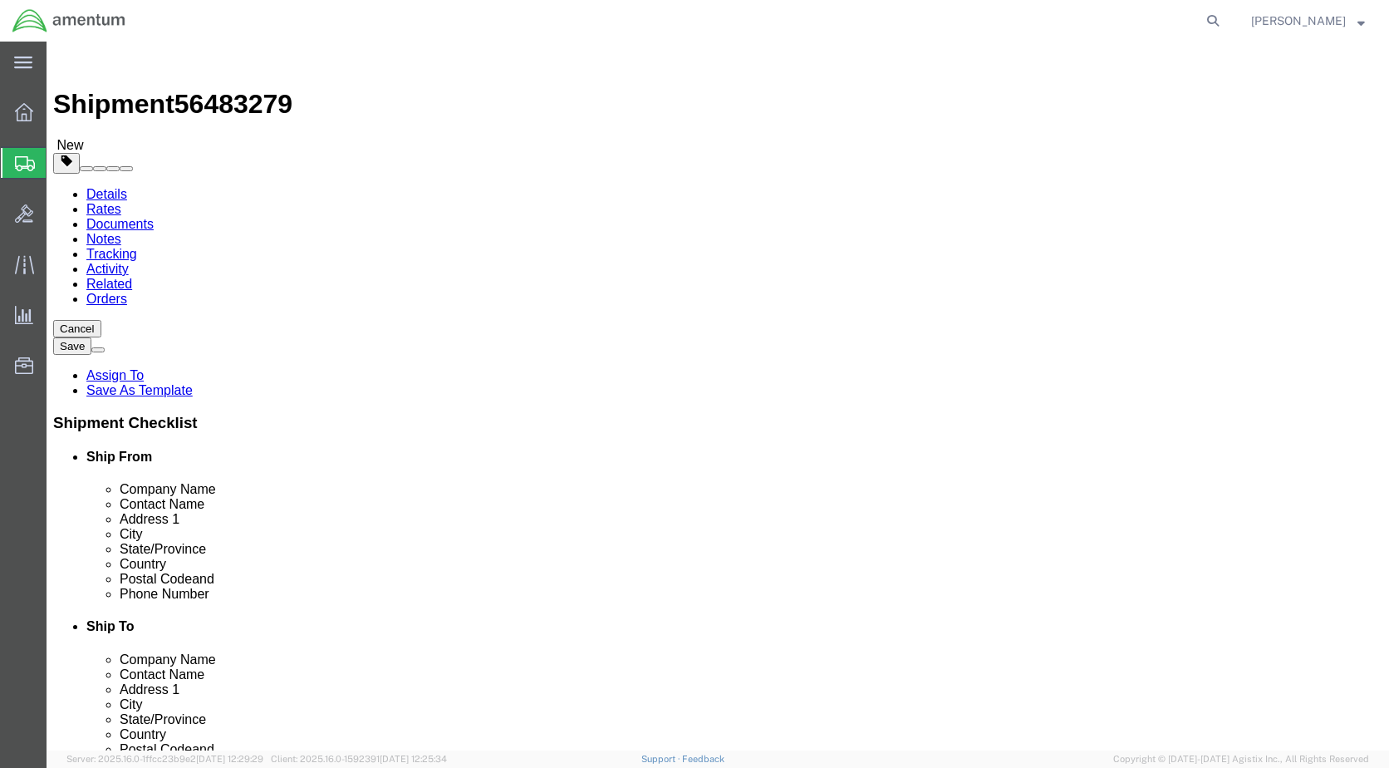
click button "Previous"
drag, startPoint x: 138, startPoint y: 17, endPoint x: 228, endPoint y: 28, distance: 90.4
click div "Shipment 56483279 New"
copy span "56483279"
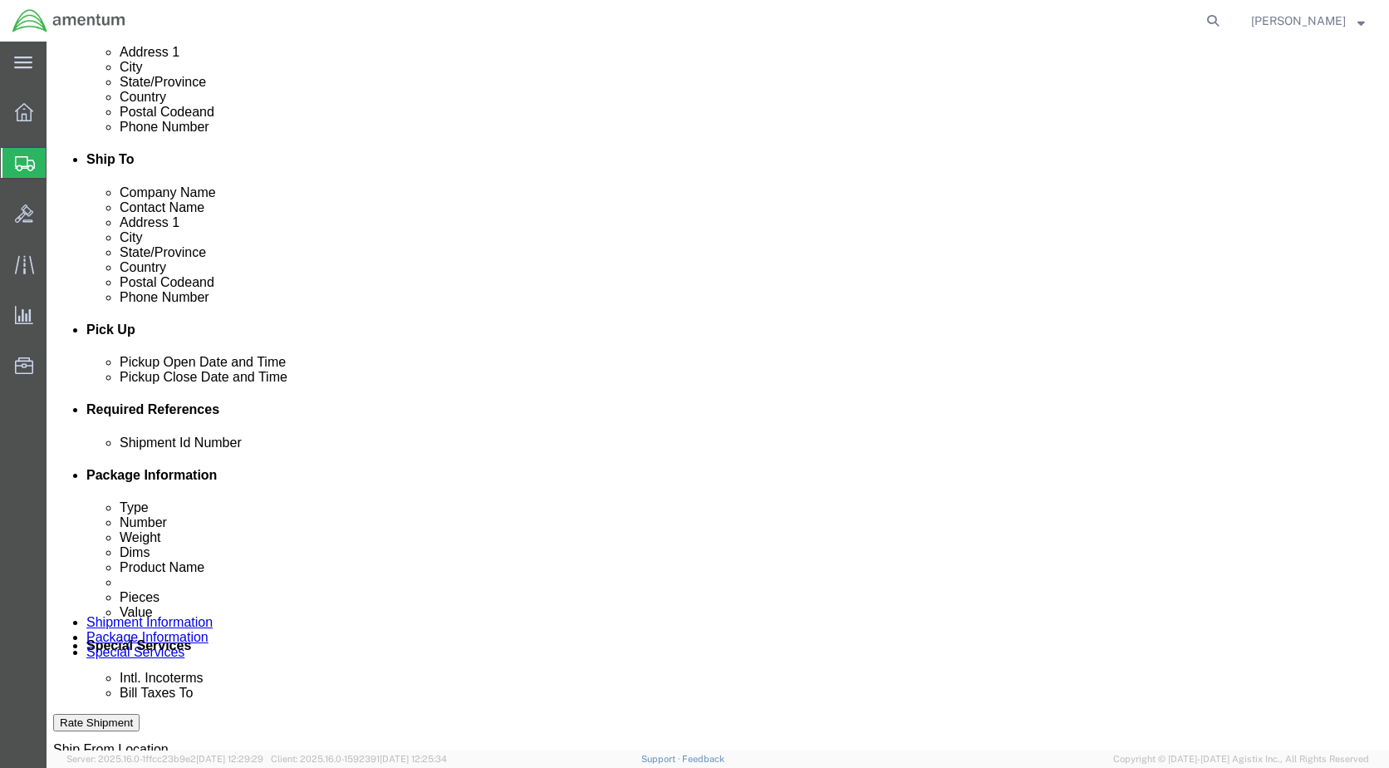
scroll to position [498, 0]
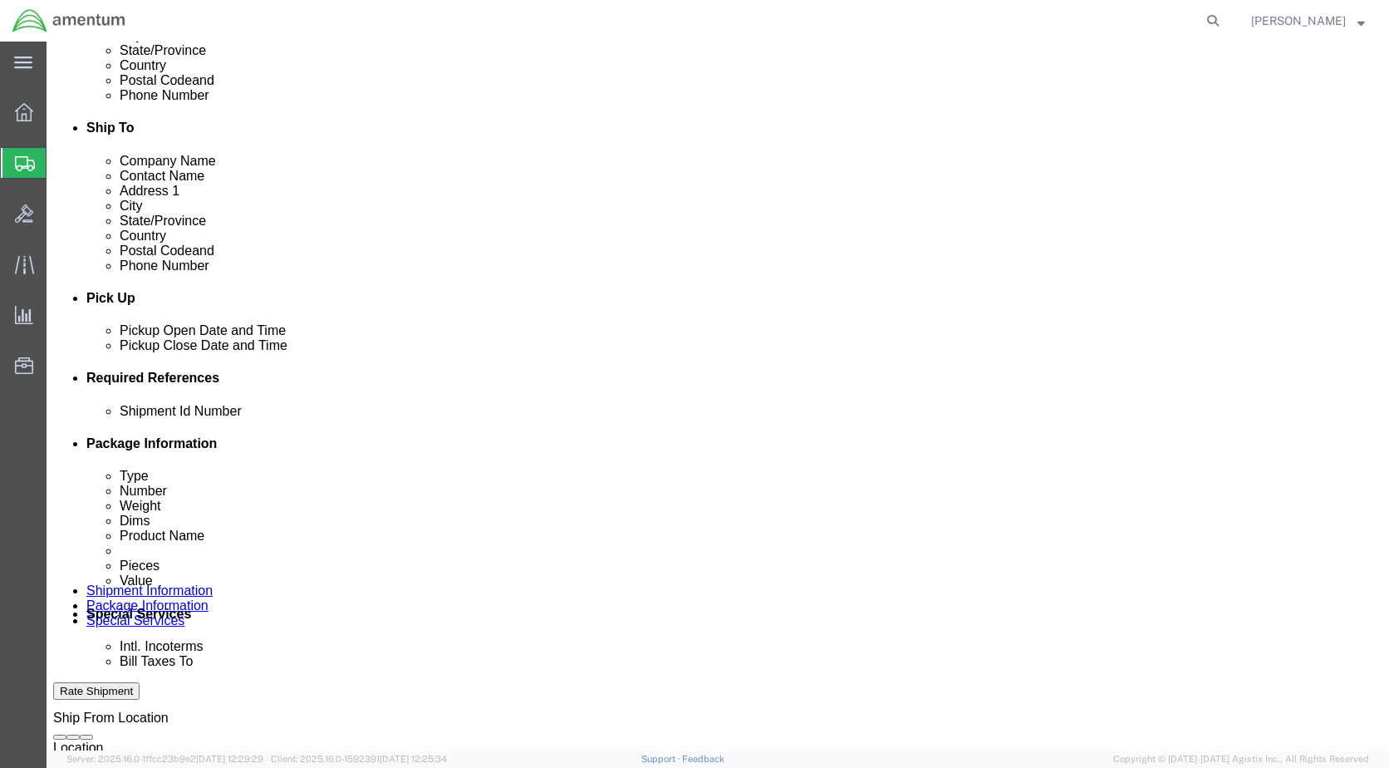
click input "text"
paste input "56483279"
type input "56483279"
click div "References Add reference"
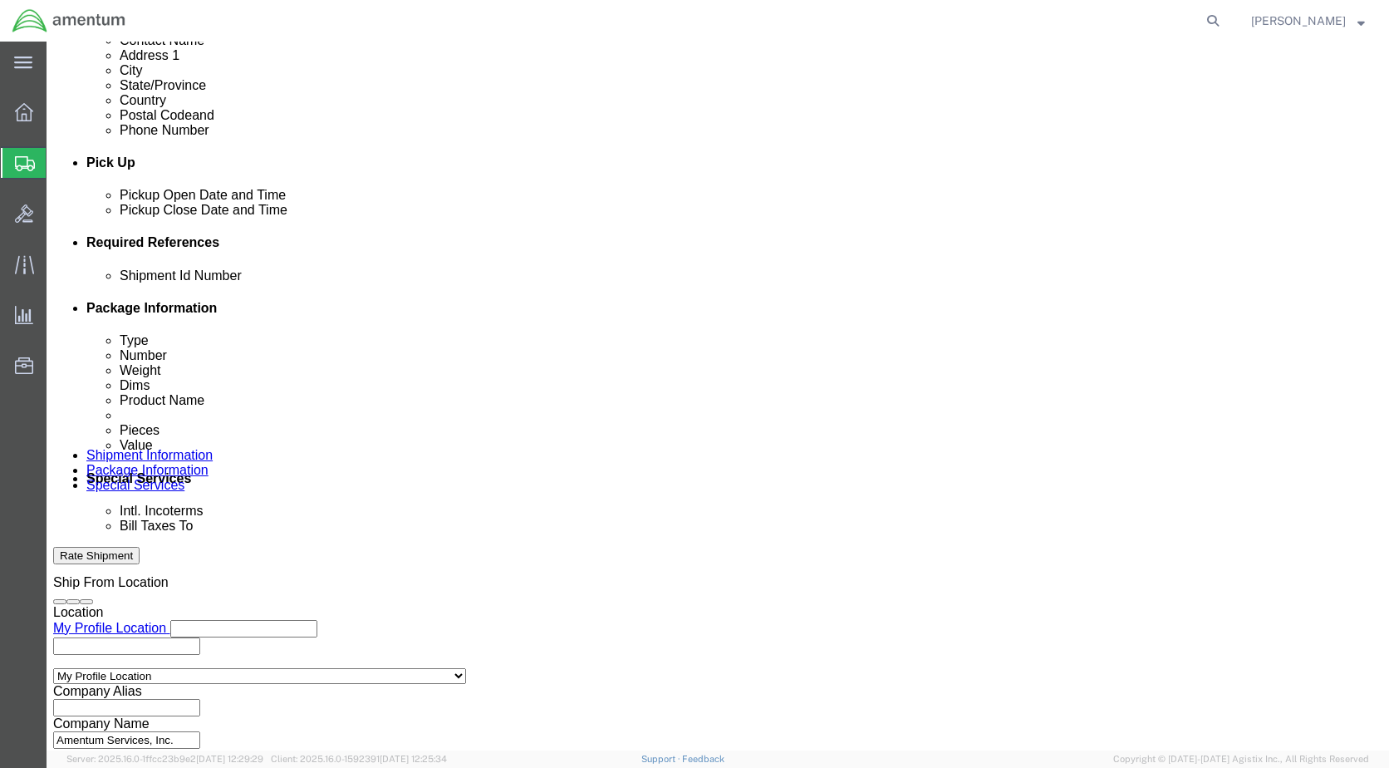
scroll to position [665, 0]
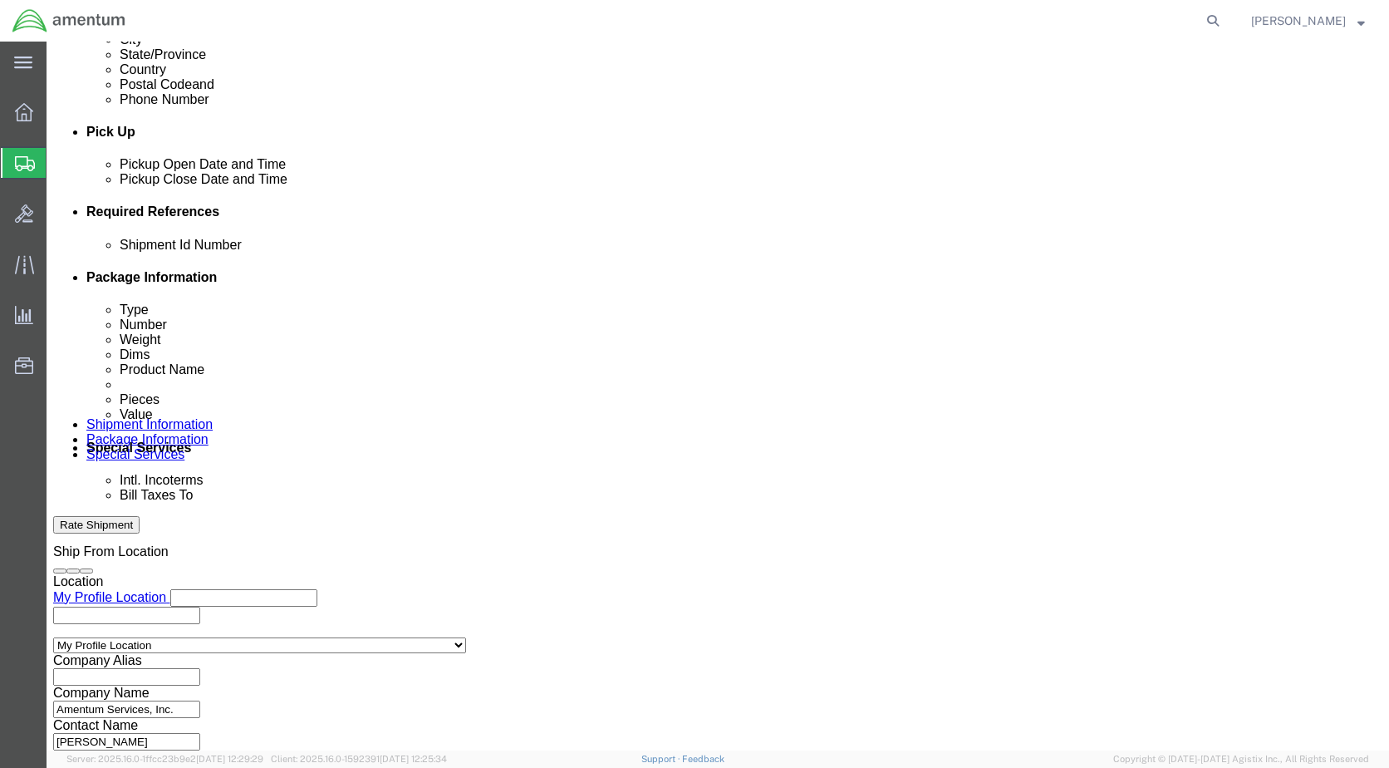
click select "Select Air Less than Truckload Multi-Leg Ocean Freight Rail Small Parcel Truckl…"
click div "Mode Select Air Less than Truckload Multi-Leg Ocean Freight Rail Small Parcel T…"
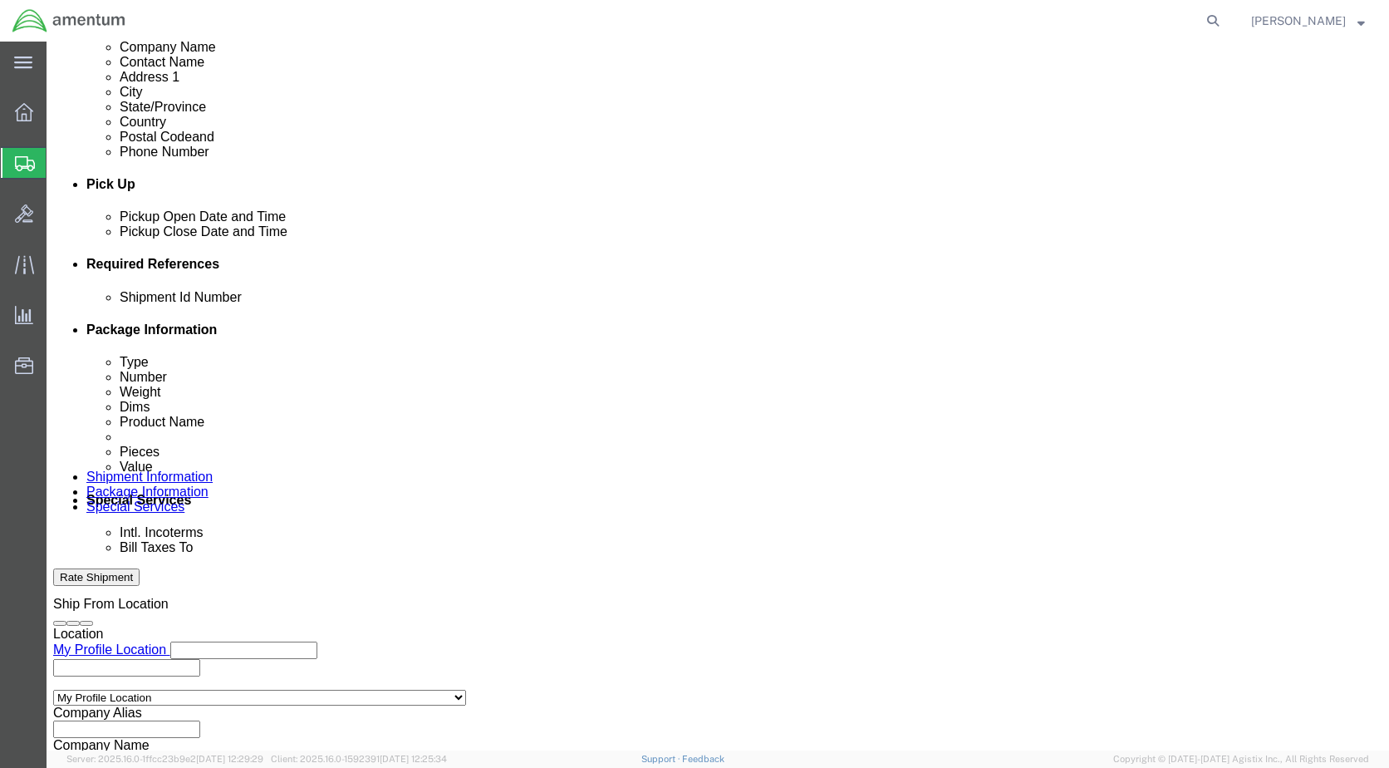
scroll to position [749, 0]
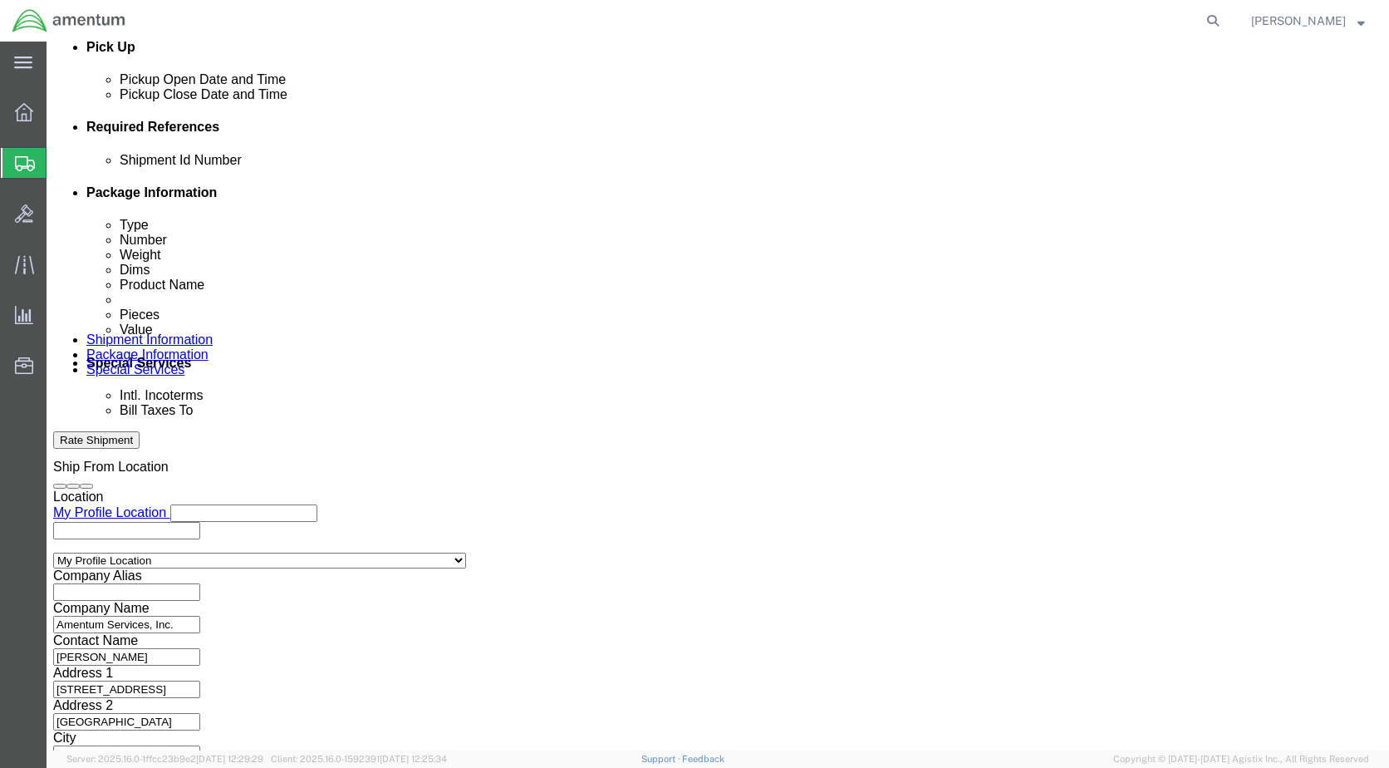
click button "Continue"
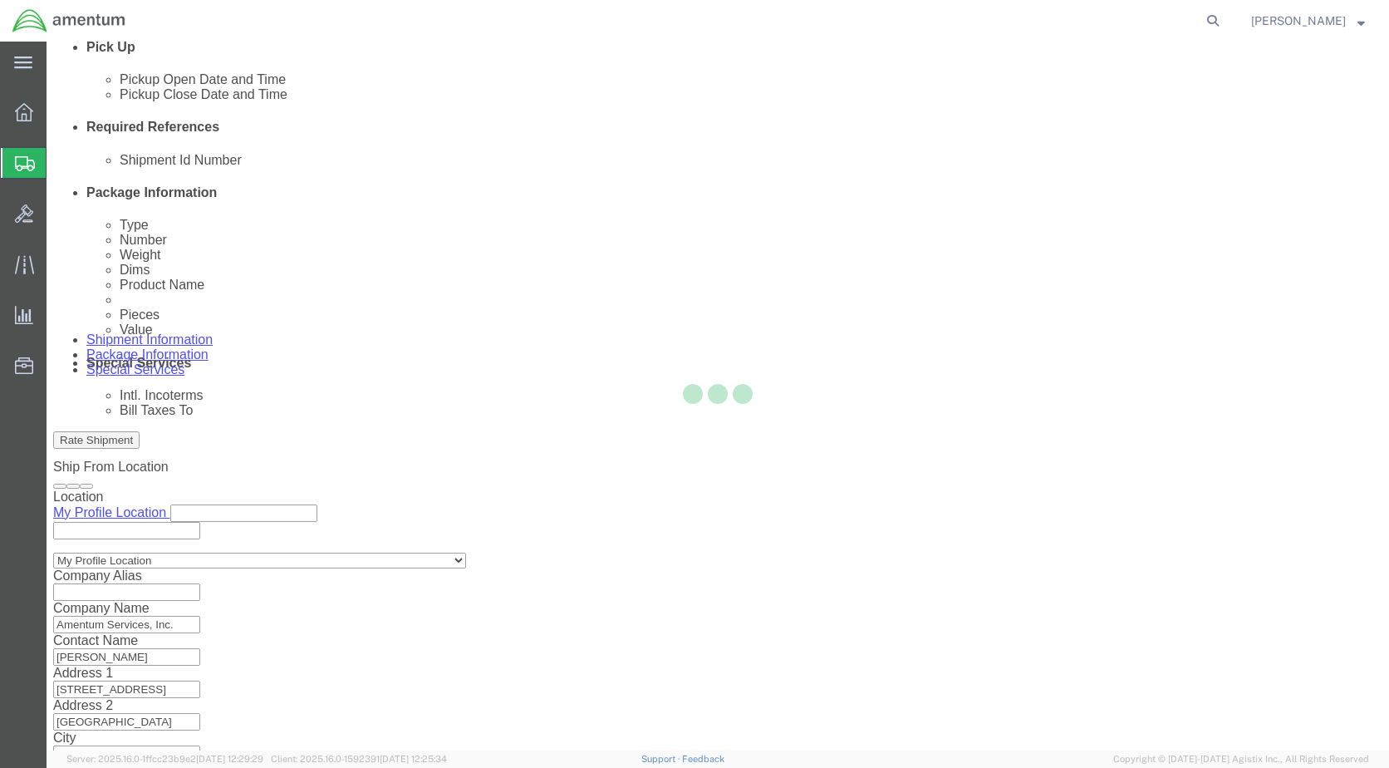
scroll to position [17, 0]
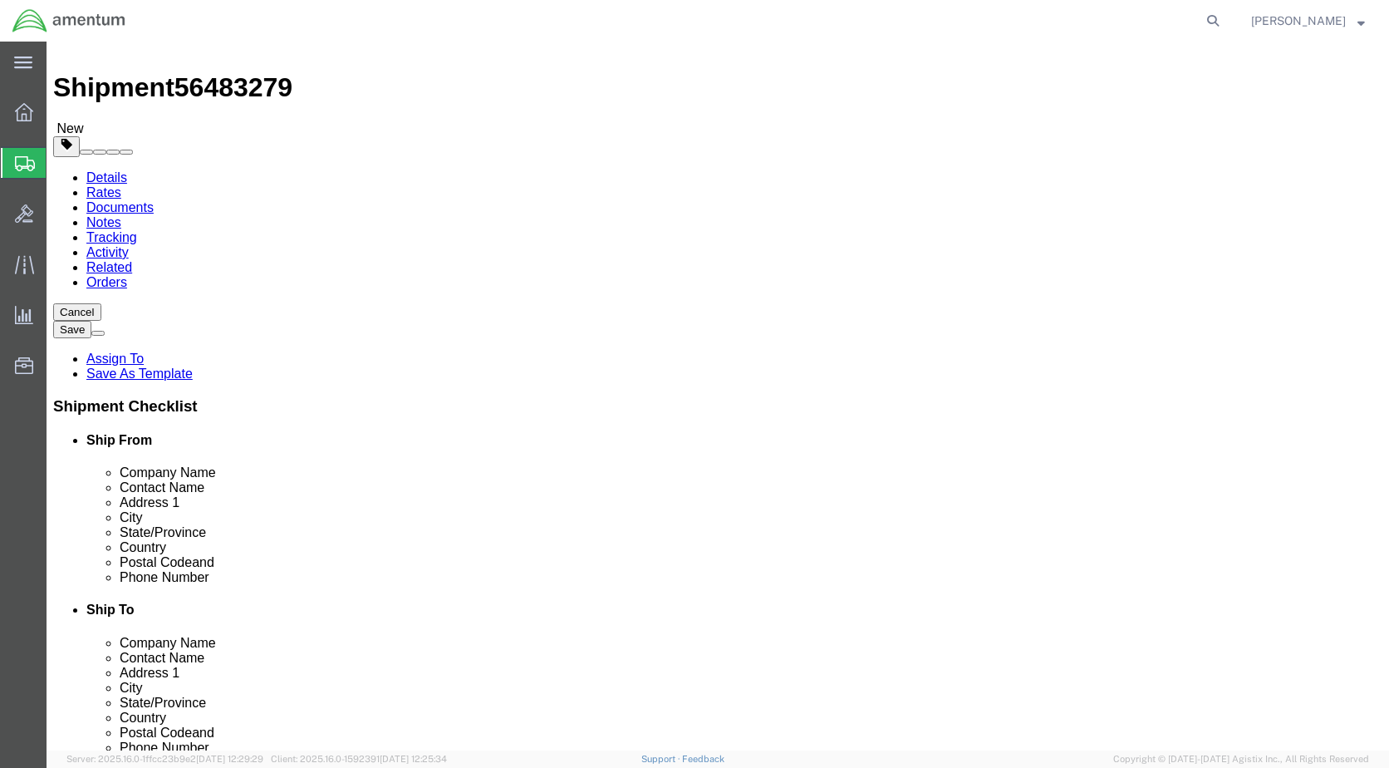
click button "Continue"
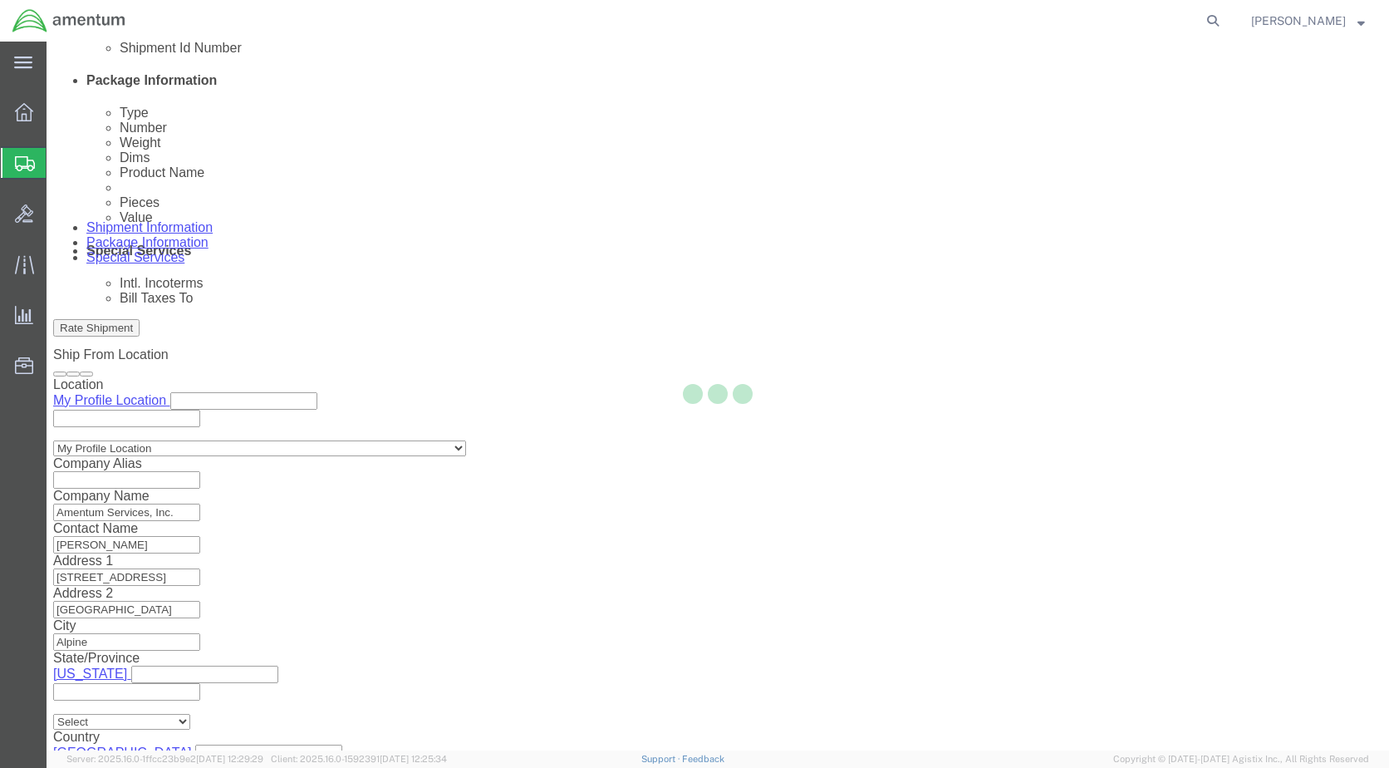
scroll to position [877, 0]
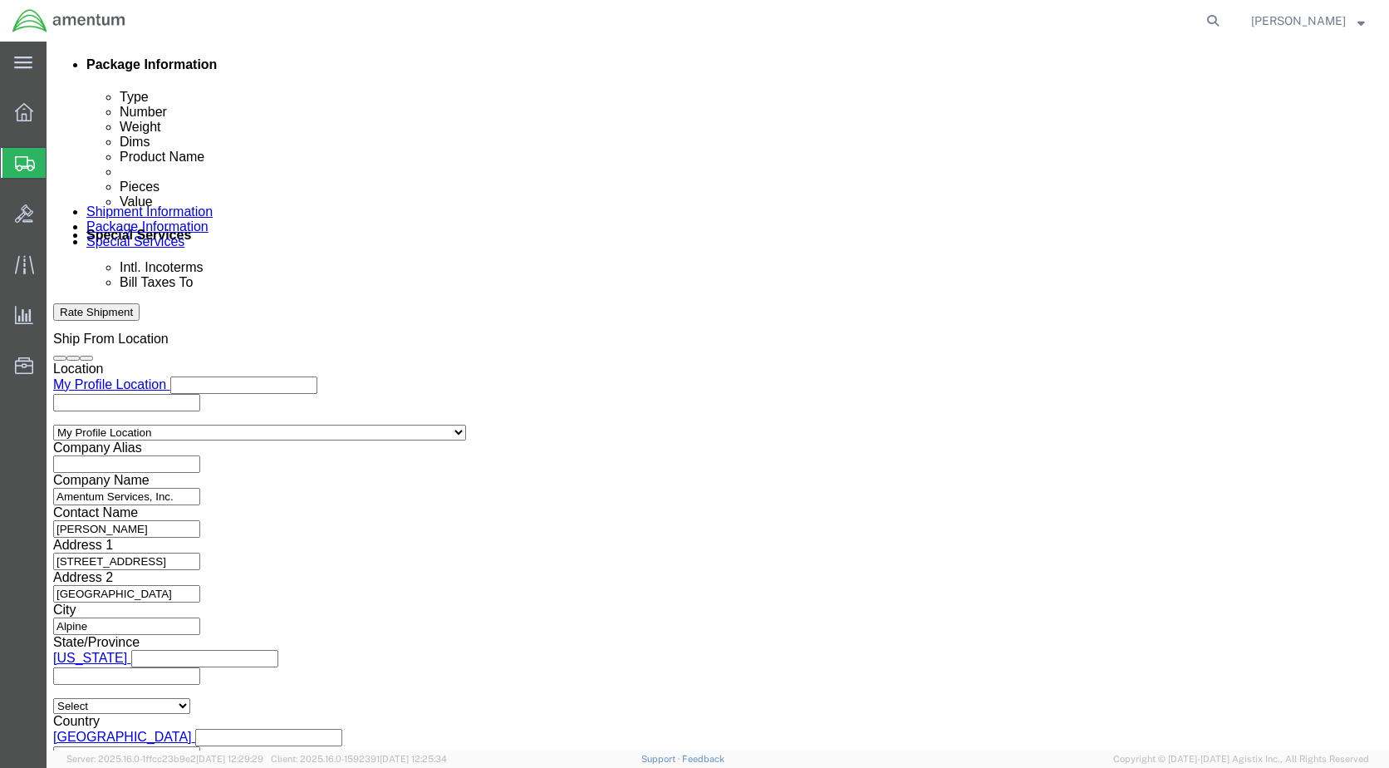
click button "Rate Shipment"
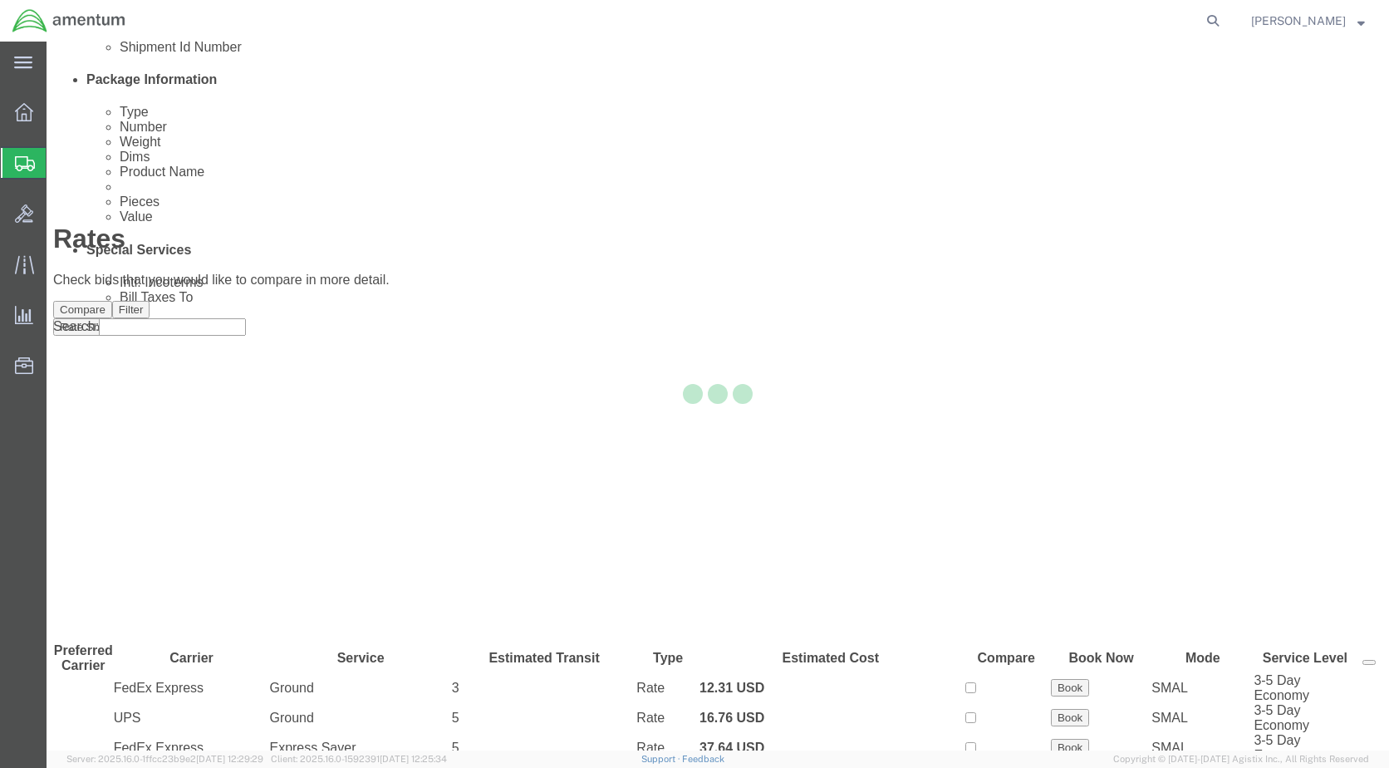
scroll to position [61, 0]
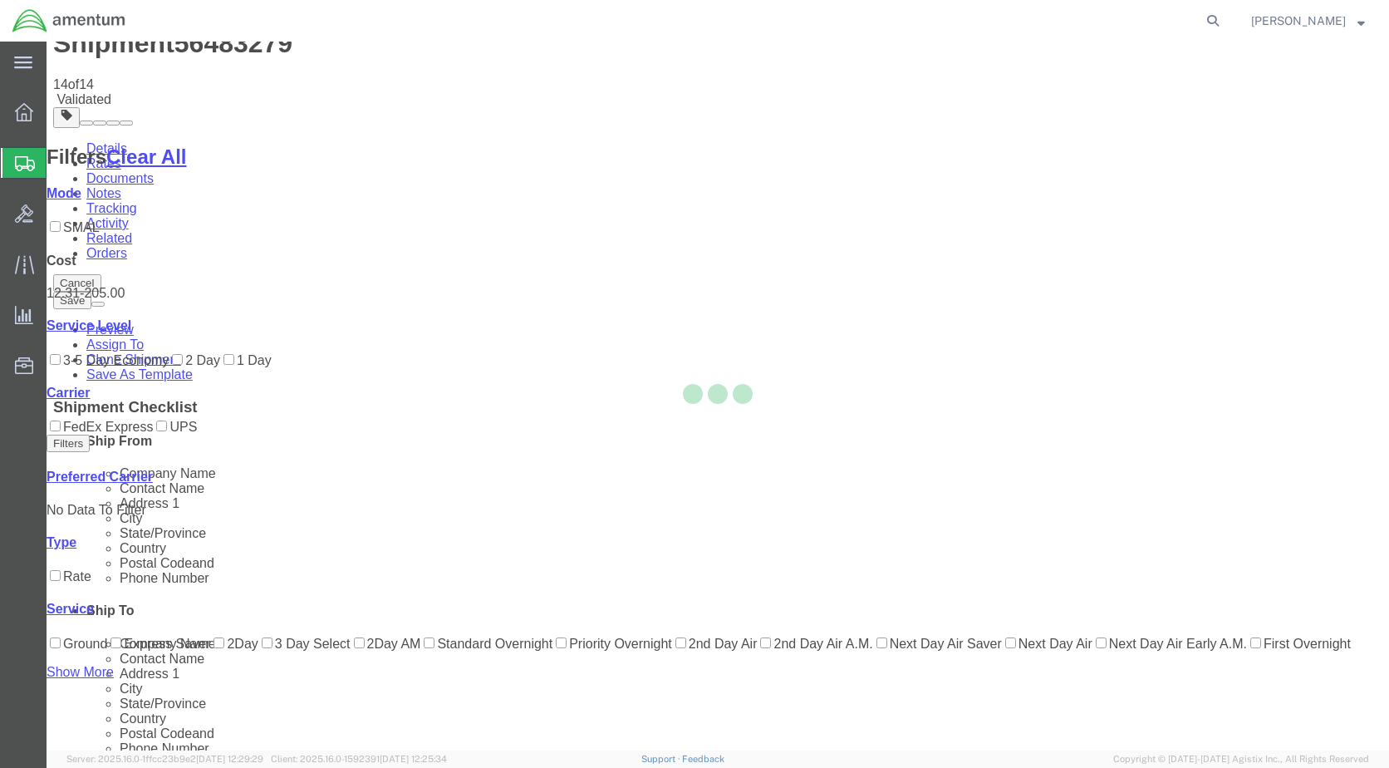
scroll to position [0, 0]
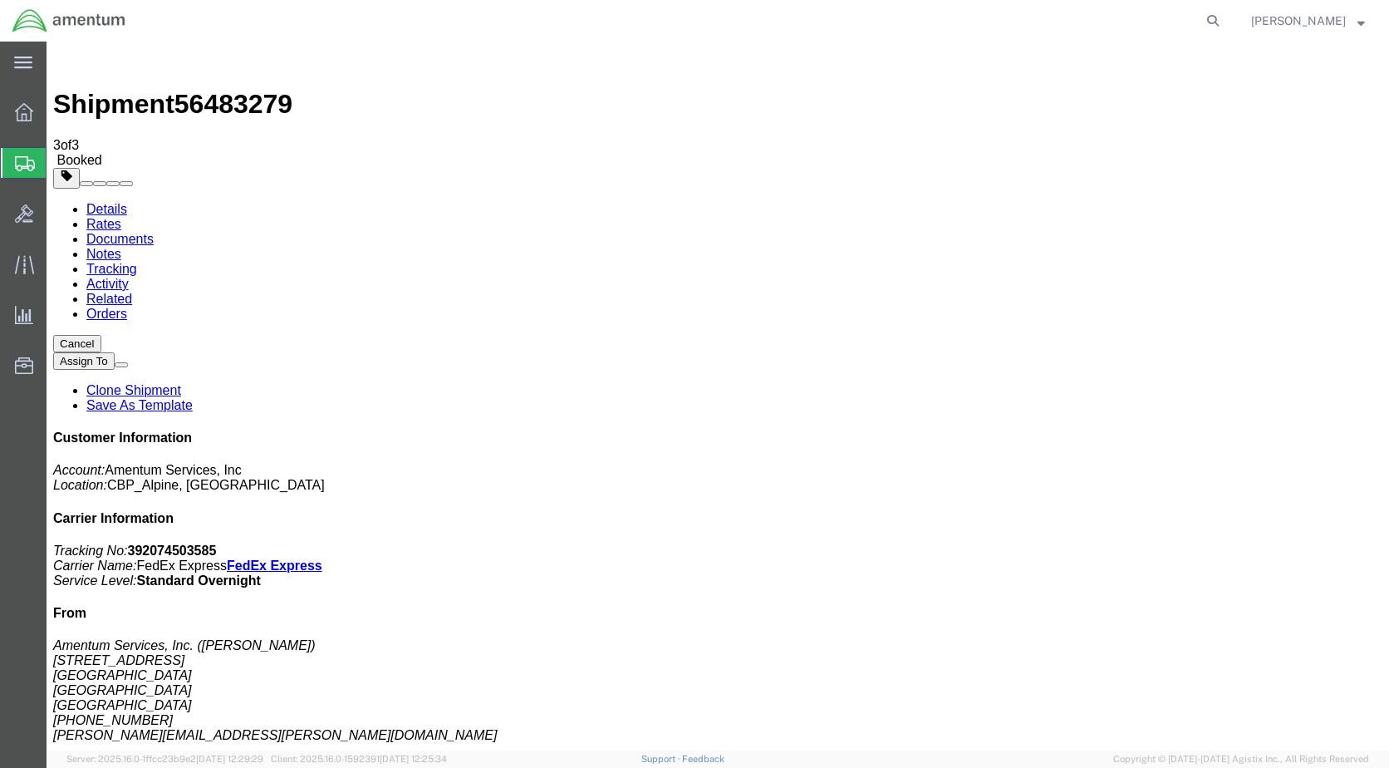
click at [101, 202] on link "Details" at bounding box center [106, 209] width 41 height 14
click link "Schedule pickup request"
